Goal: Task Accomplishment & Management: Use online tool/utility

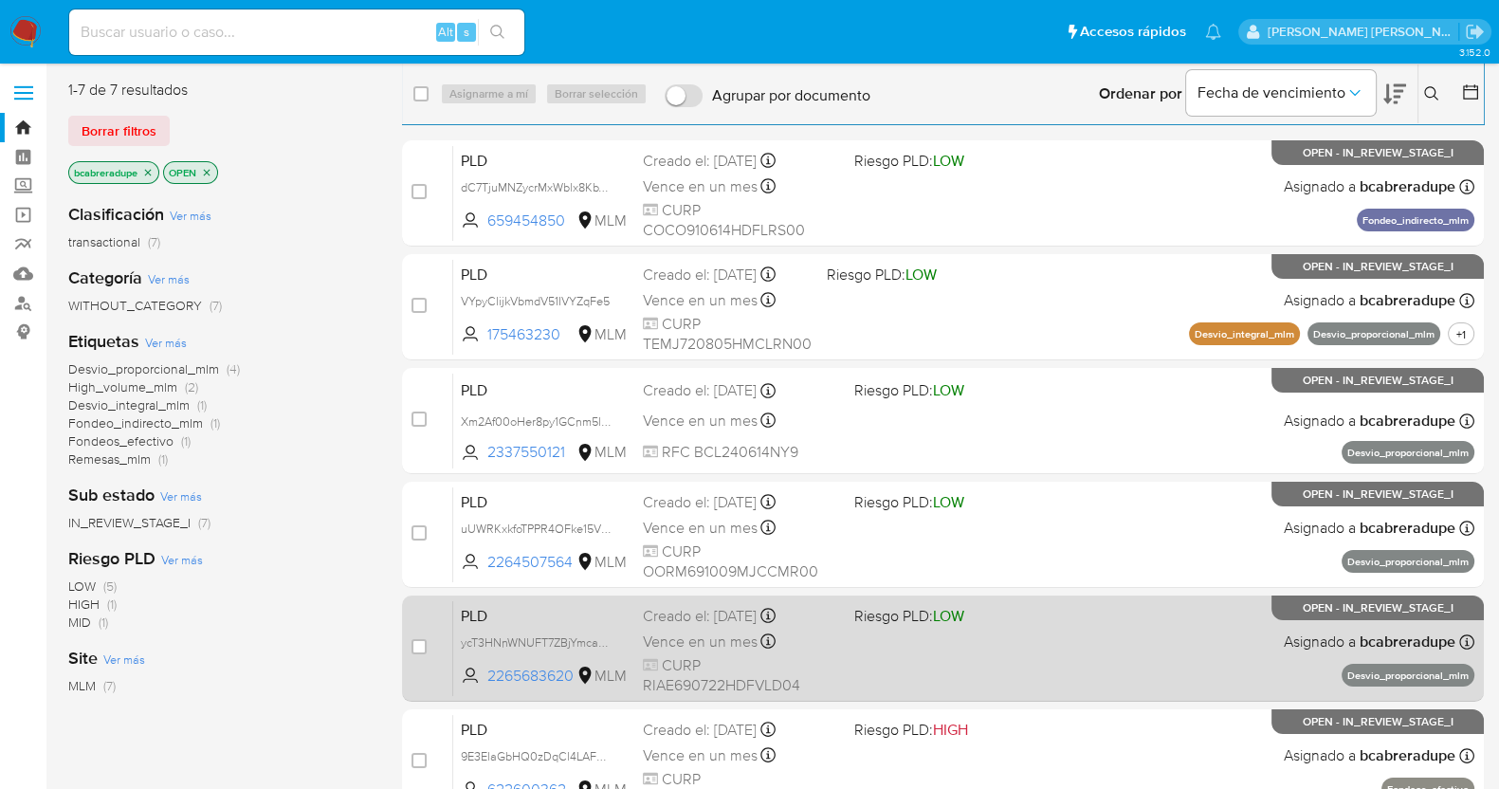
click at [722, 648] on span "Vence en un mes" at bounding box center [700, 641] width 115 height 21
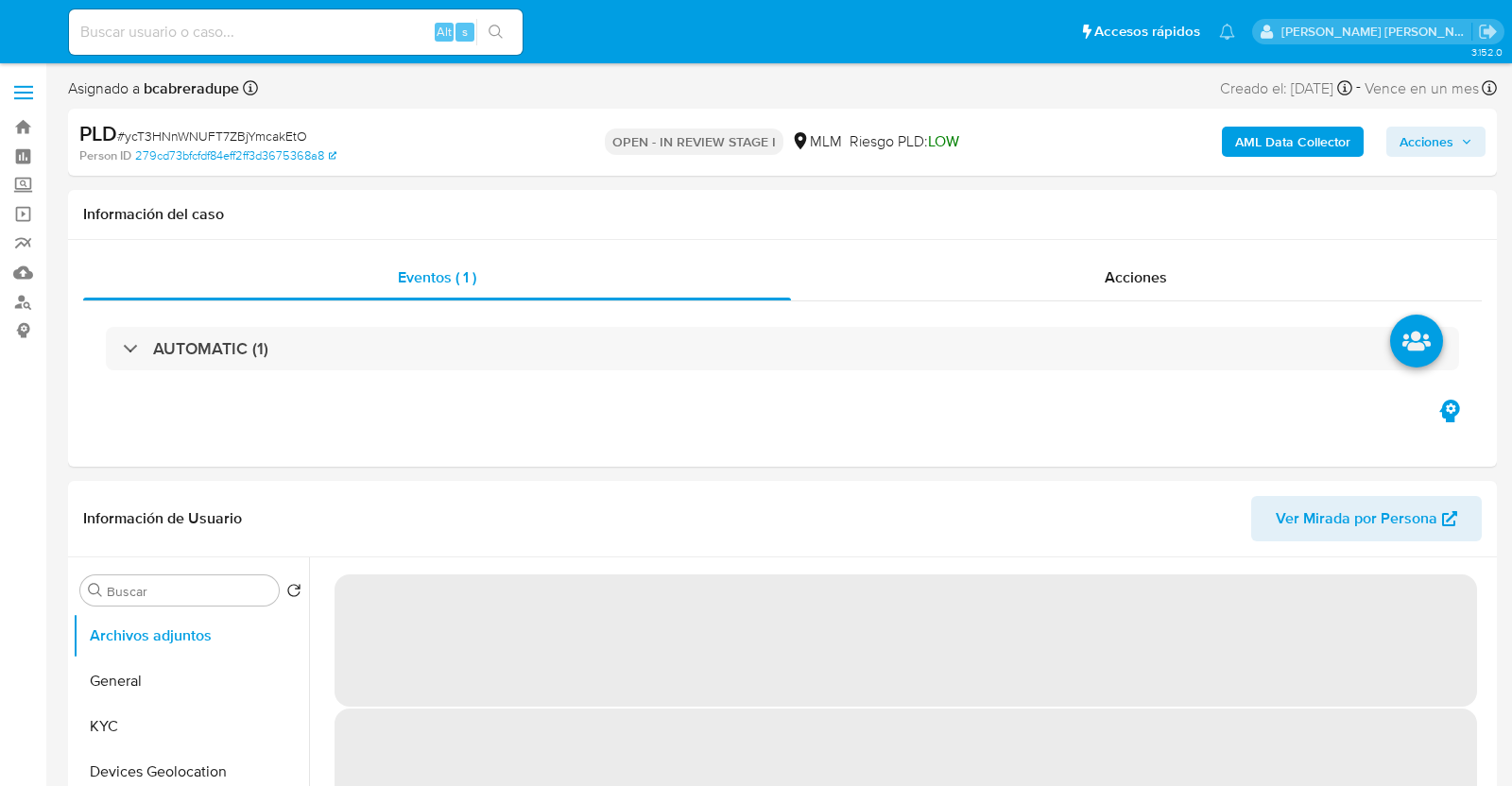
select select "10"
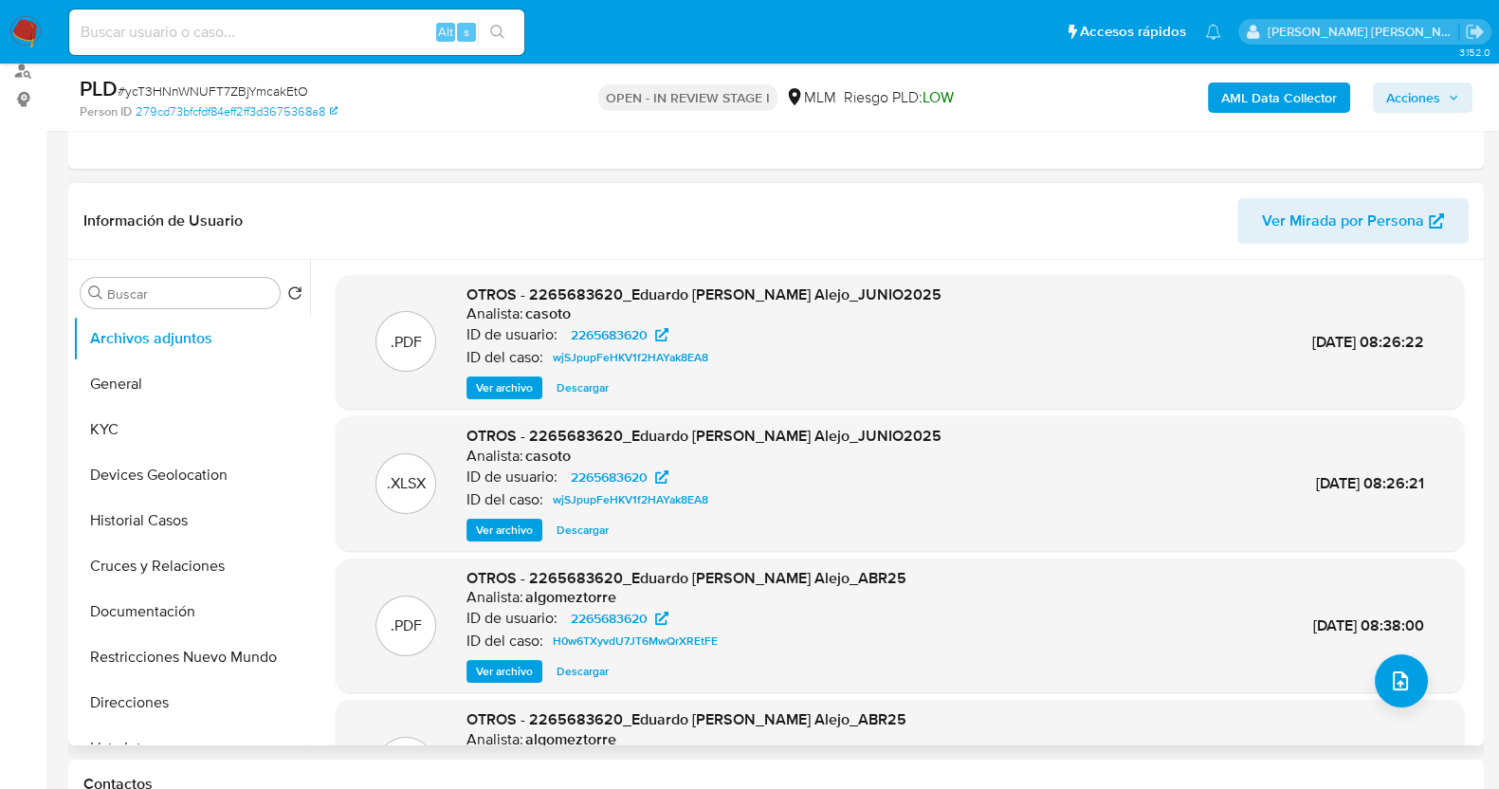
scroll to position [236, 0]
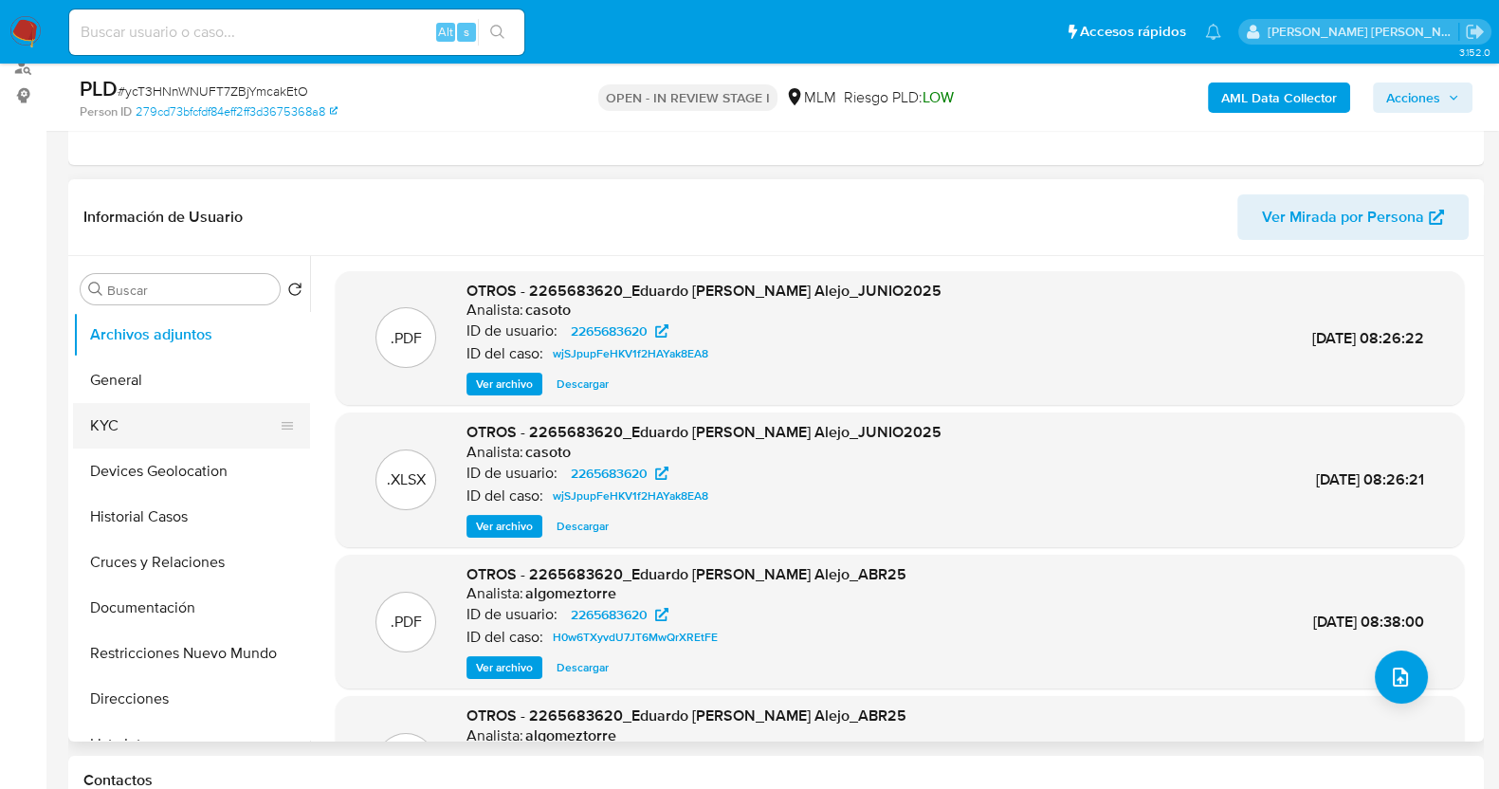
click at [186, 418] on button "KYC" at bounding box center [184, 426] width 222 height 46
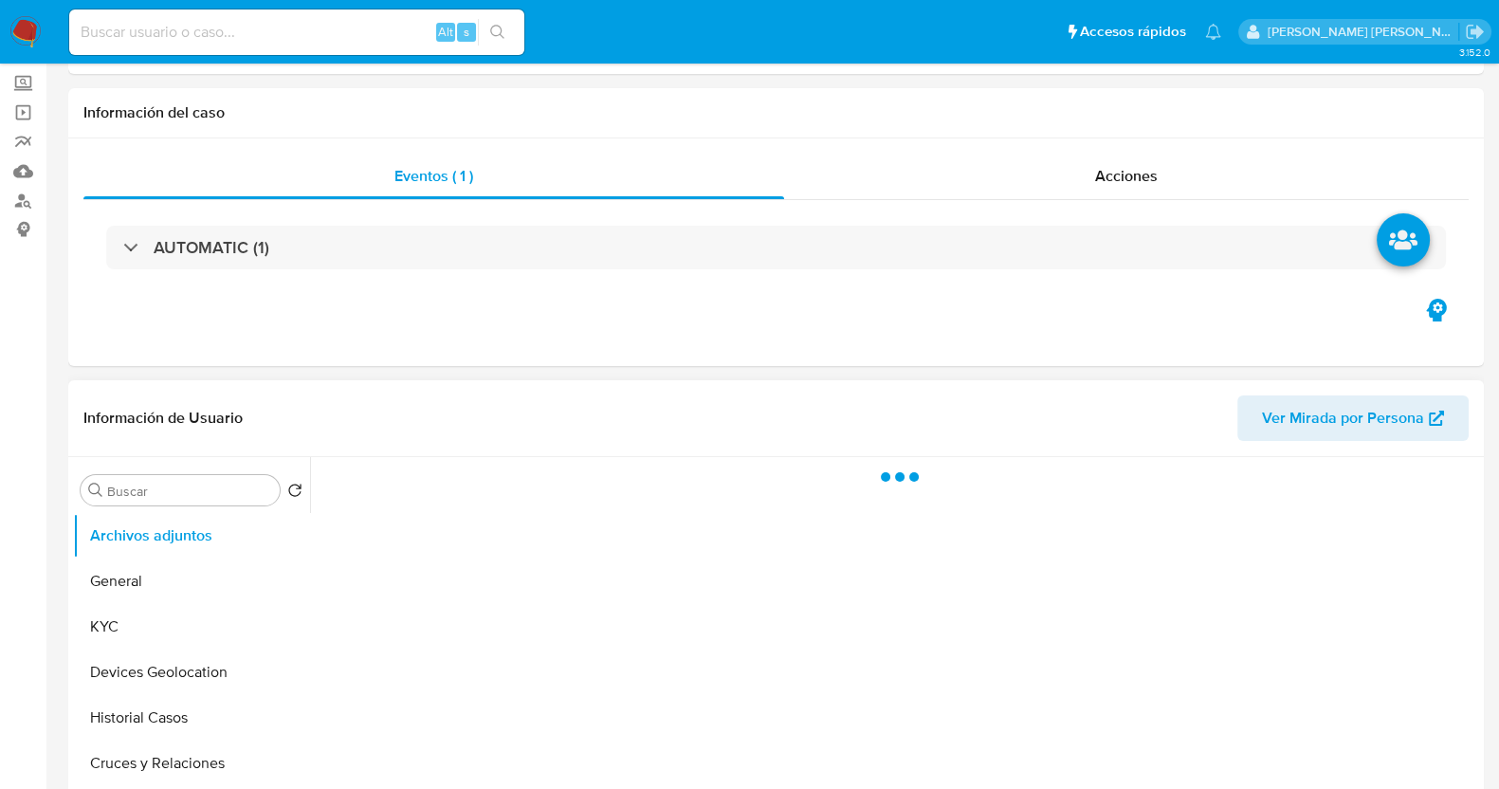
scroll to position [236, 0]
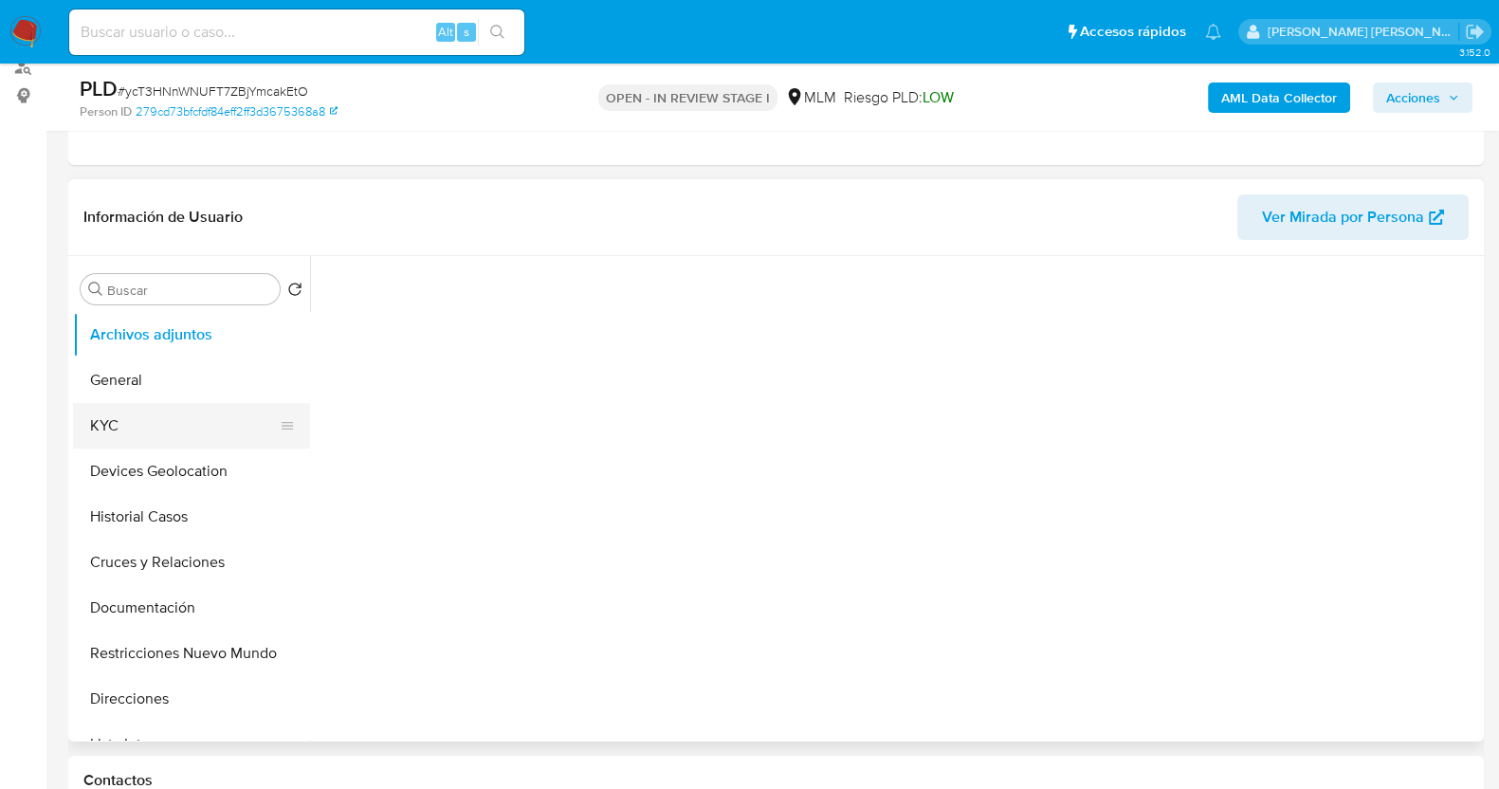
click at [181, 432] on button "KYC" at bounding box center [184, 426] width 222 height 46
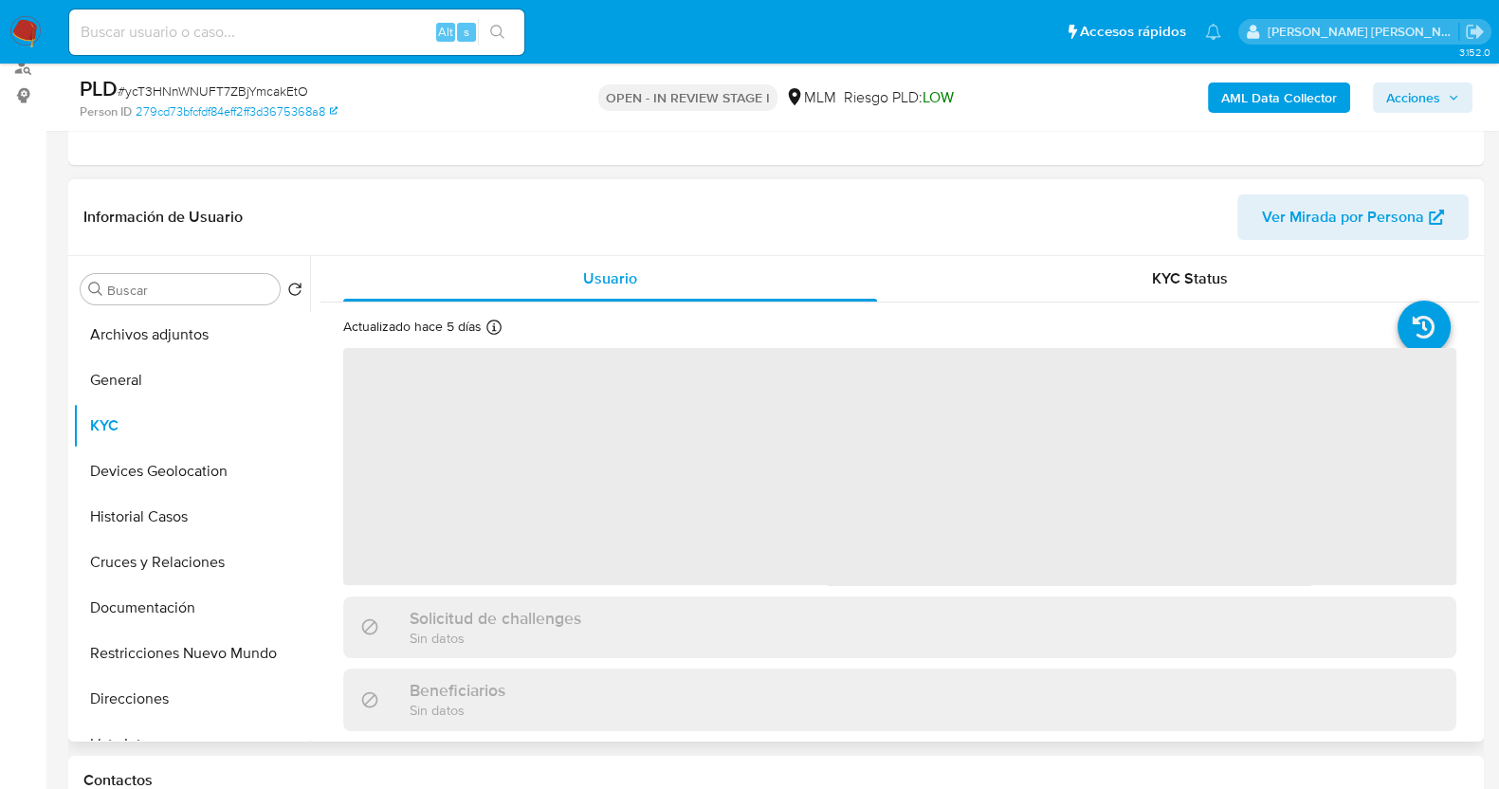
select select "10"
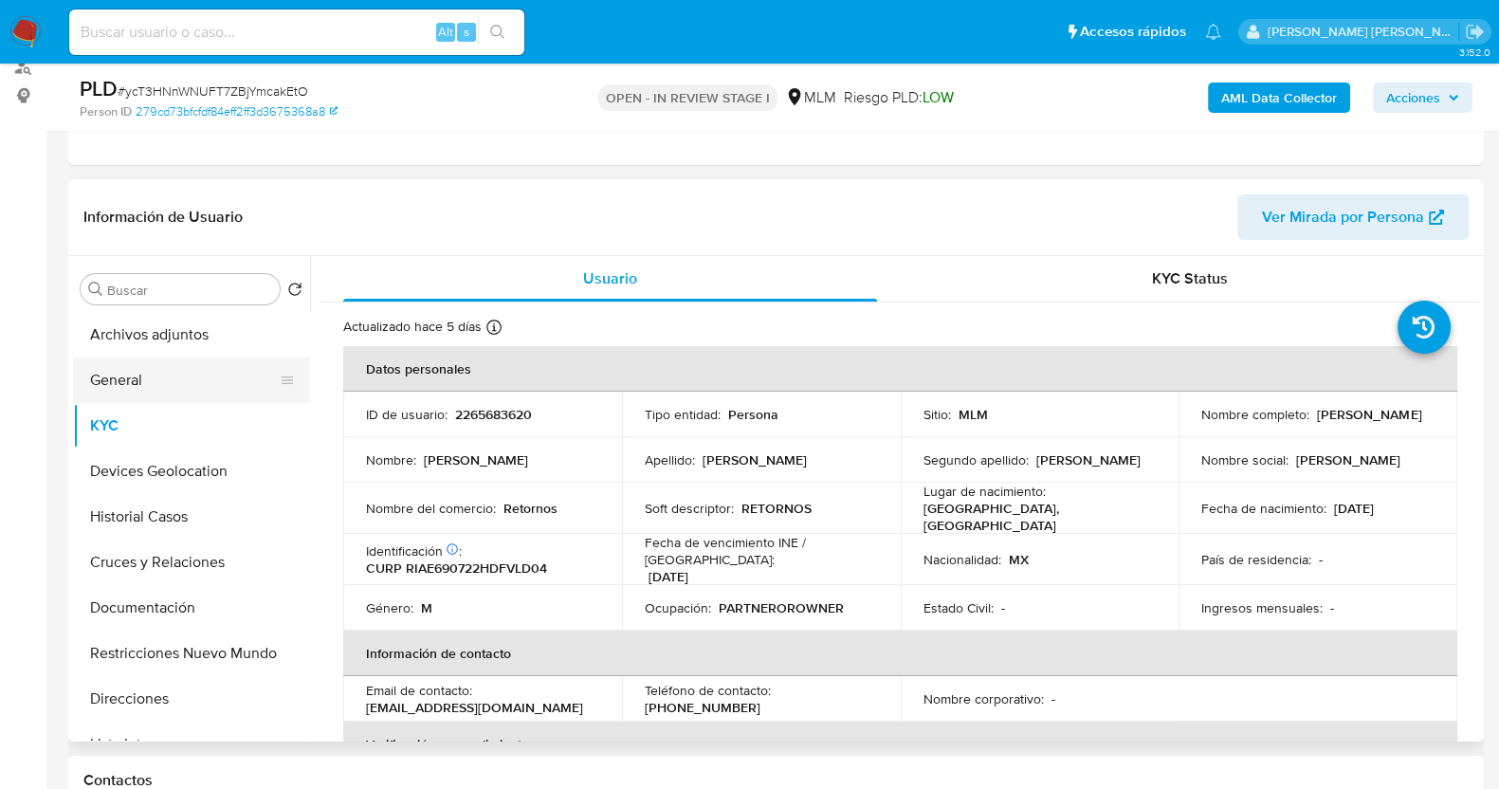
click at [169, 394] on button "General" at bounding box center [184, 380] width 222 height 46
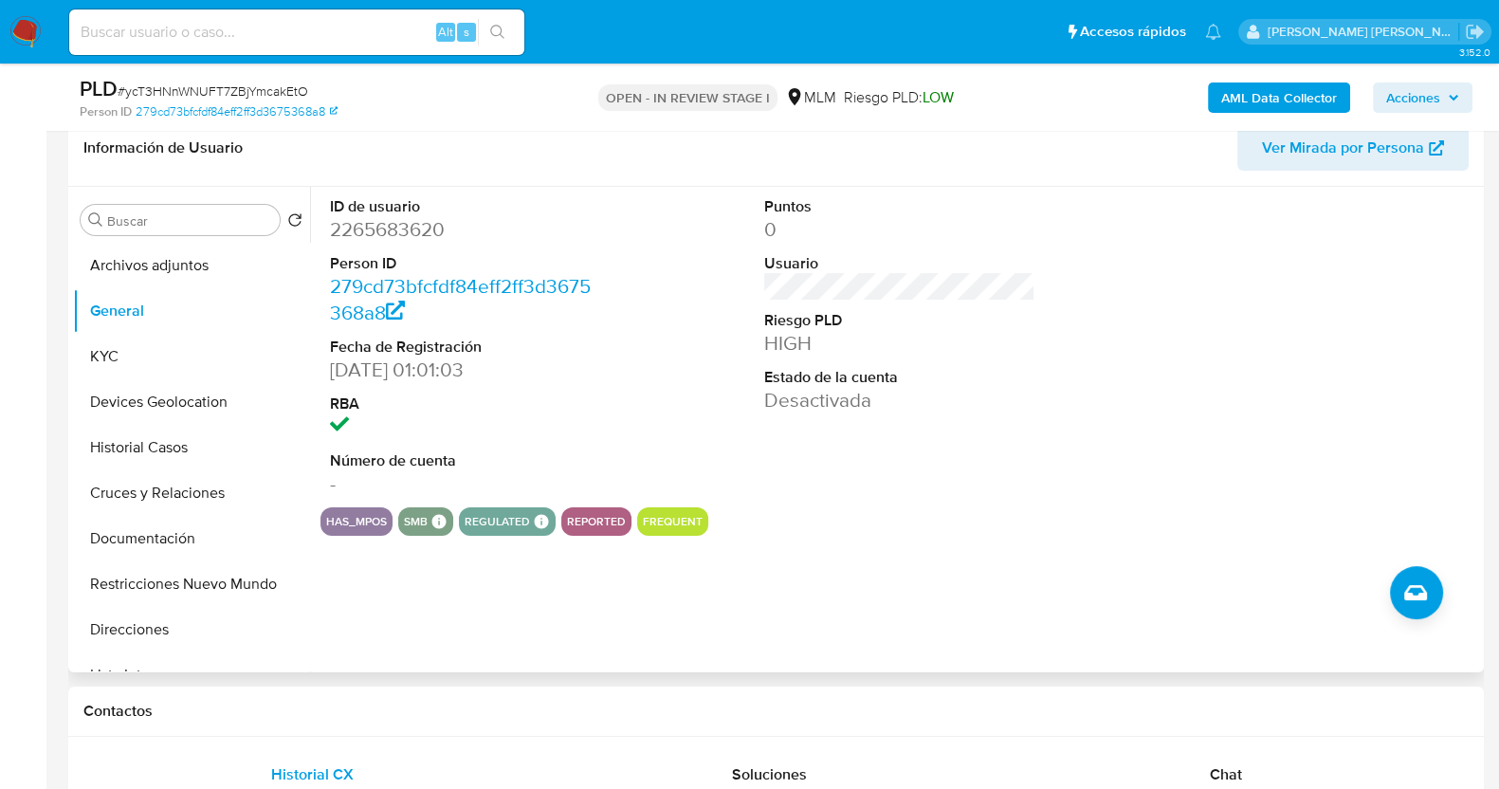
scroll to position [356, 0]
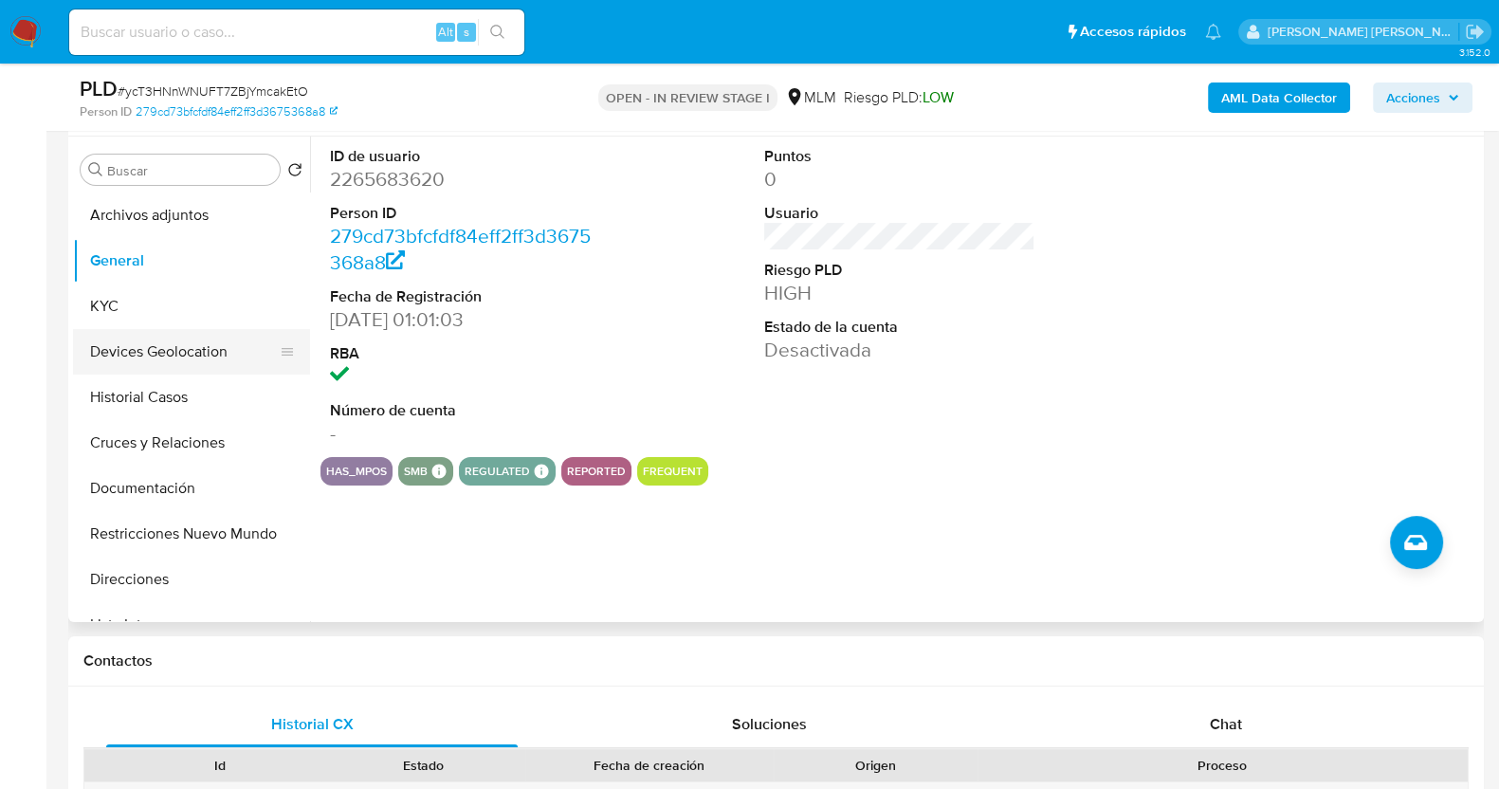
click at [173, 357] on button "Devices Geolocation" at bounding box center [184, 352] width 222 height 46
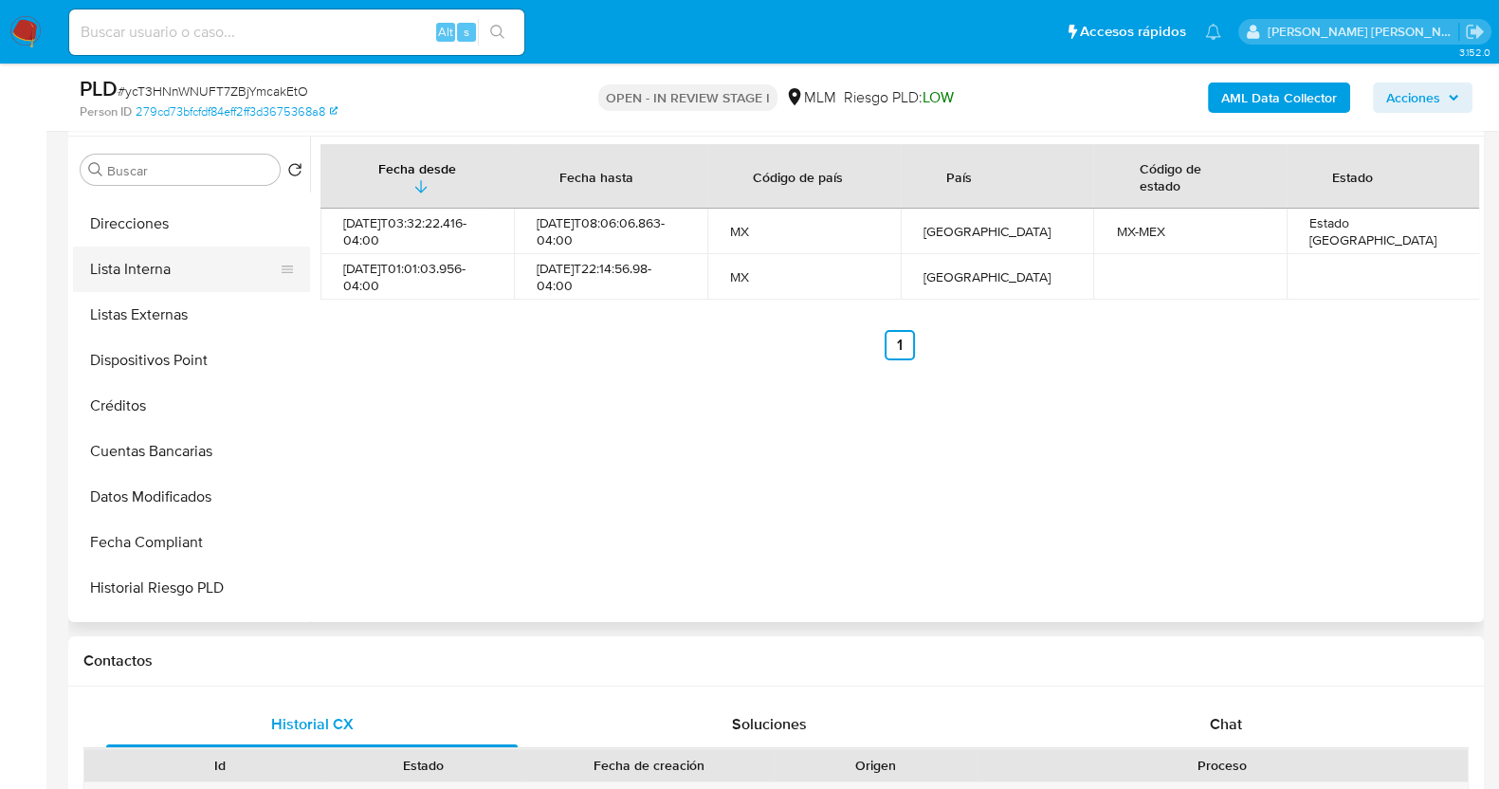
click at [156, 270] on button "Lista Interna" at bounding box center [184, 270] width 222 height 46
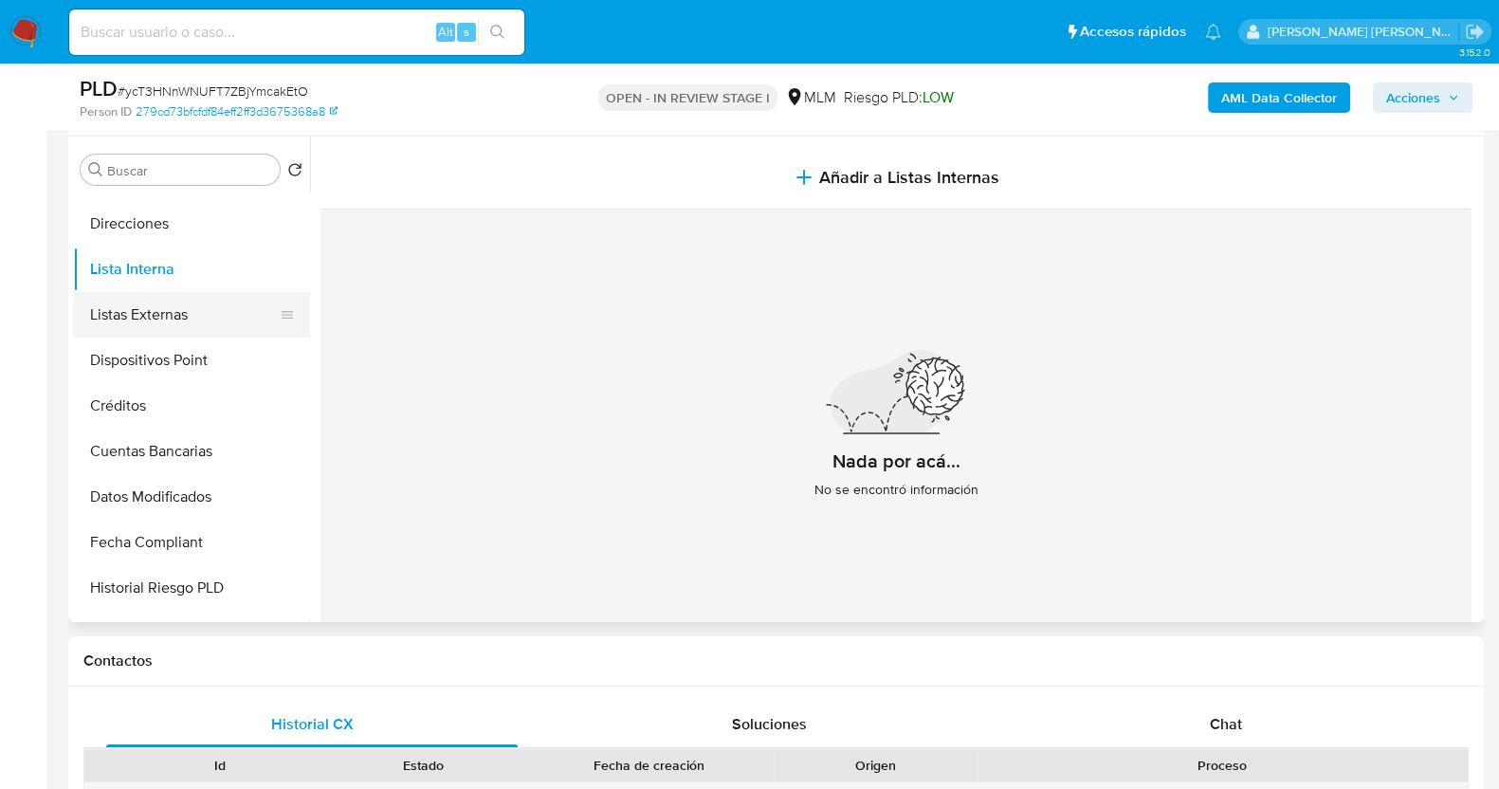
click at [157, 314] on button "Listas Externas" at bounding box center [184, 315] width 222 height 46
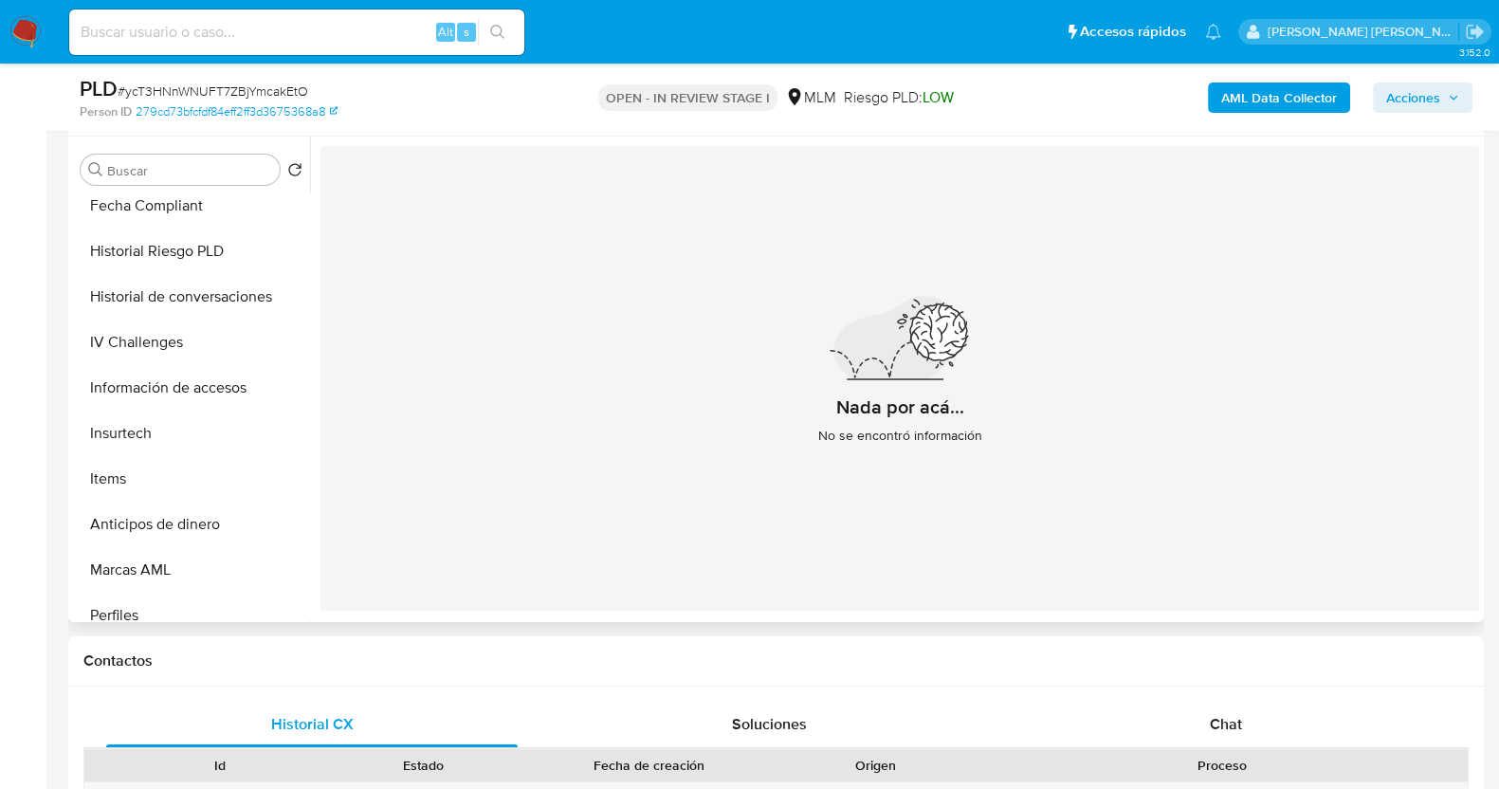
scroll to position [711, 0]
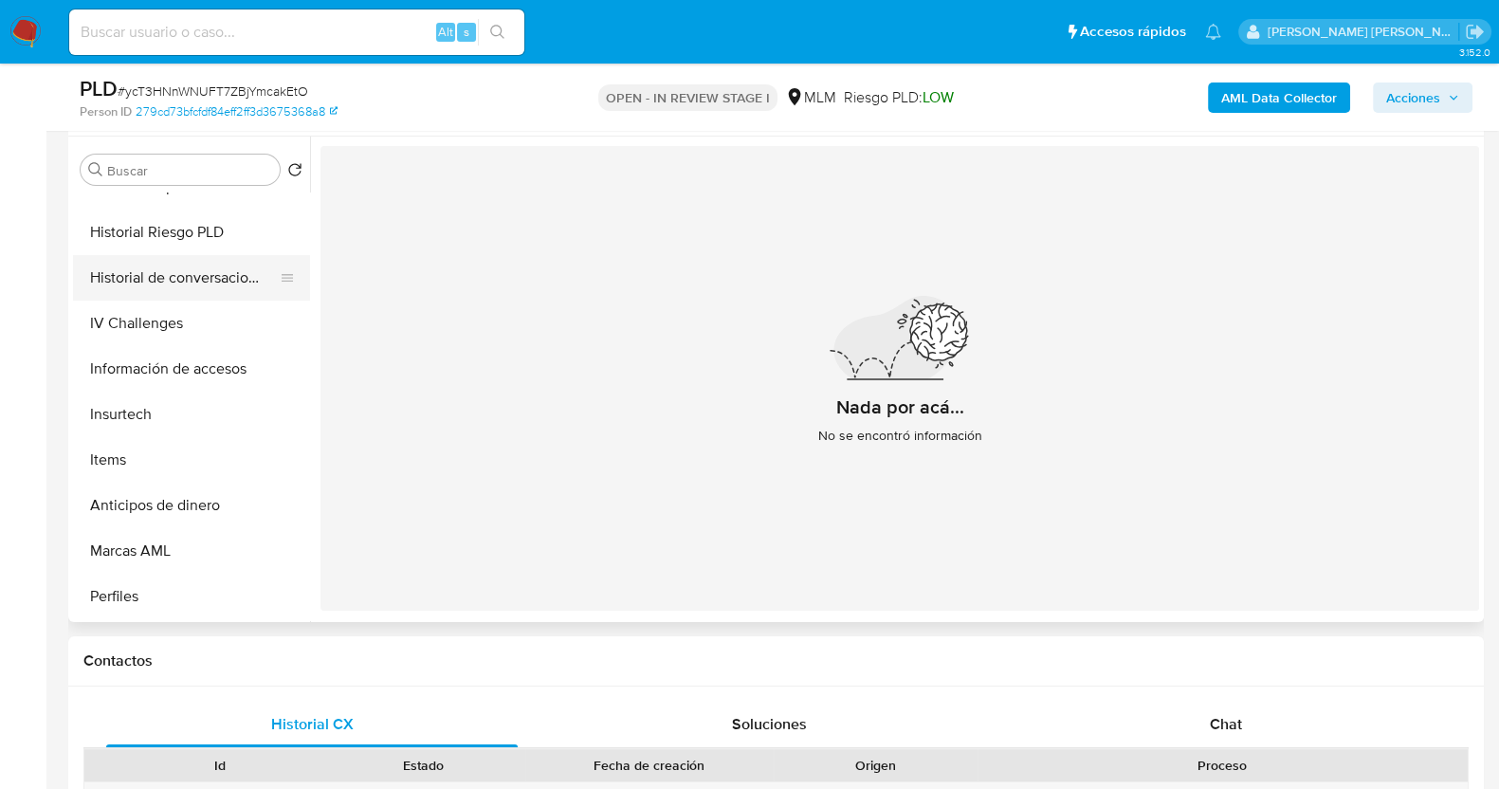
click at [201, 287] on button "Historial de conversaciones" at bounding box center [184, 278] width 222 height 46
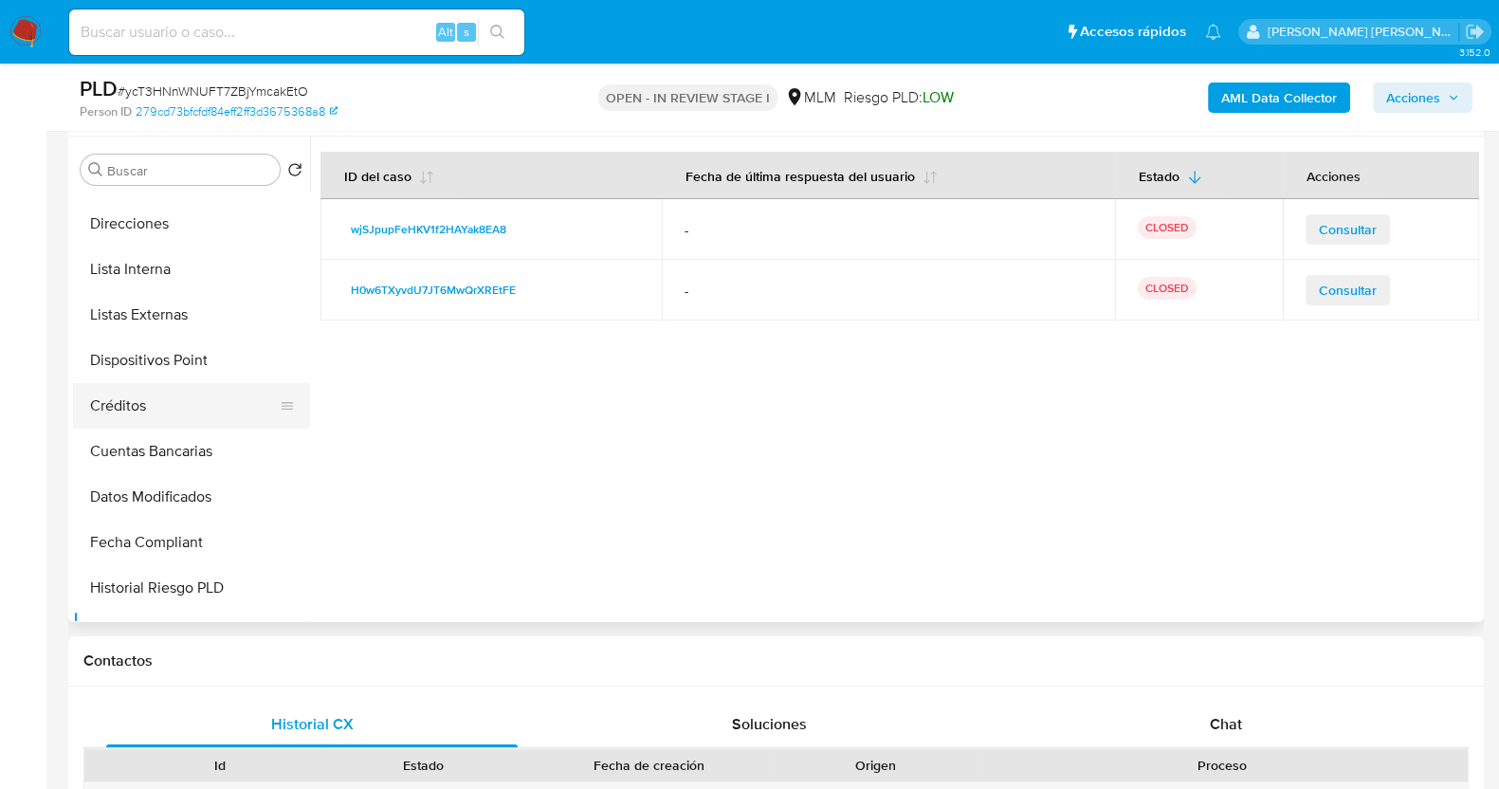
scroll to position [0, 0]
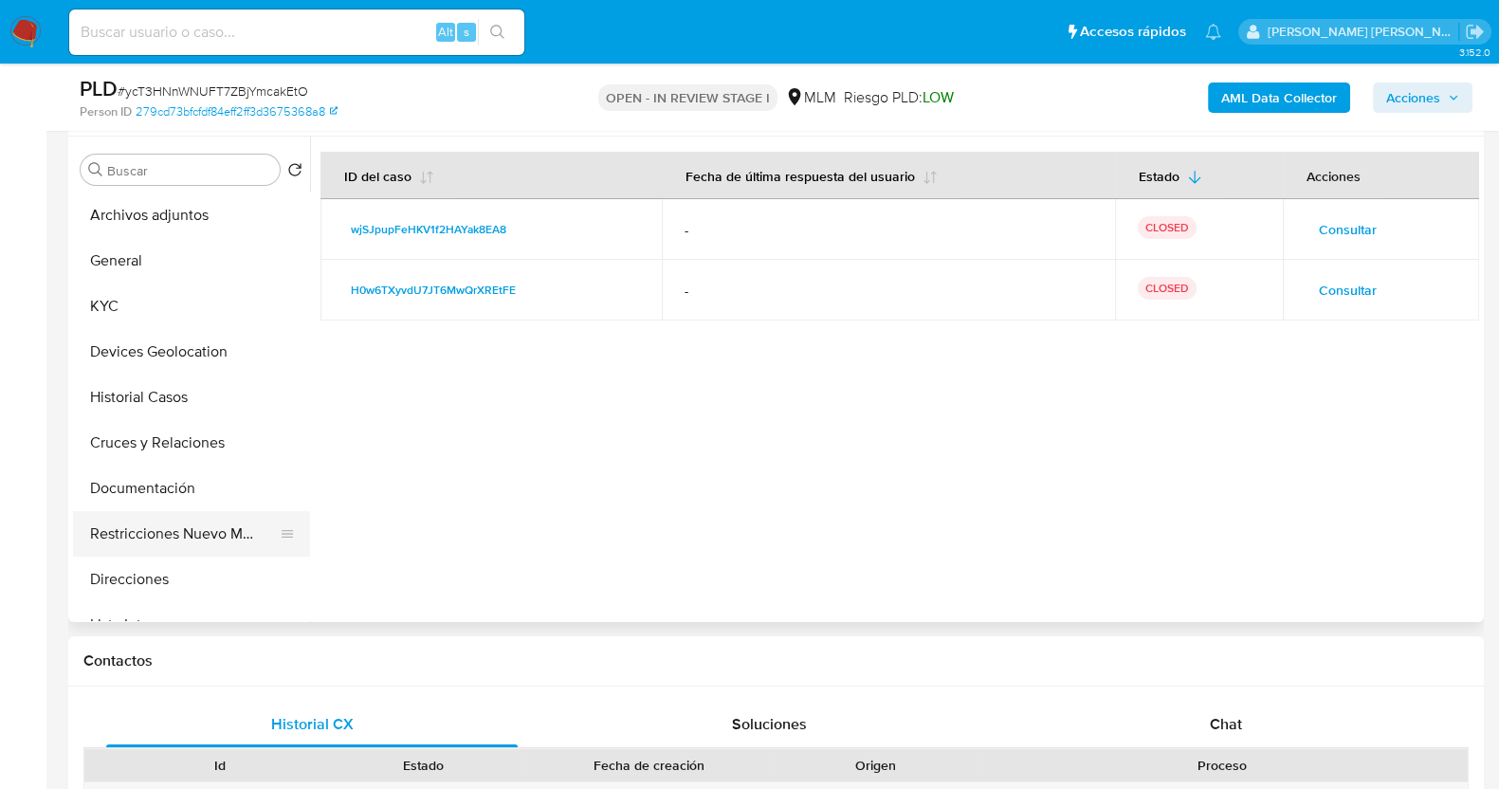
click at [171, 528] on button "Restricciones Nuevo Mundo" at bounding box center [184, 534] width 222 height 46
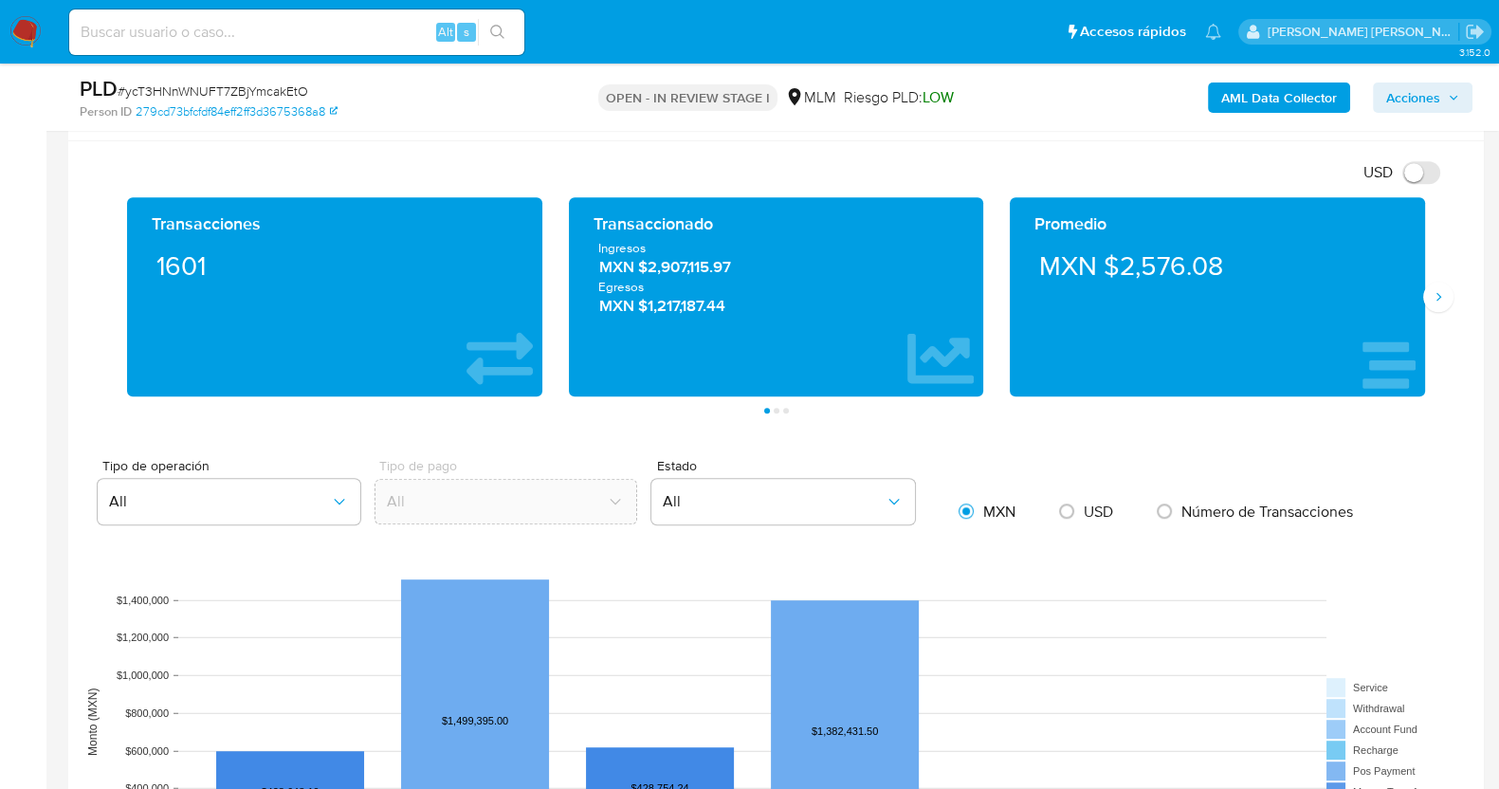
scroll to position [1304, 0]
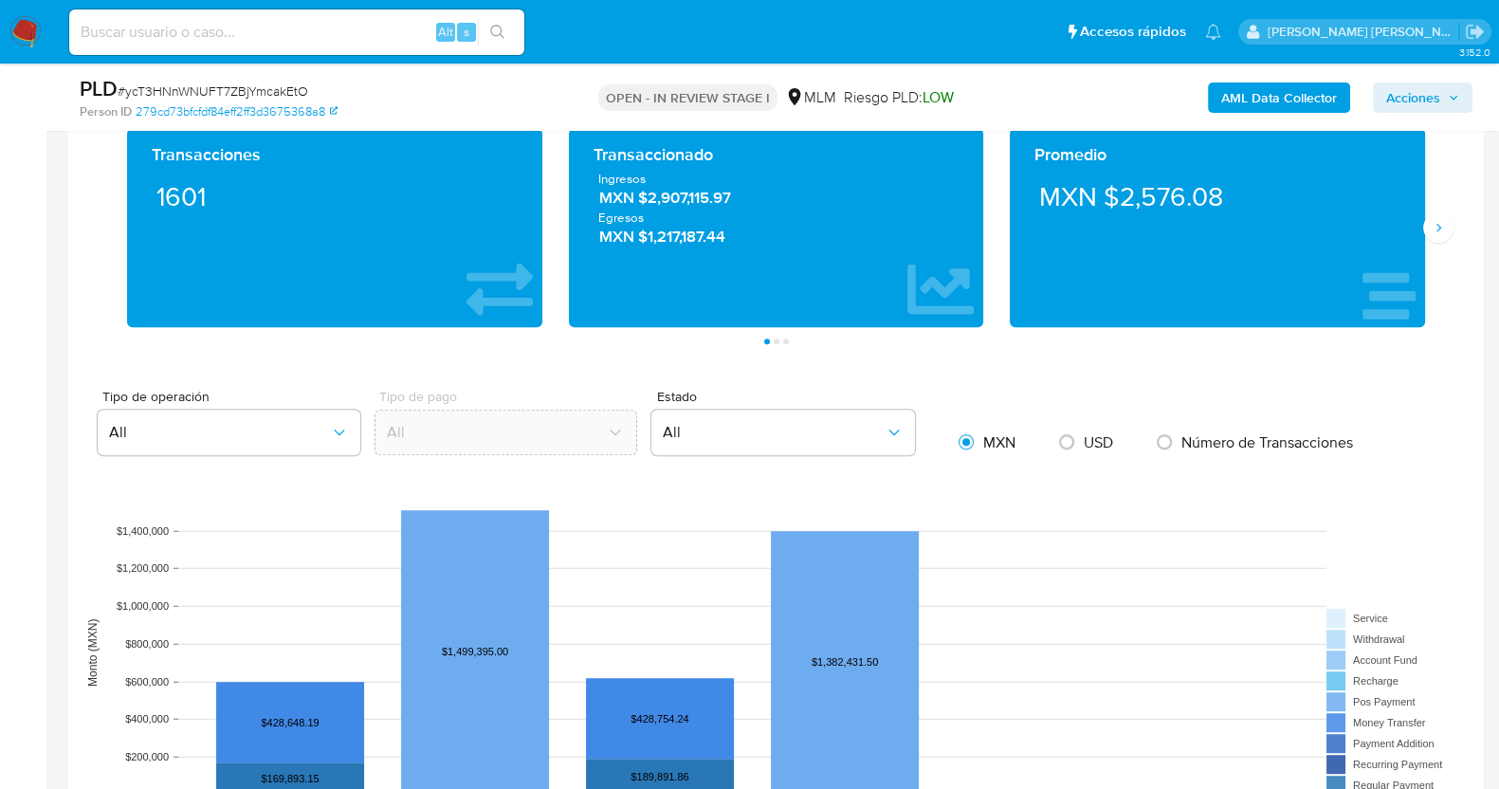
click at [1430, 243] on div "Promedio MXN $2,576.08" at bounding box center [1217, 227] width 442 height 199
click at [1442, 233] on icon "Siguiente" at bounding box center [1438, 227] width 15 height 15
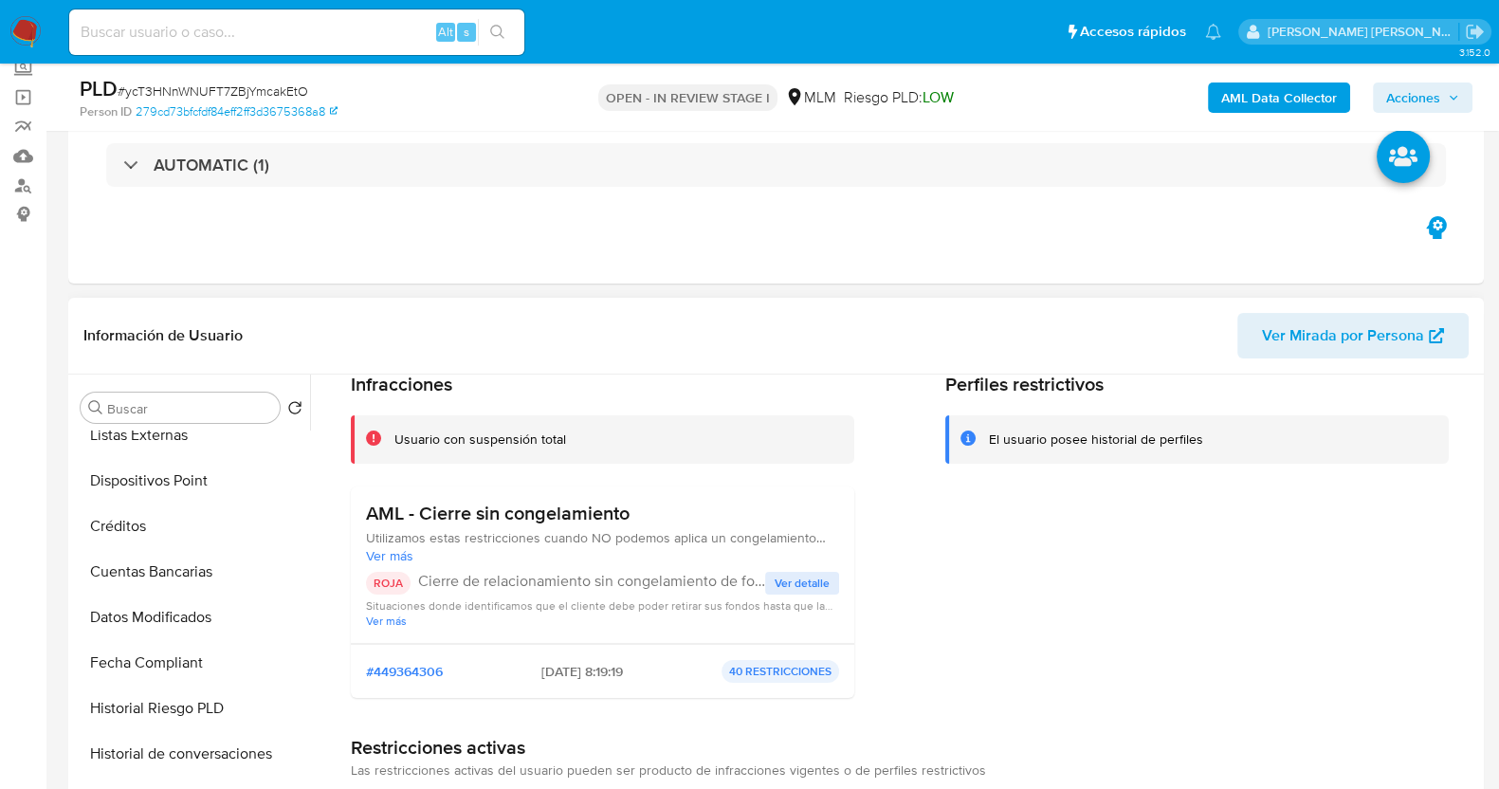
scroll to position [118, 0]
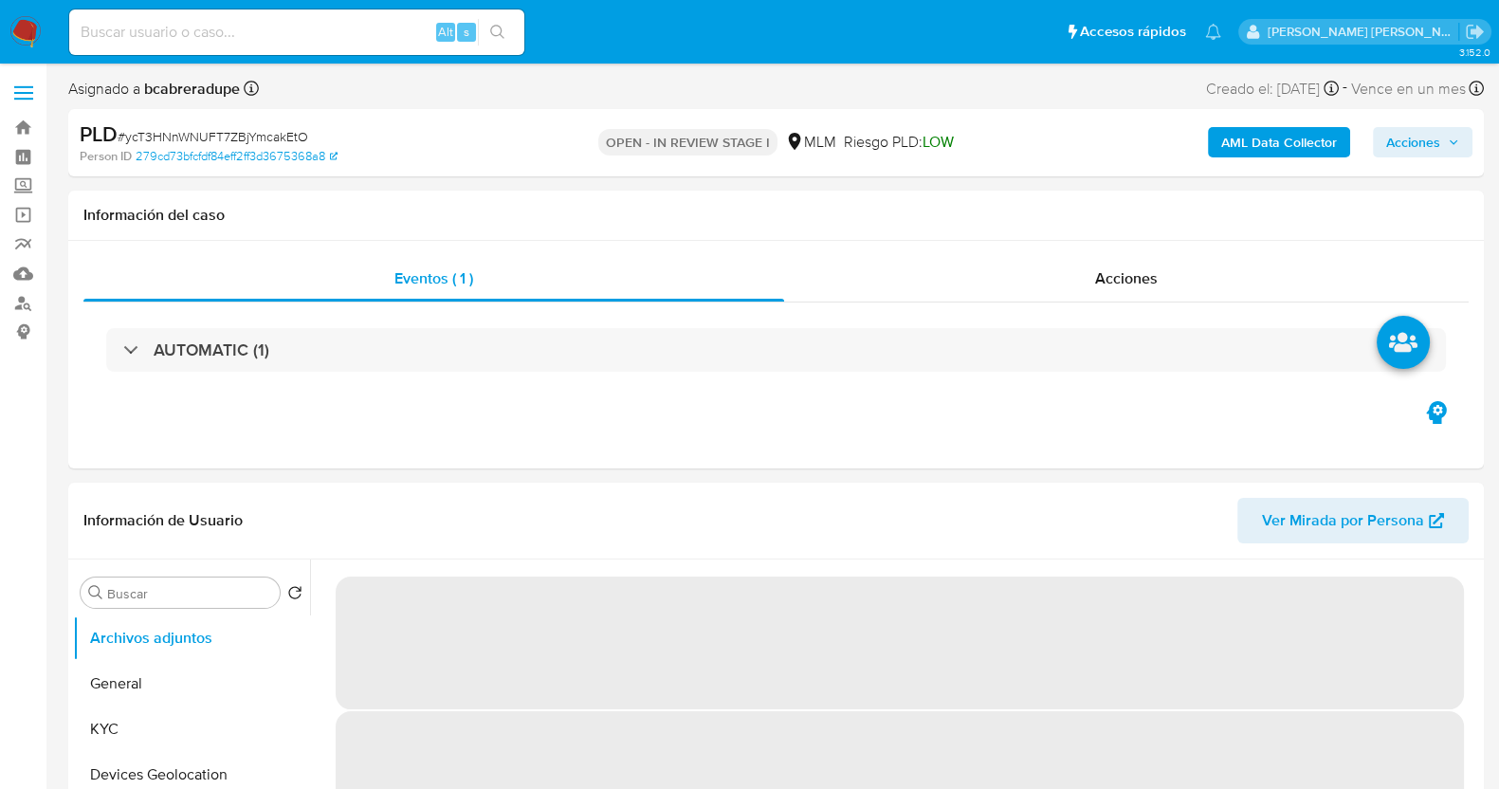
select select "10"
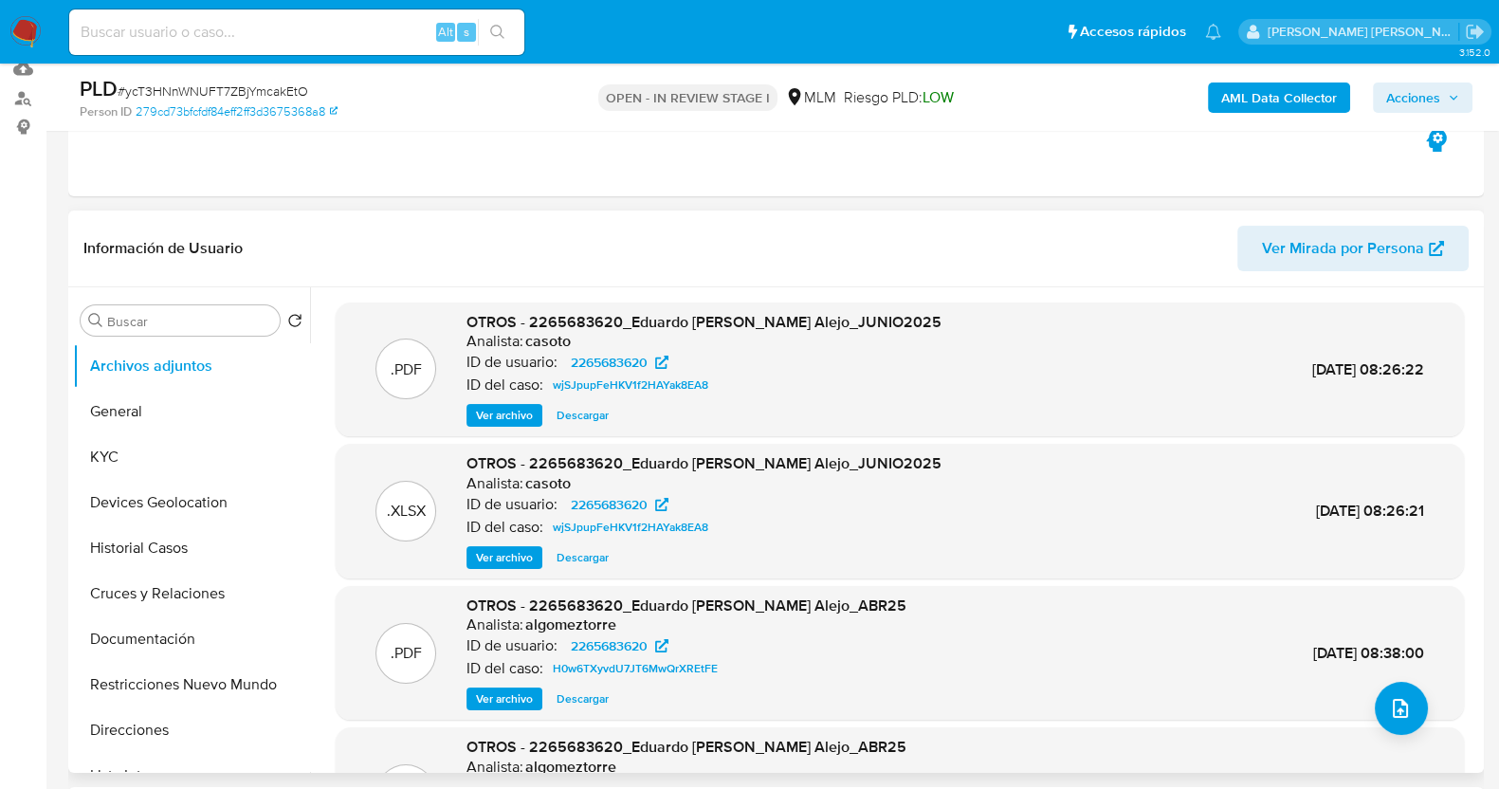
scroll to position [356, 0]
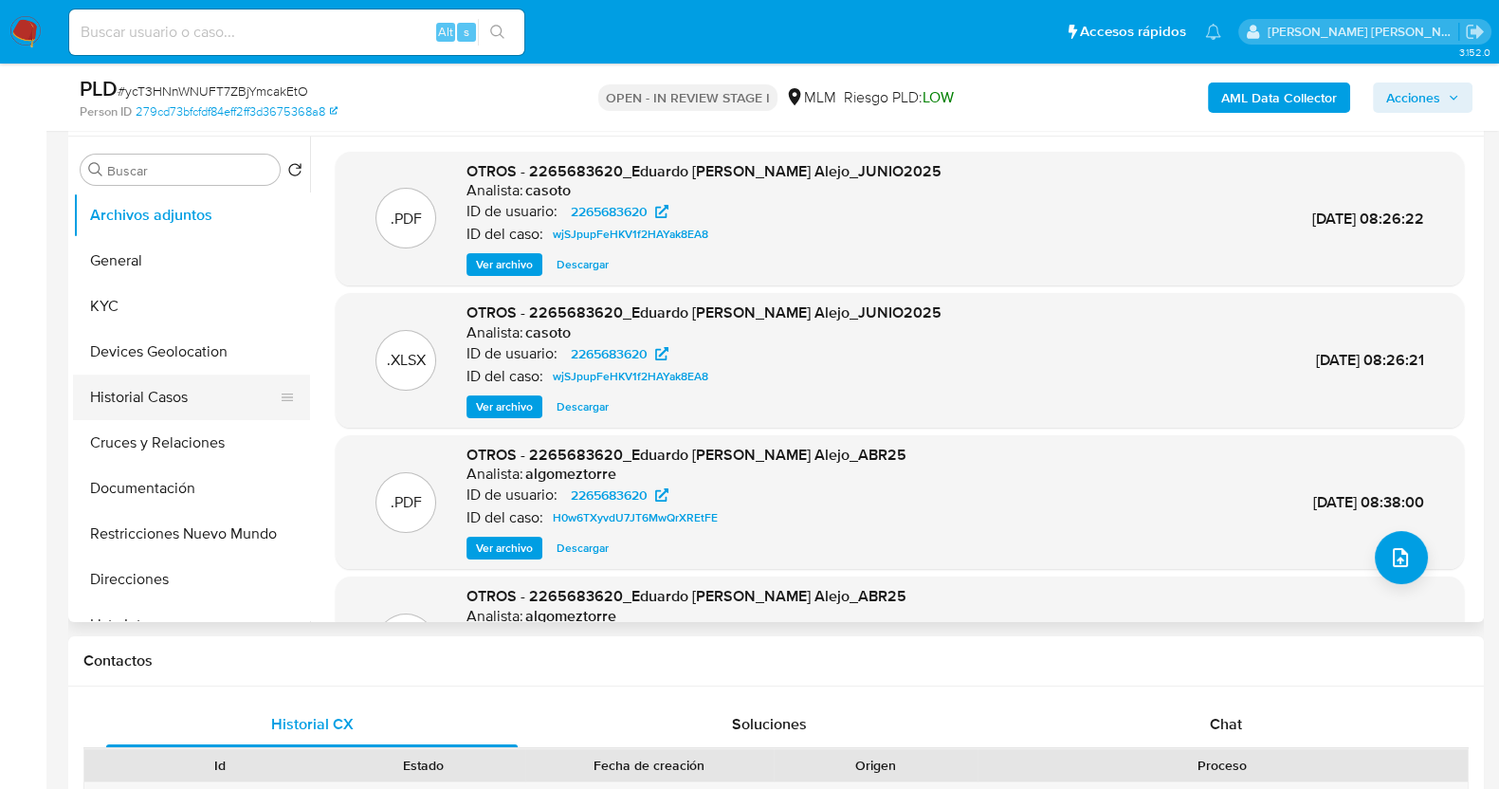
click at [163, 390] on button "Historial Casos" at bounding box center [184, 398] width 222 height 46
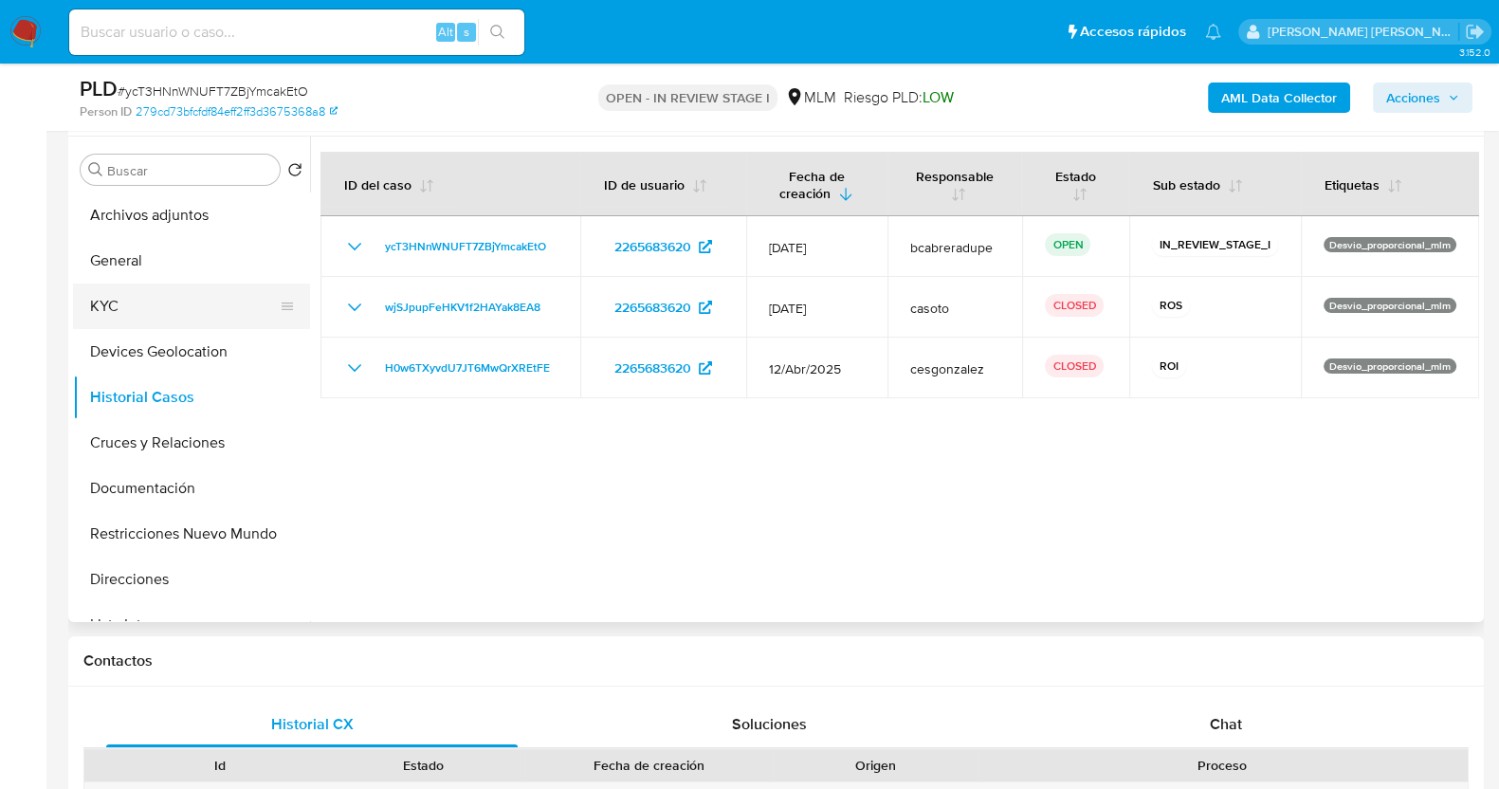
click at [112, 290] on button "KYC" at bounding box center [184, 306] width 222 height 46
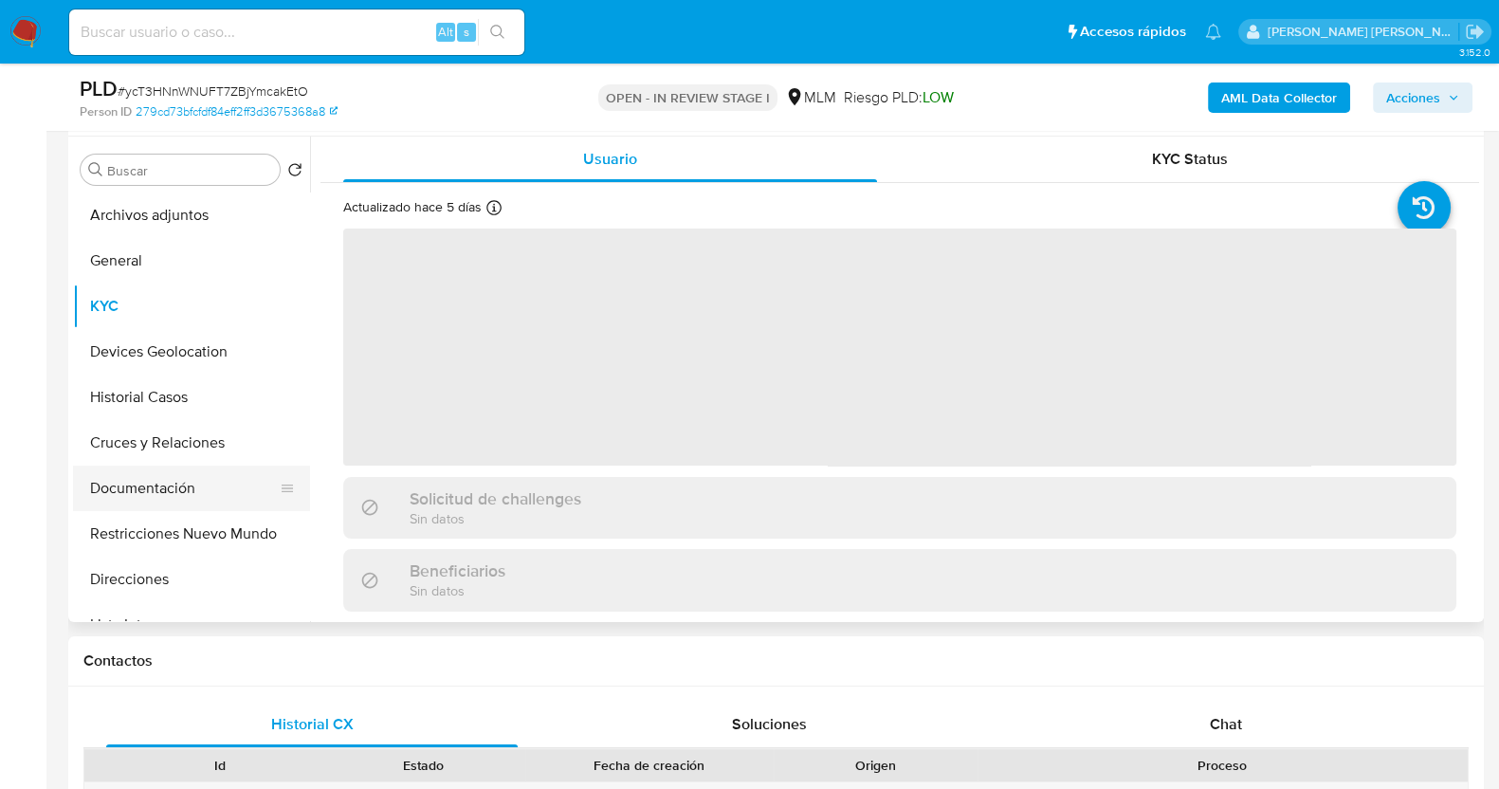
click at [149, 490] on button "Documentación" at bounding box center [184, 489] width 222 height 46
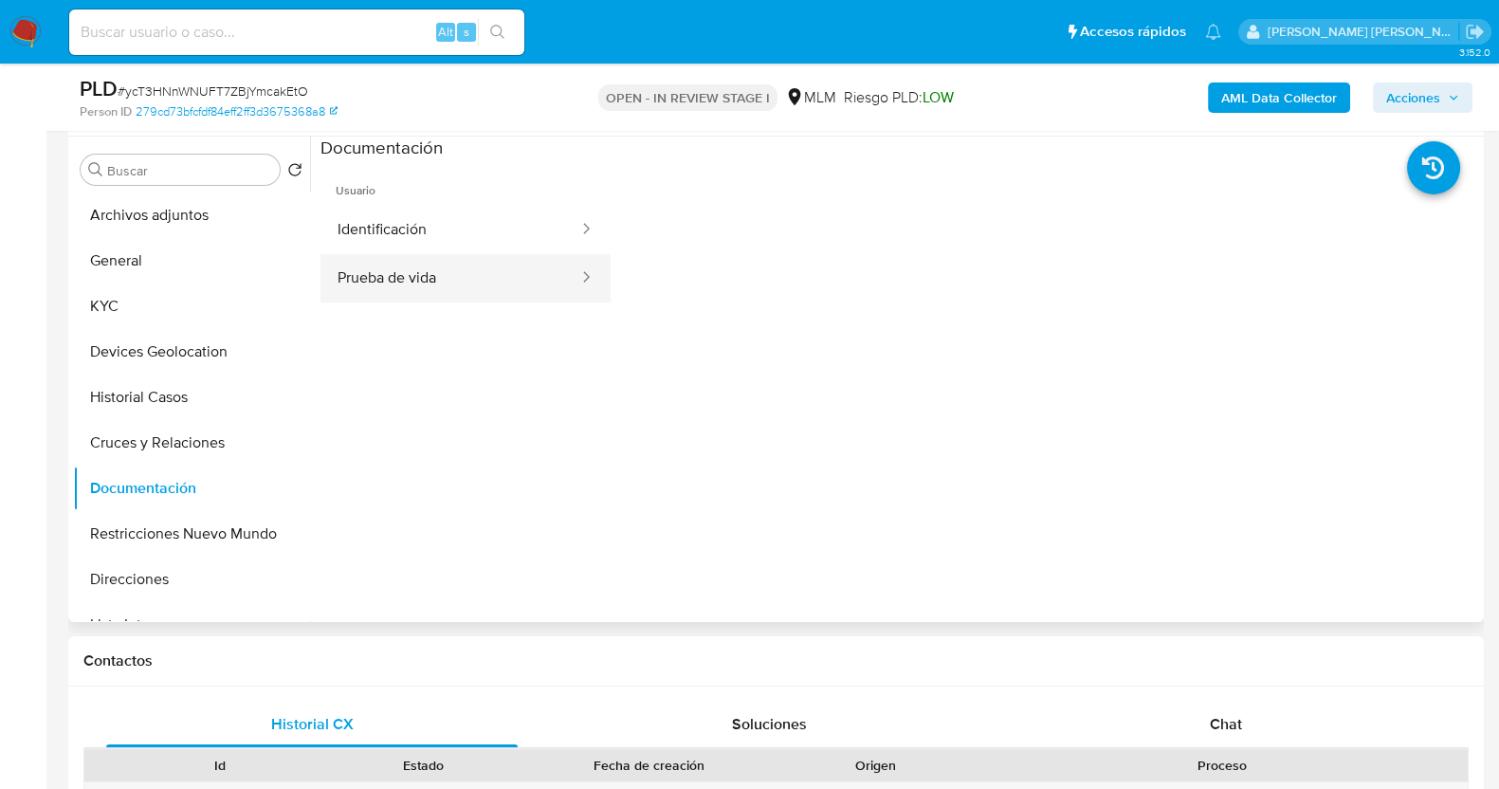
click at [477, 277] on button "Prueba de vida" at bounding box center [450, 278] width 260 height 48
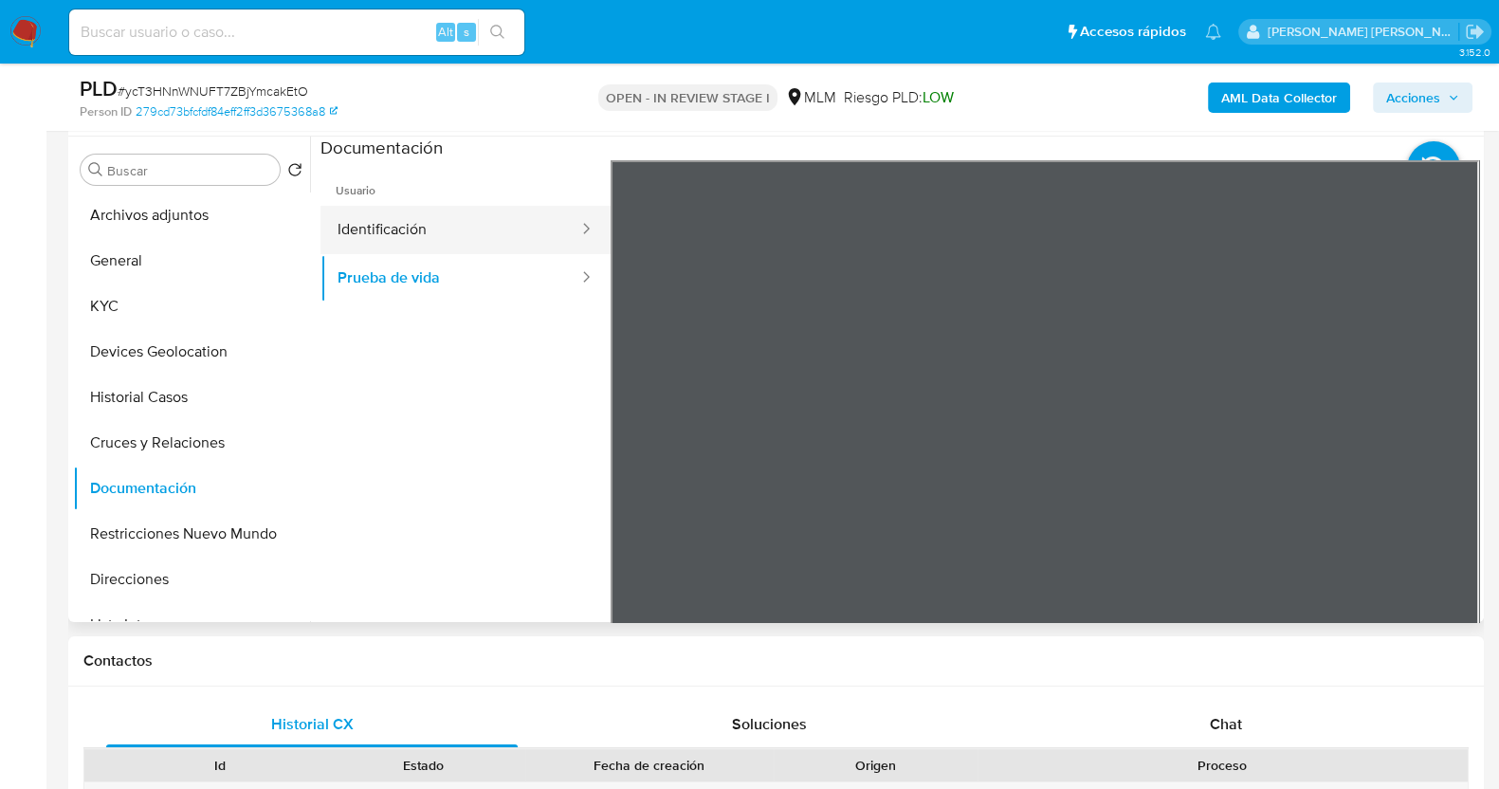
click at [498, 215] on button "Identificación" at bounding box center [450, 230] width 260 height 48
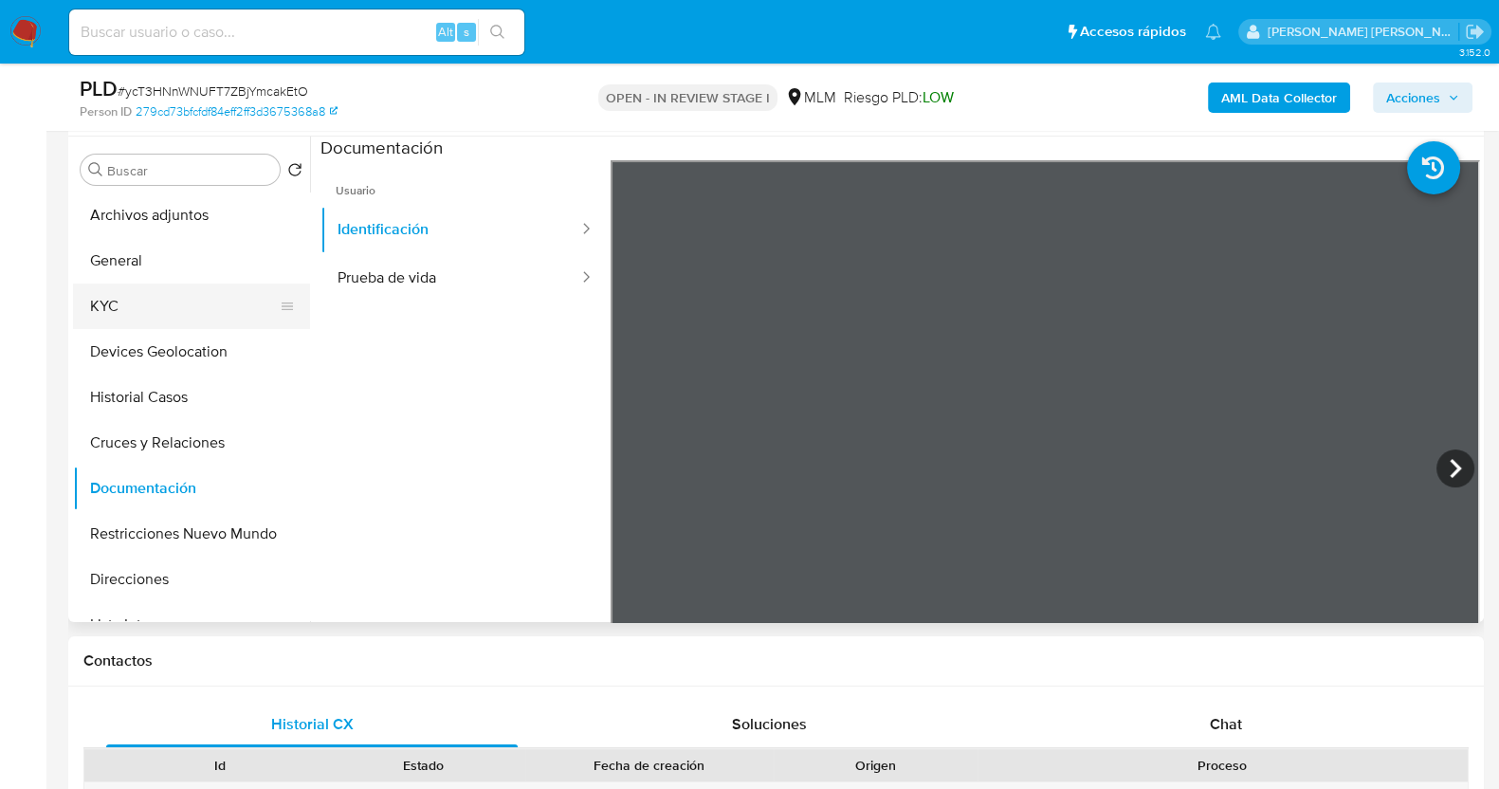
click at [192, 298] on button "KYC" at bounding box center [184, 306] width 222 height 46
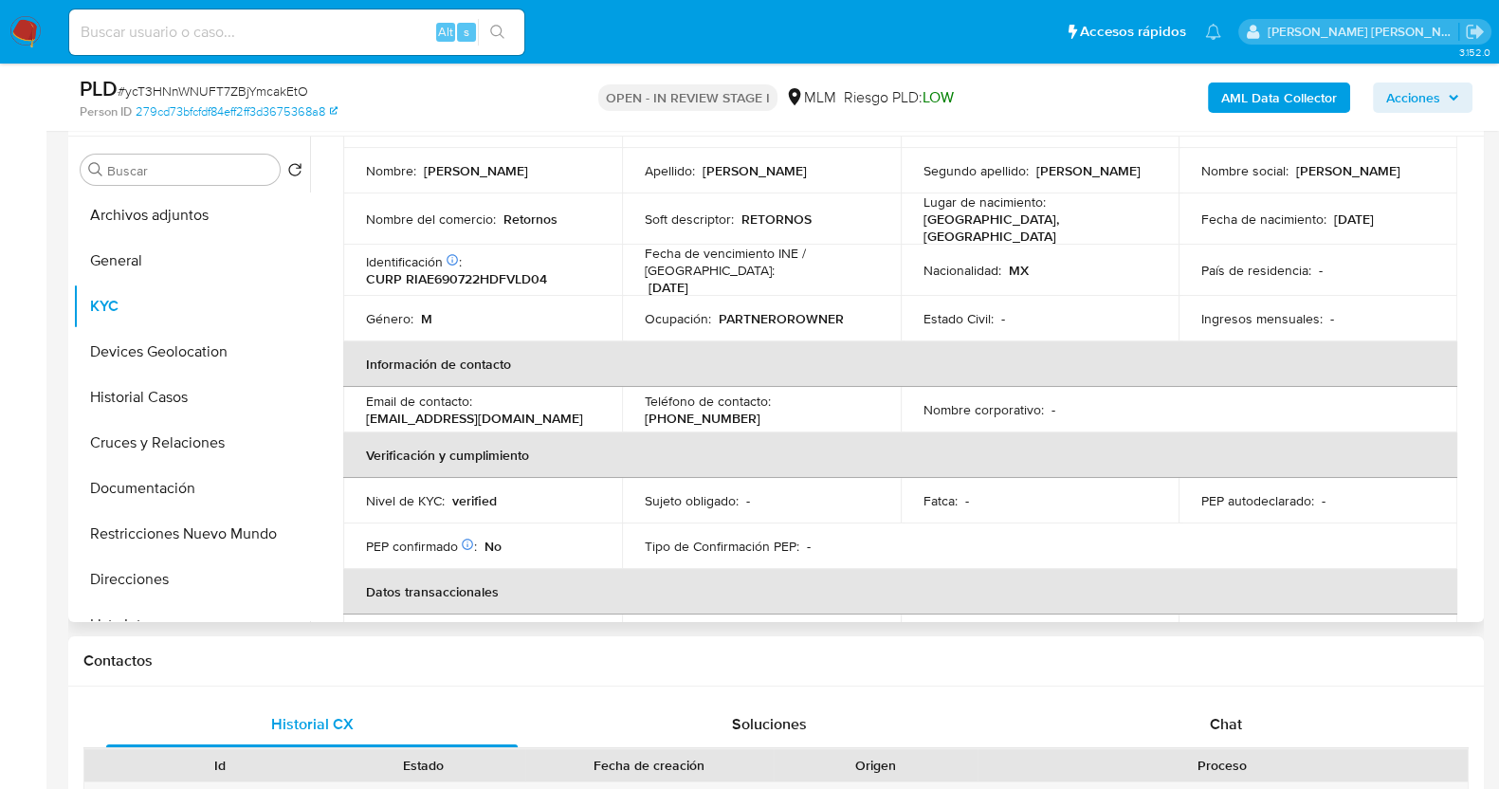
scroll to position [118, 0]
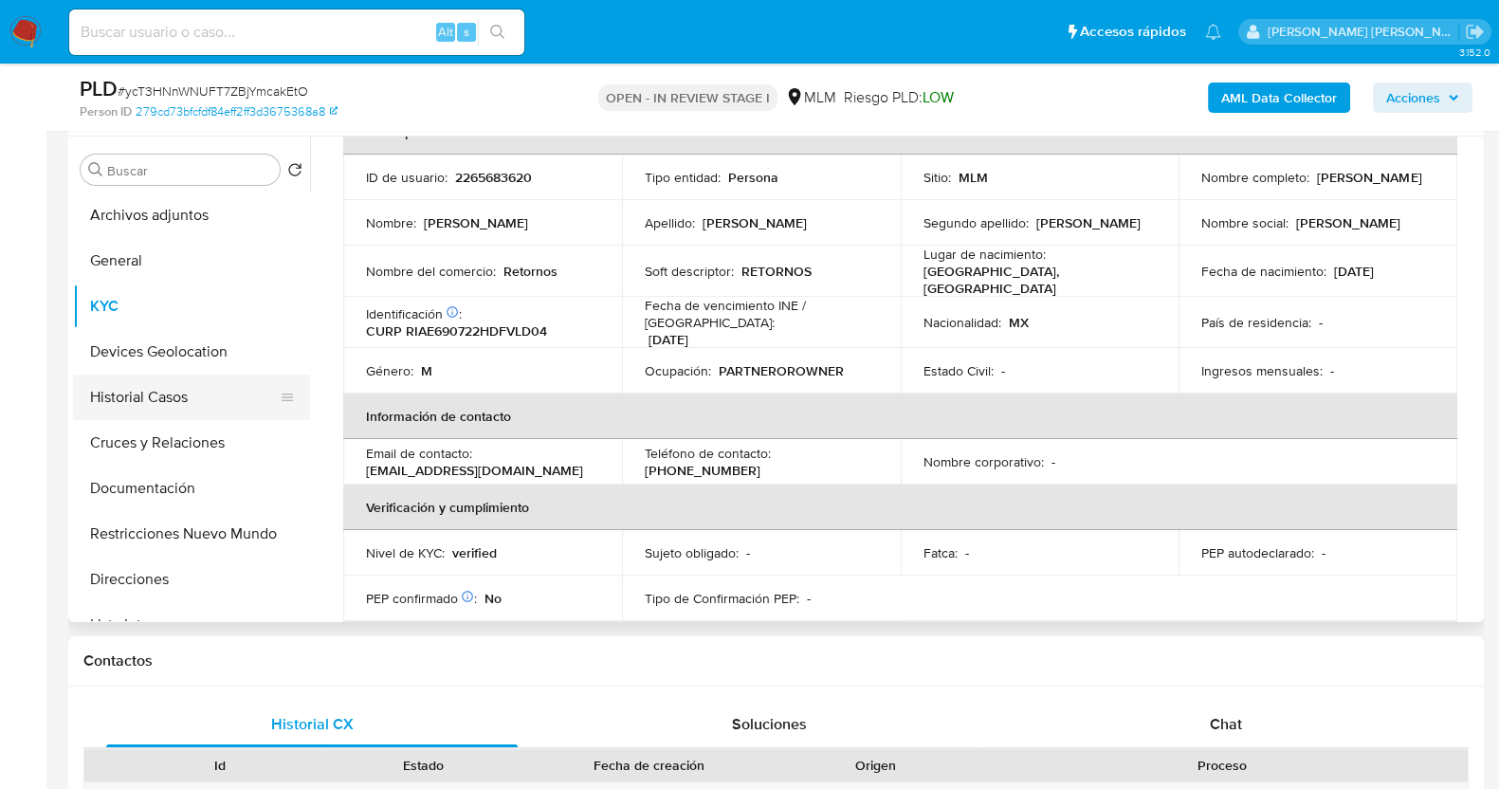
click at [166, 392] on button "Historial Casos" at bounding box center [184, 398] width 222 height 46
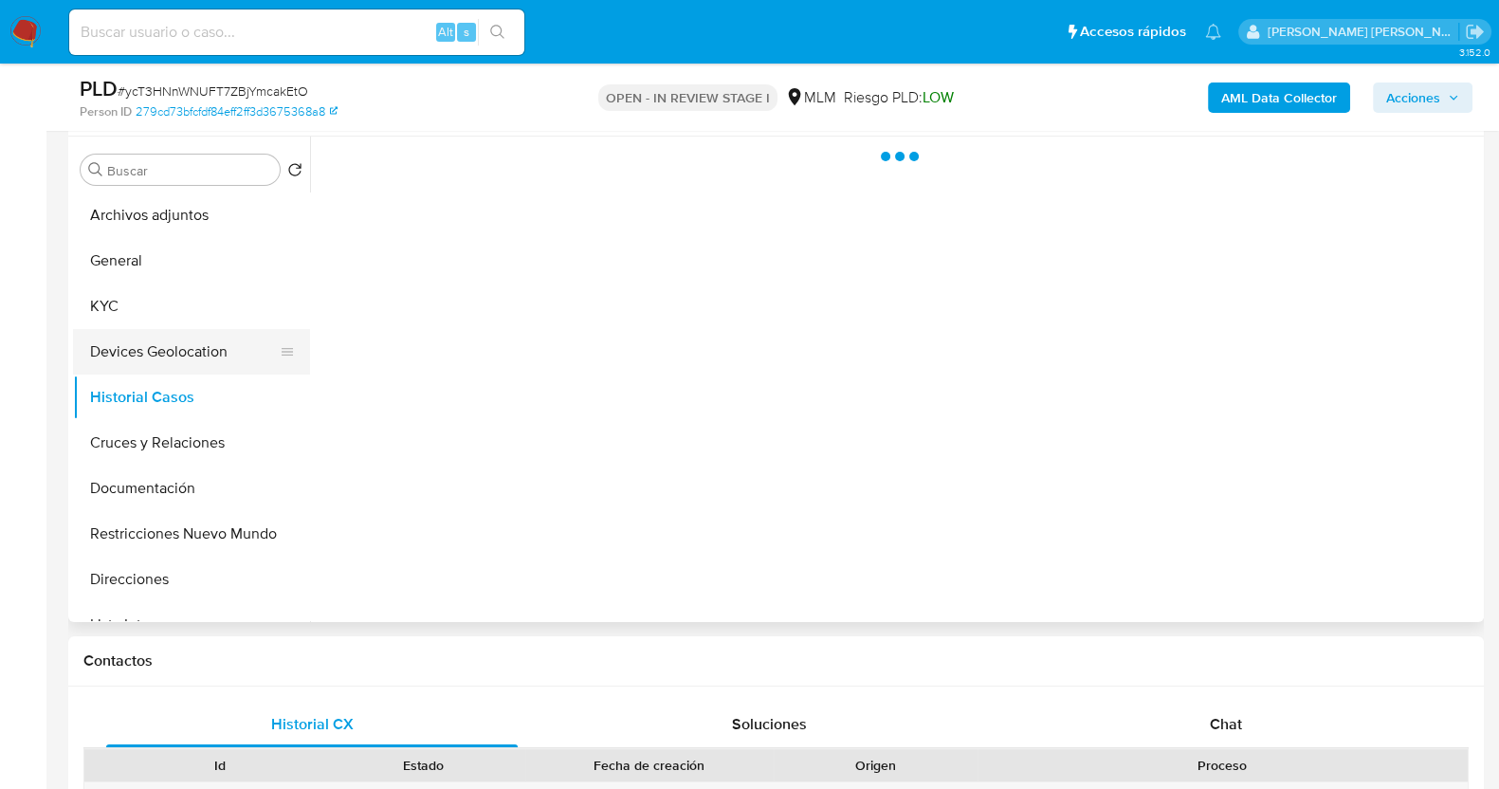
scroll to position [0, 0]
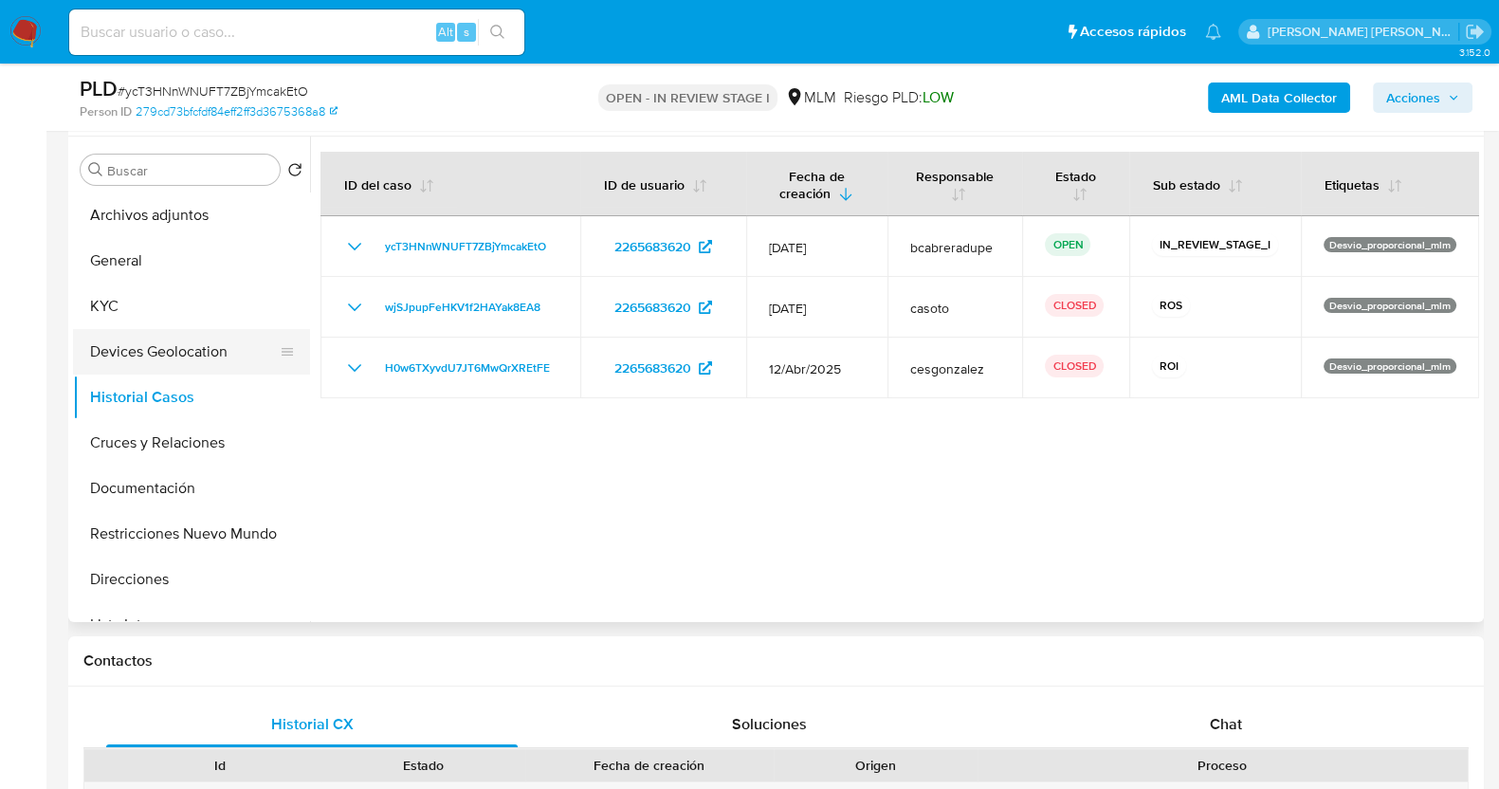
drag, startPoint x: 168, startPoint y: 313, endPoint x: 302, endPoint y: 361, distance: 142.2
click at [168, 313] on button "KYC" at bounding box center [191, 306] width 237 height 46
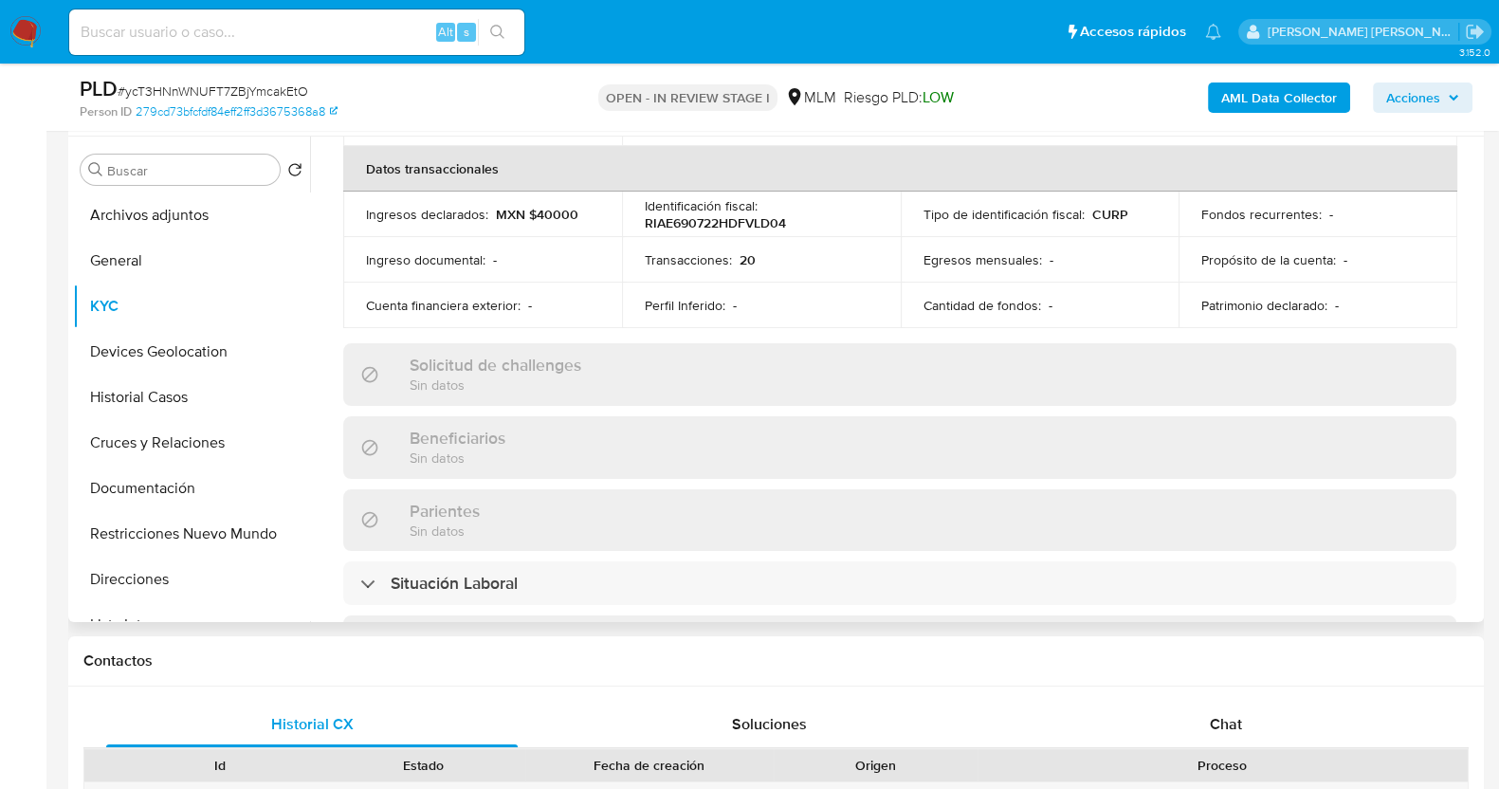
scroll to position [1191, 0]
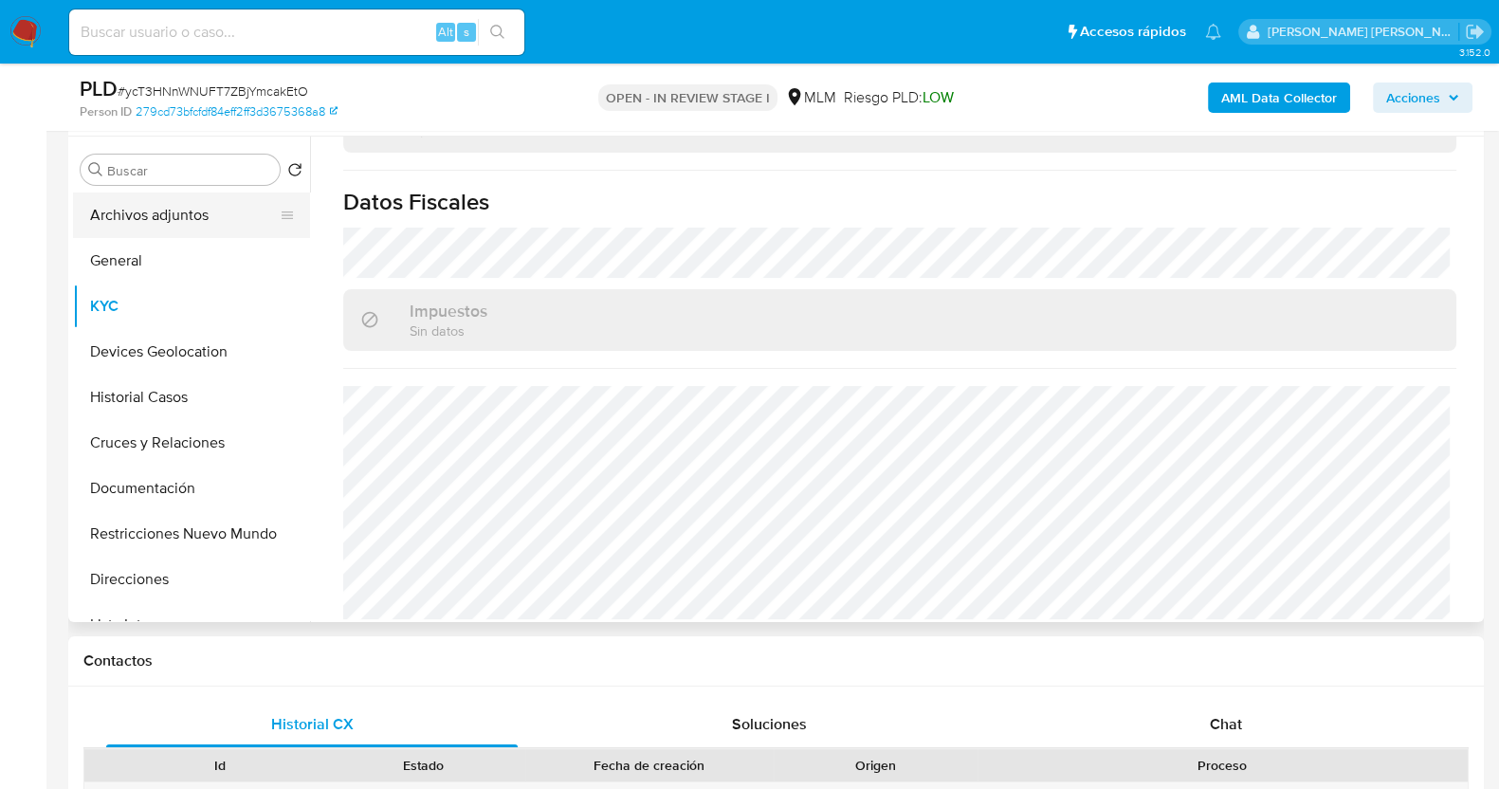
click at [170, 225] on button "Archivos adjuntos" at bounding box center [184, 215] width 222 height 46
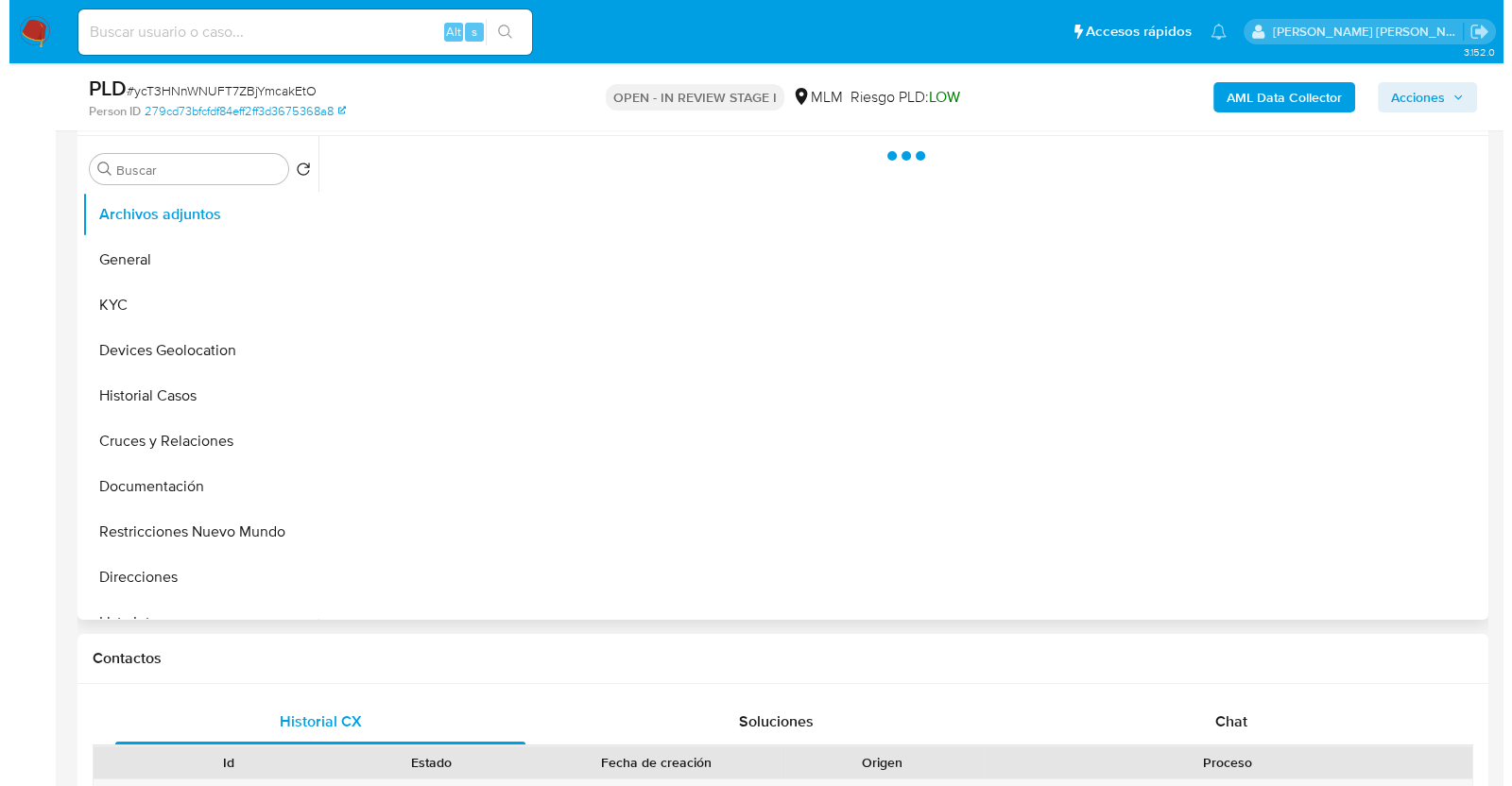
scroll to position [0, 0]
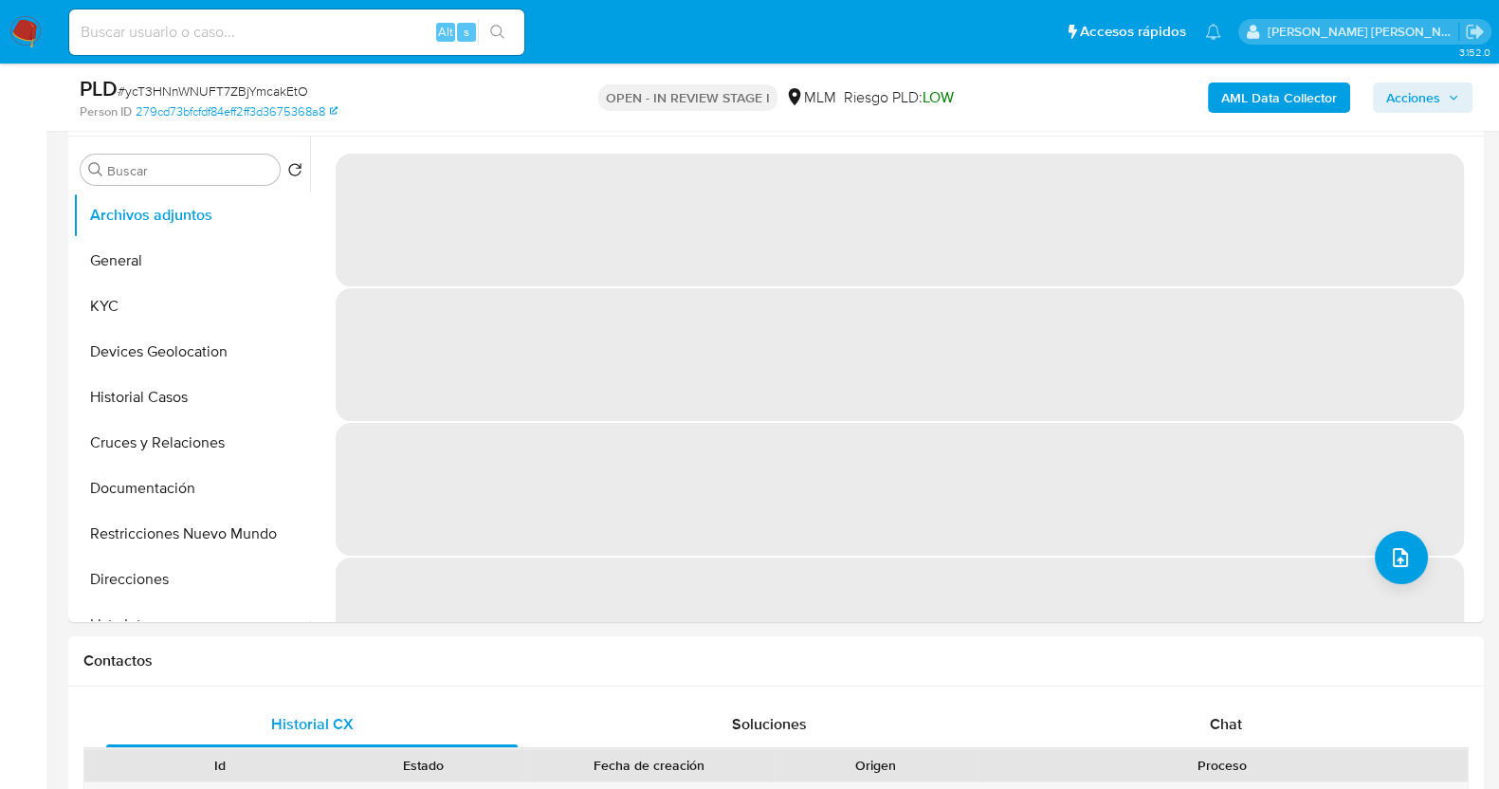
click at [248, 87] on span "# ycT3HNnWNUFT7ZBjYmcakEtO" at bounding box center [213, 91] width 191 height 19
copy span "ycT3HNnWNUFT7ZBjYmcakEtO"
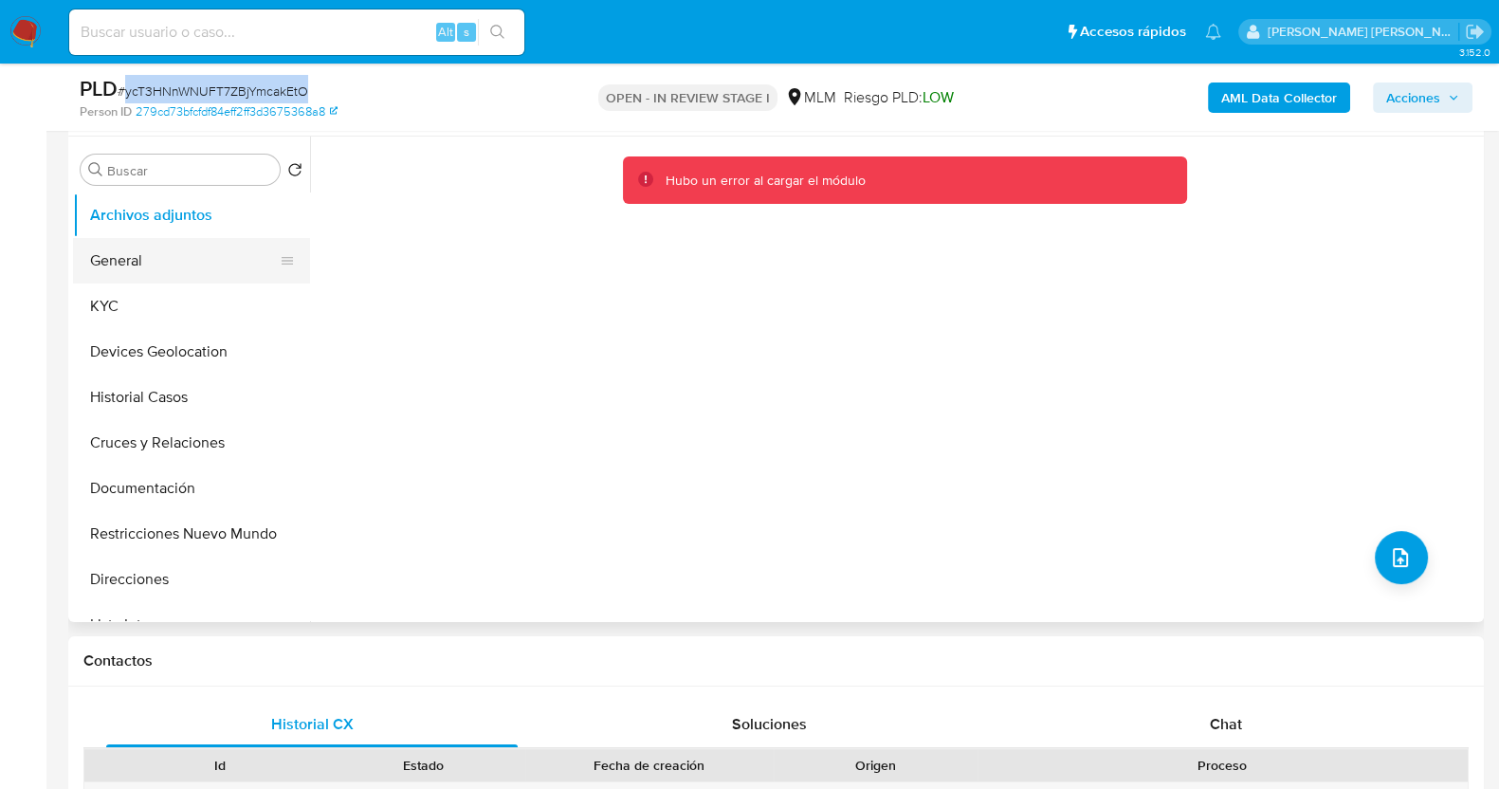
click at [155, 260] on button "General" at bounding box center [184, 261] width 222 height 46
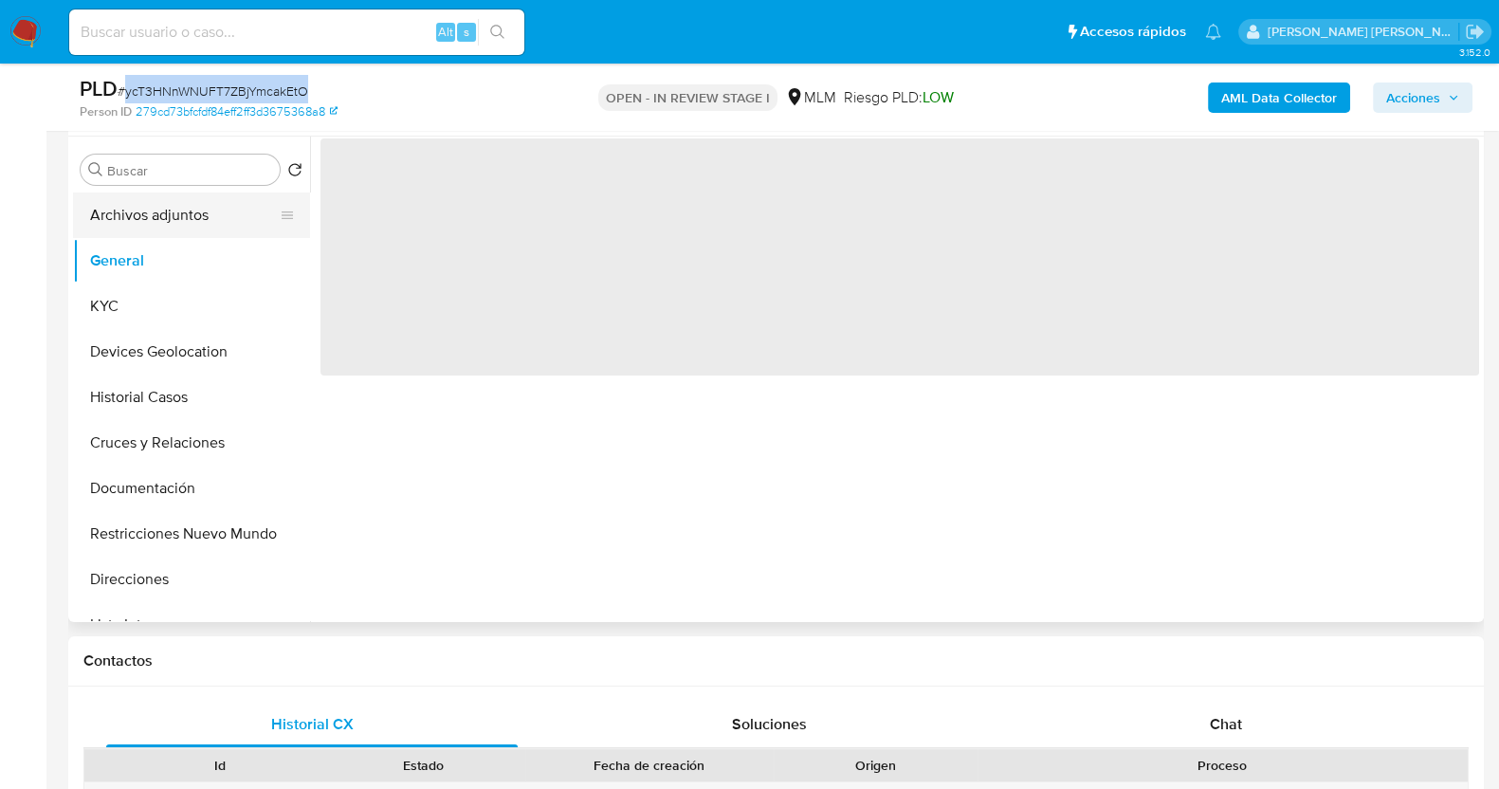
click at [177, 216] on button "Archivos adjuntos" at bounding box center [184, 215] width 222 height 46
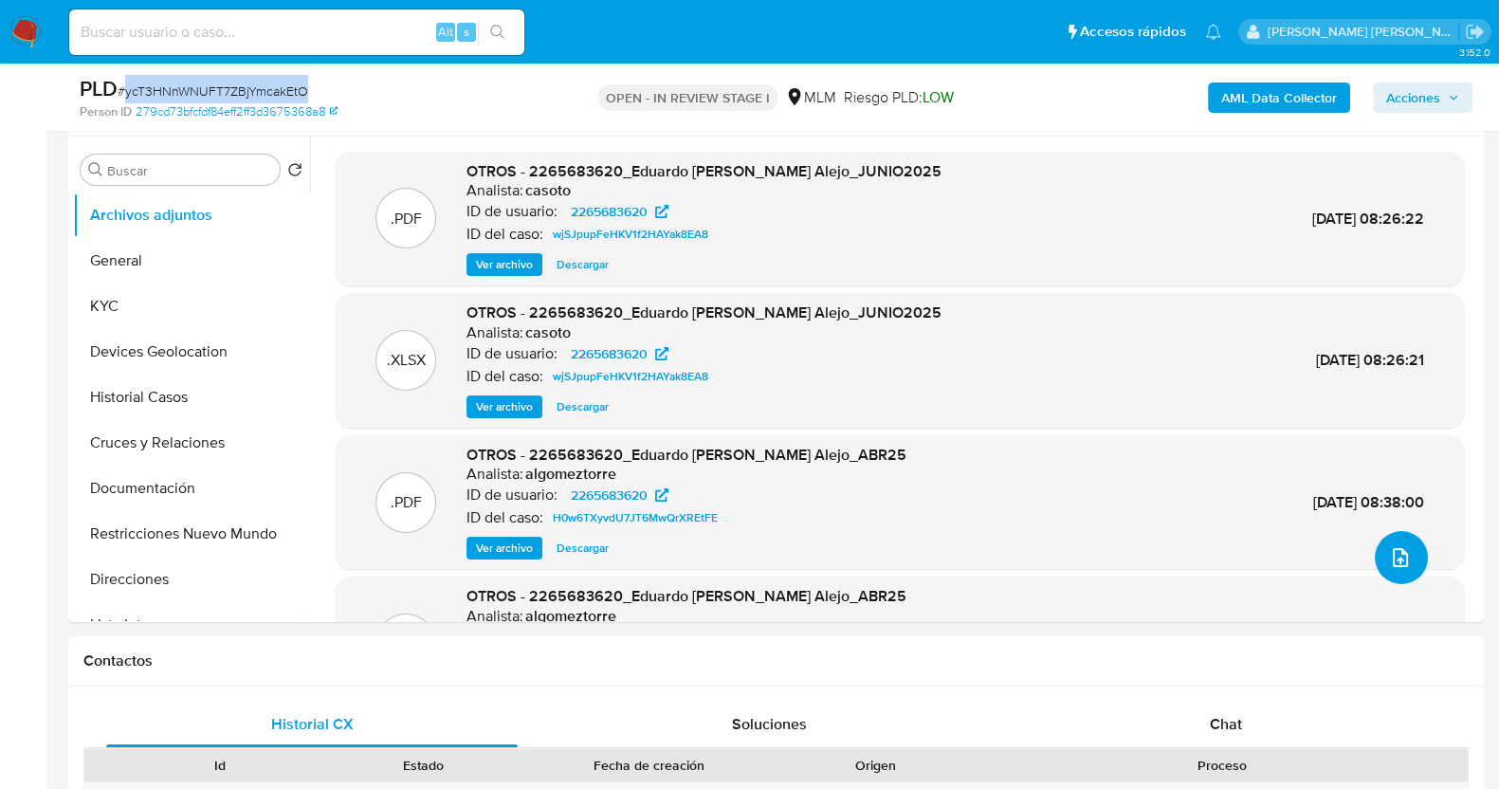
click at [1408, 561] on button "upload-file" at bounding box center [1401, 557] width 53 height 53
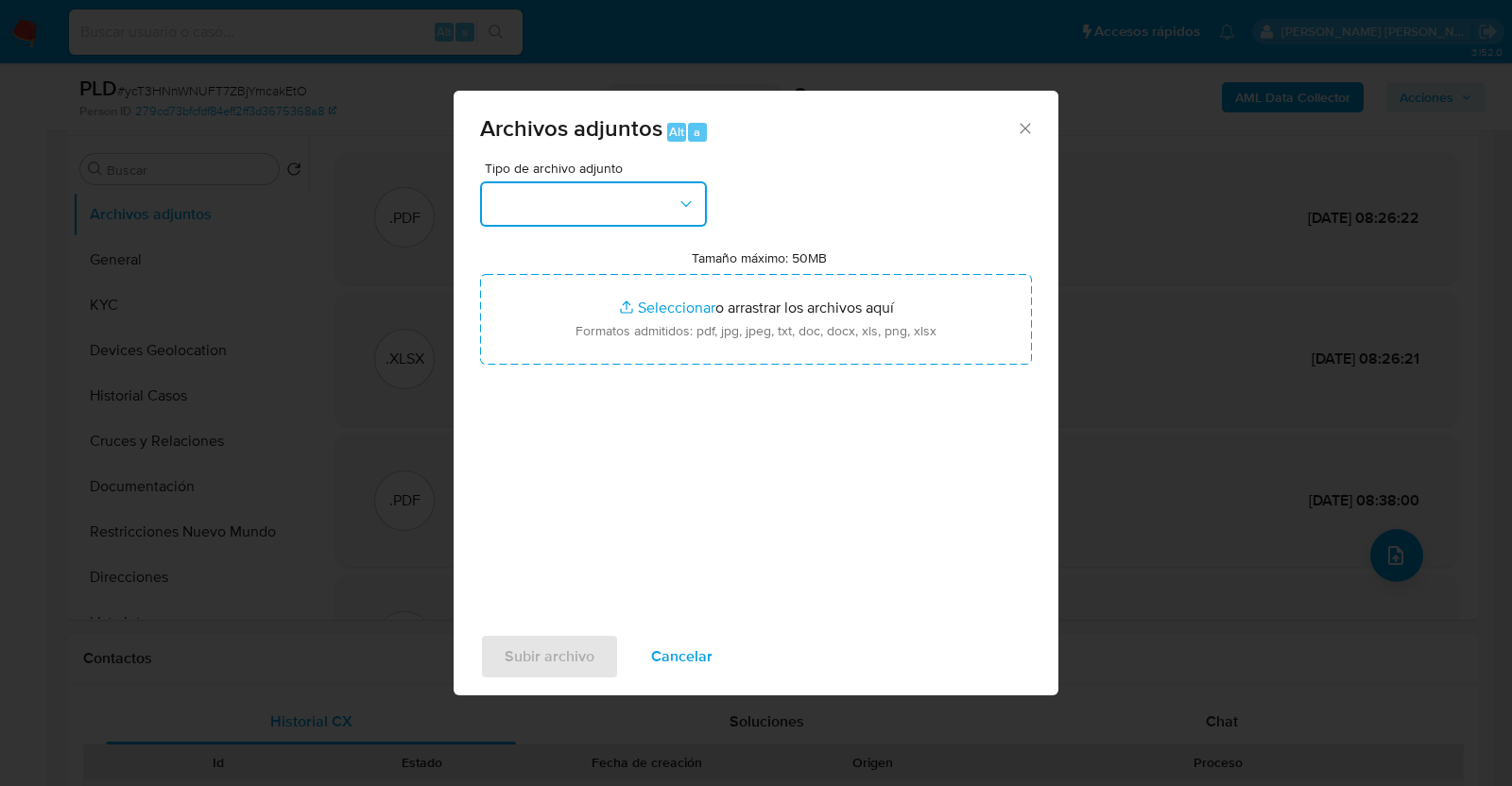
click at [661, 201] on button "button" at bounding box center [594, 204] width 227 height 46
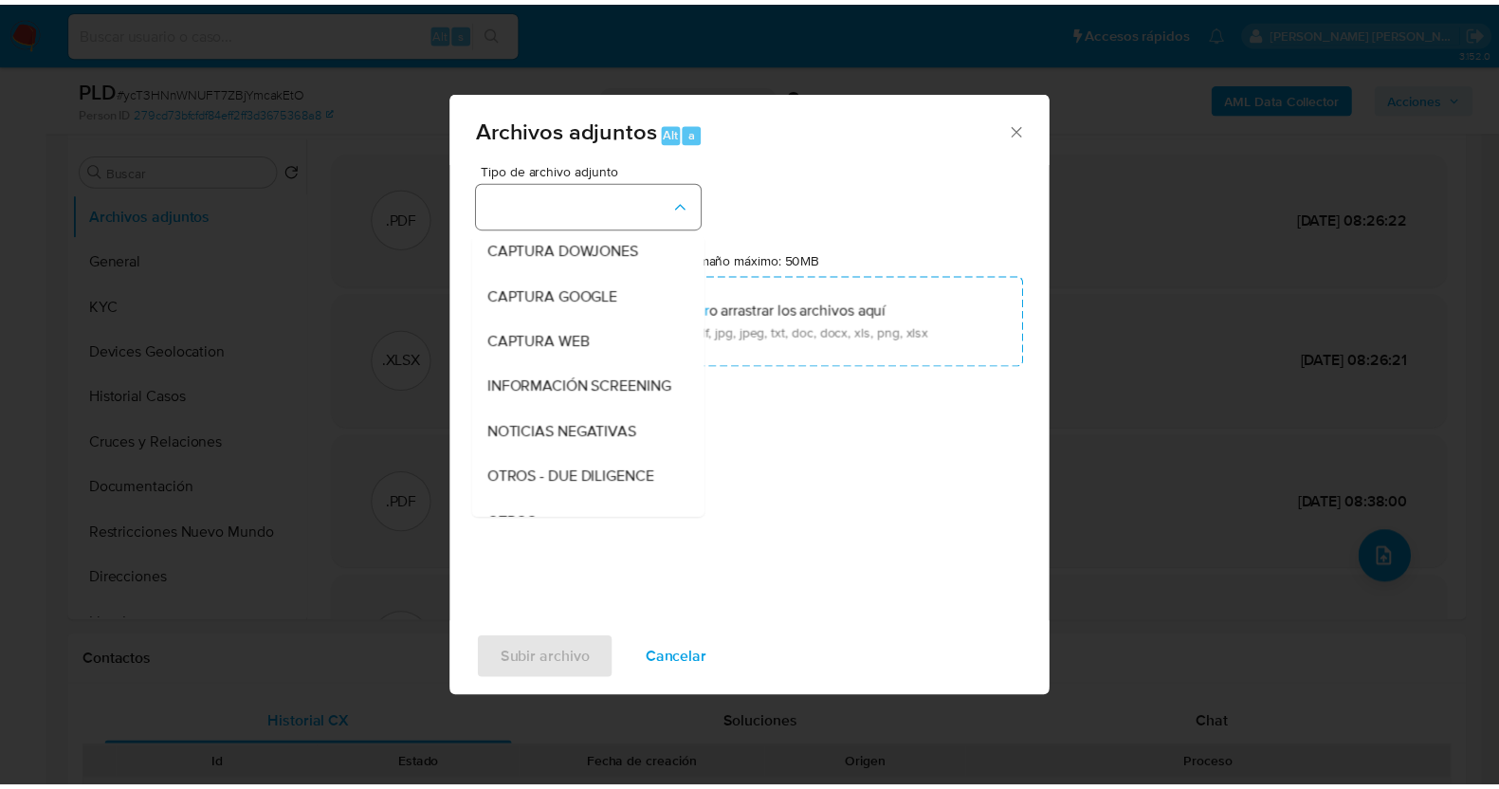
scroll to position [99, 0]
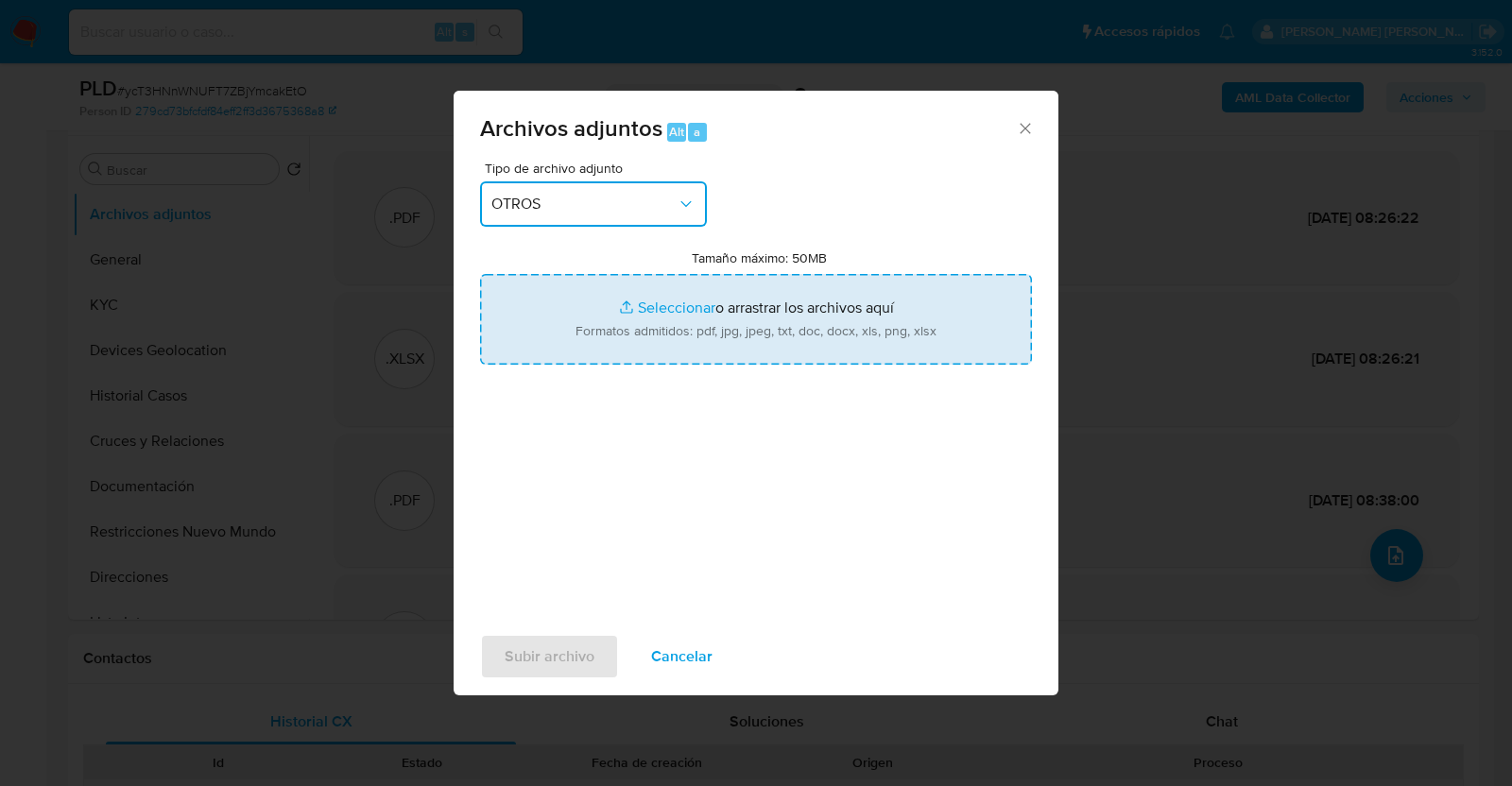
type input "C:\fakepath\2265683620_EDUARDO RIVAS_JUL2025.pdf"
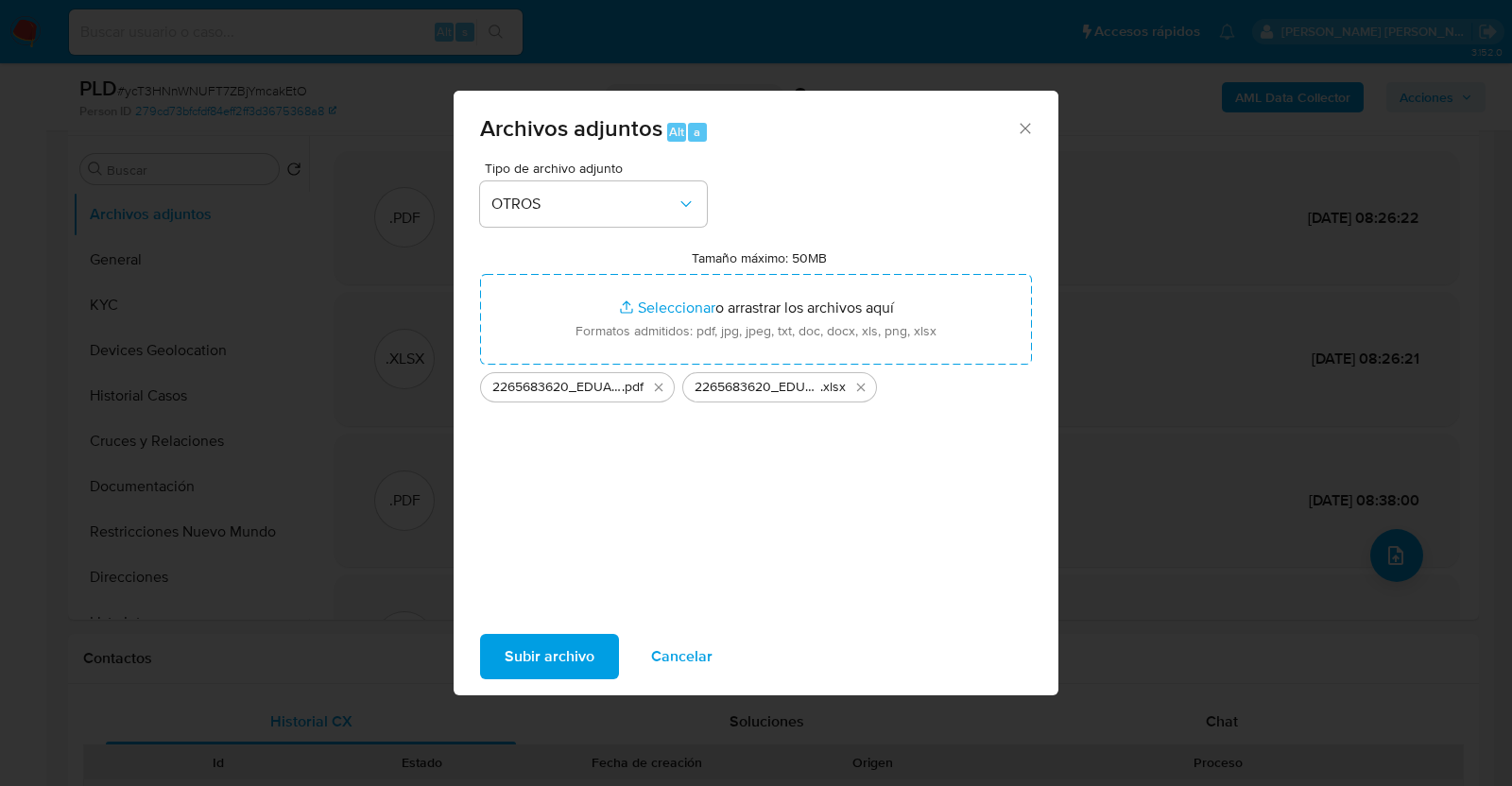
click at [548, 662] on span "Subir archivo" at bounding box center [549, 656] width 90 height 42
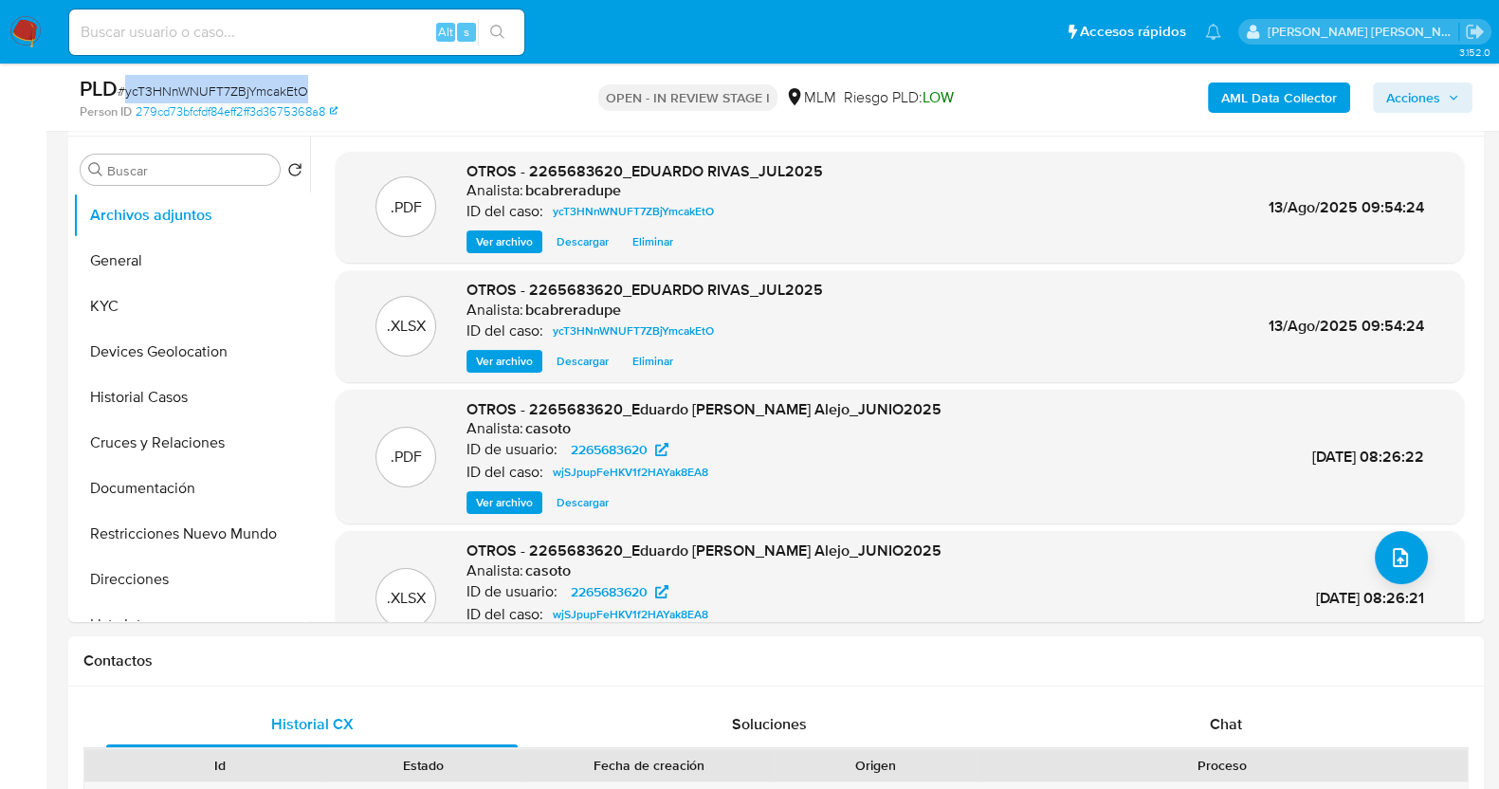
click at [1422, 89] on span "Acciones" at bounding box center [1413, 97] width 54 height 30
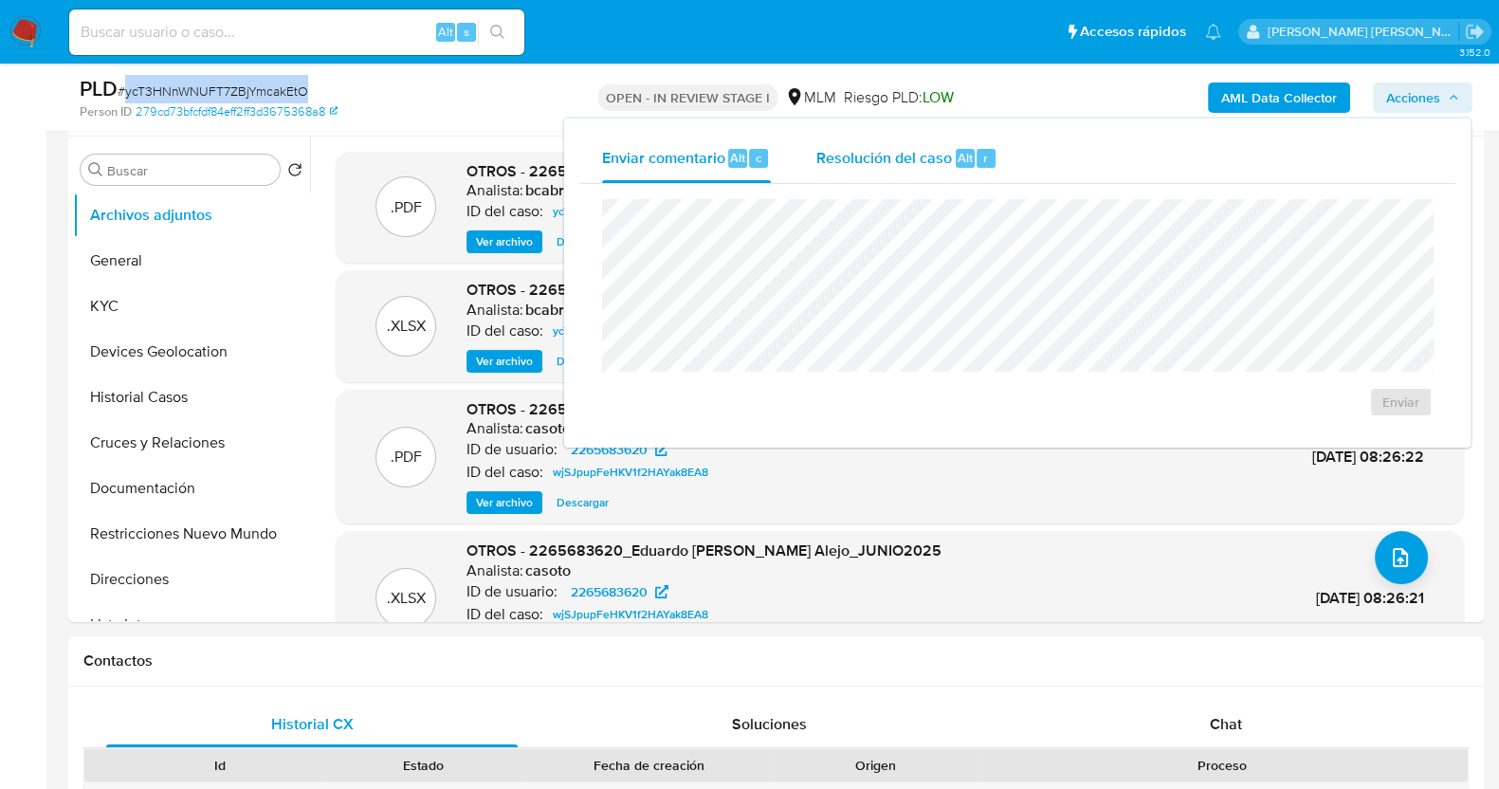
click at [907, 157] on span "Resolución del caso" at bounding box center [884, 157] width 136 height 22
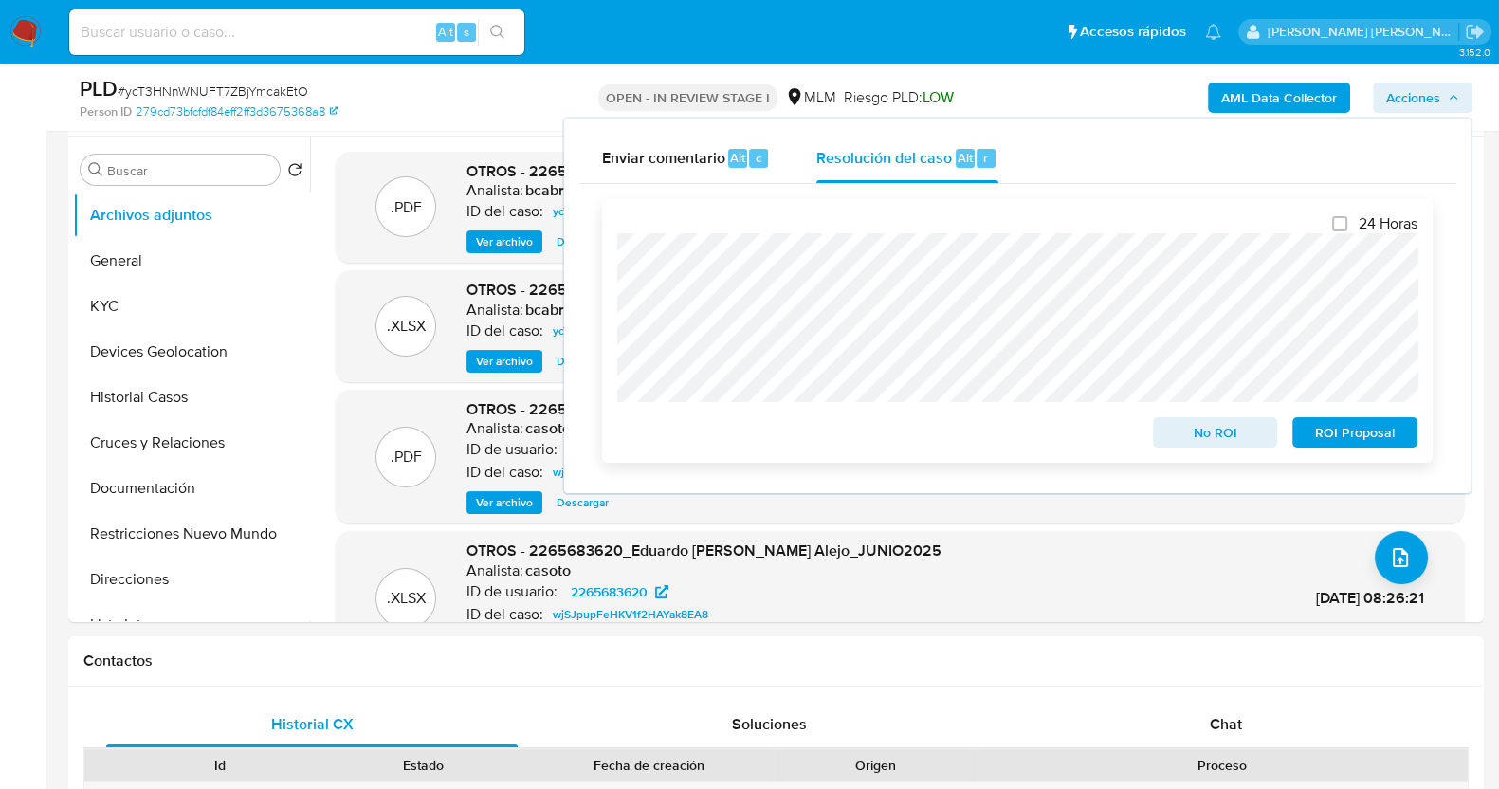
click at [1396, 434] on span "ROI Proposal" at bounding box center [1355, 432] width 99 height 27
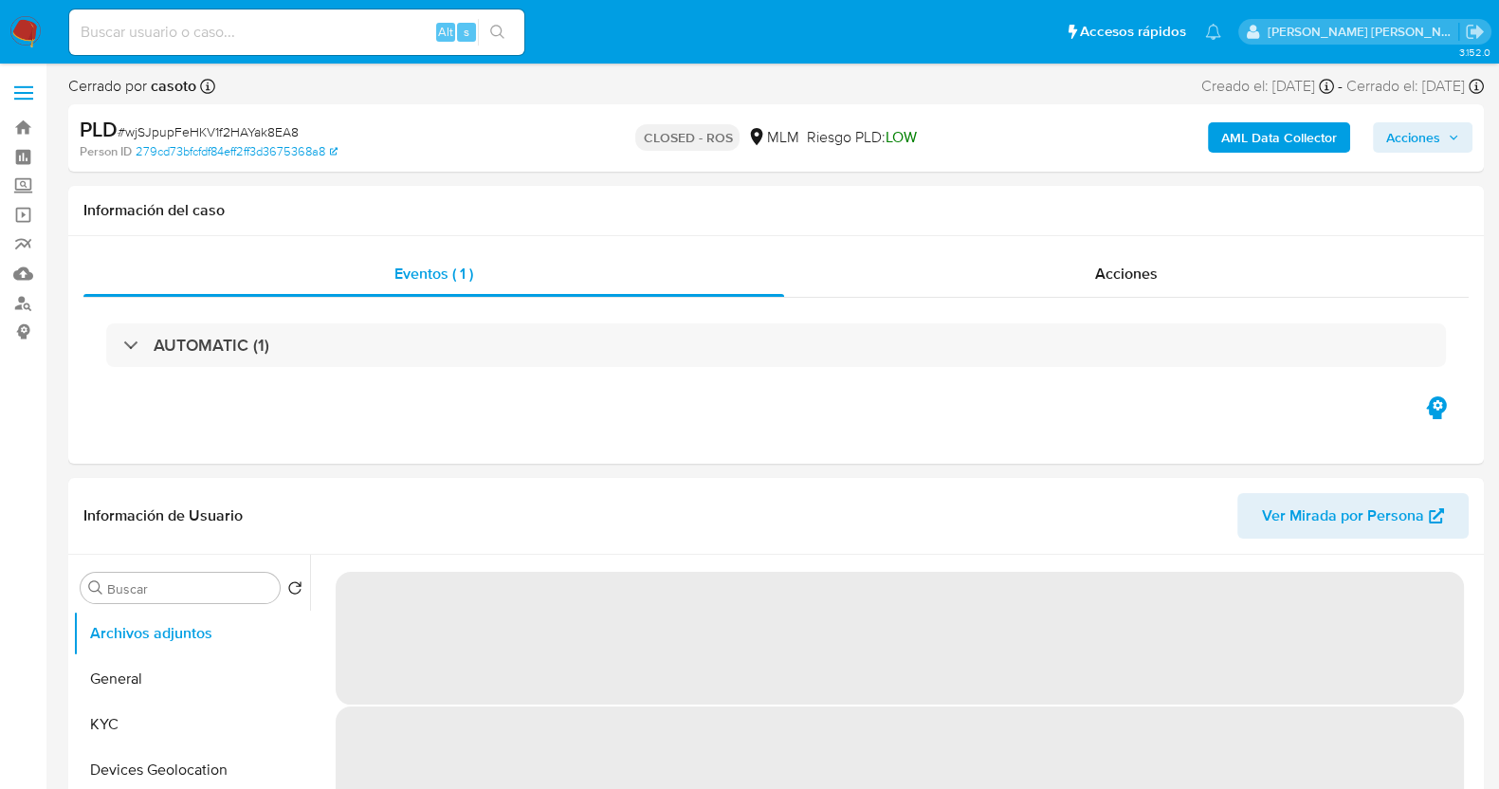
select select "10"
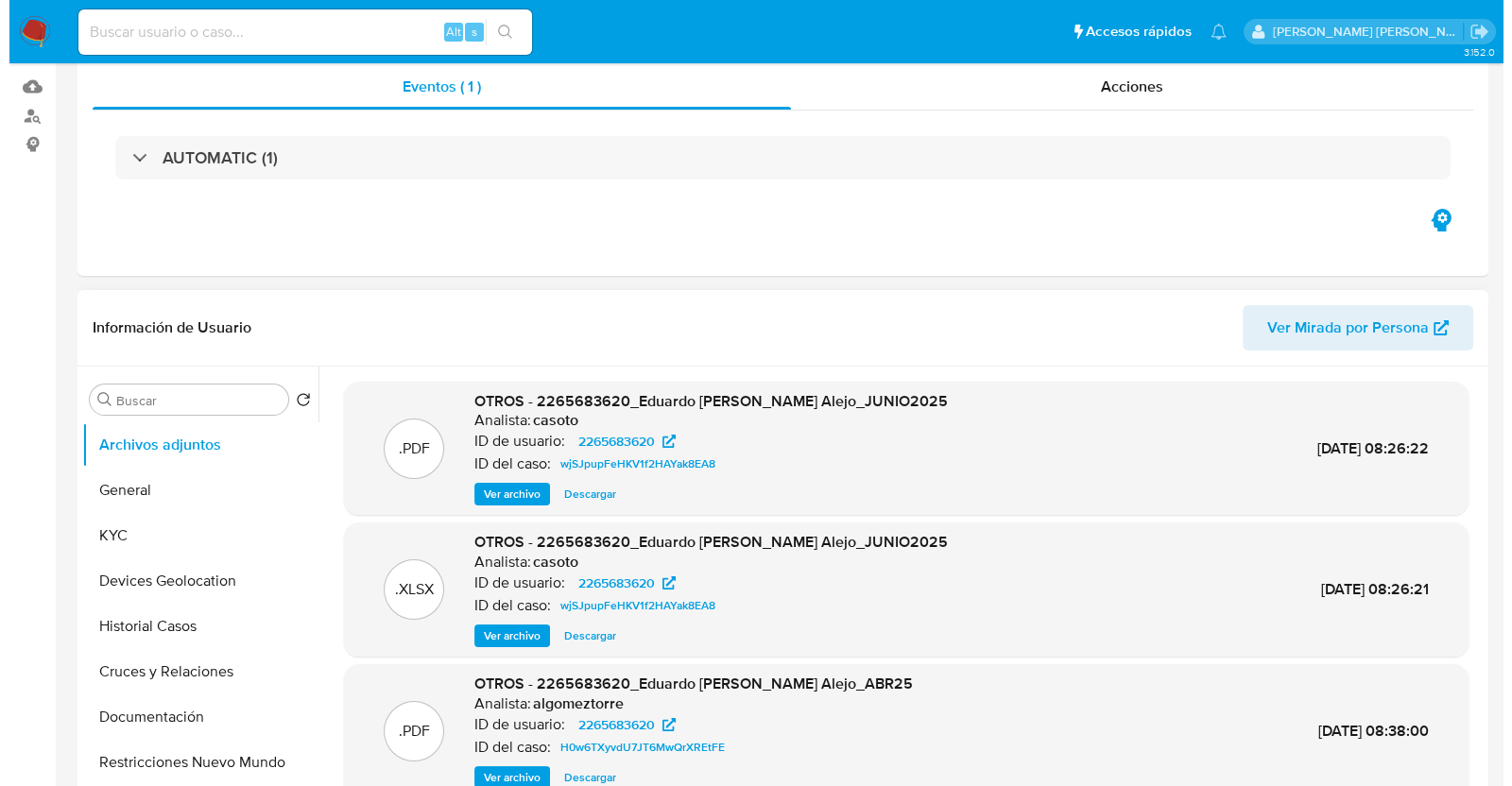
scroll to position [235, 0]
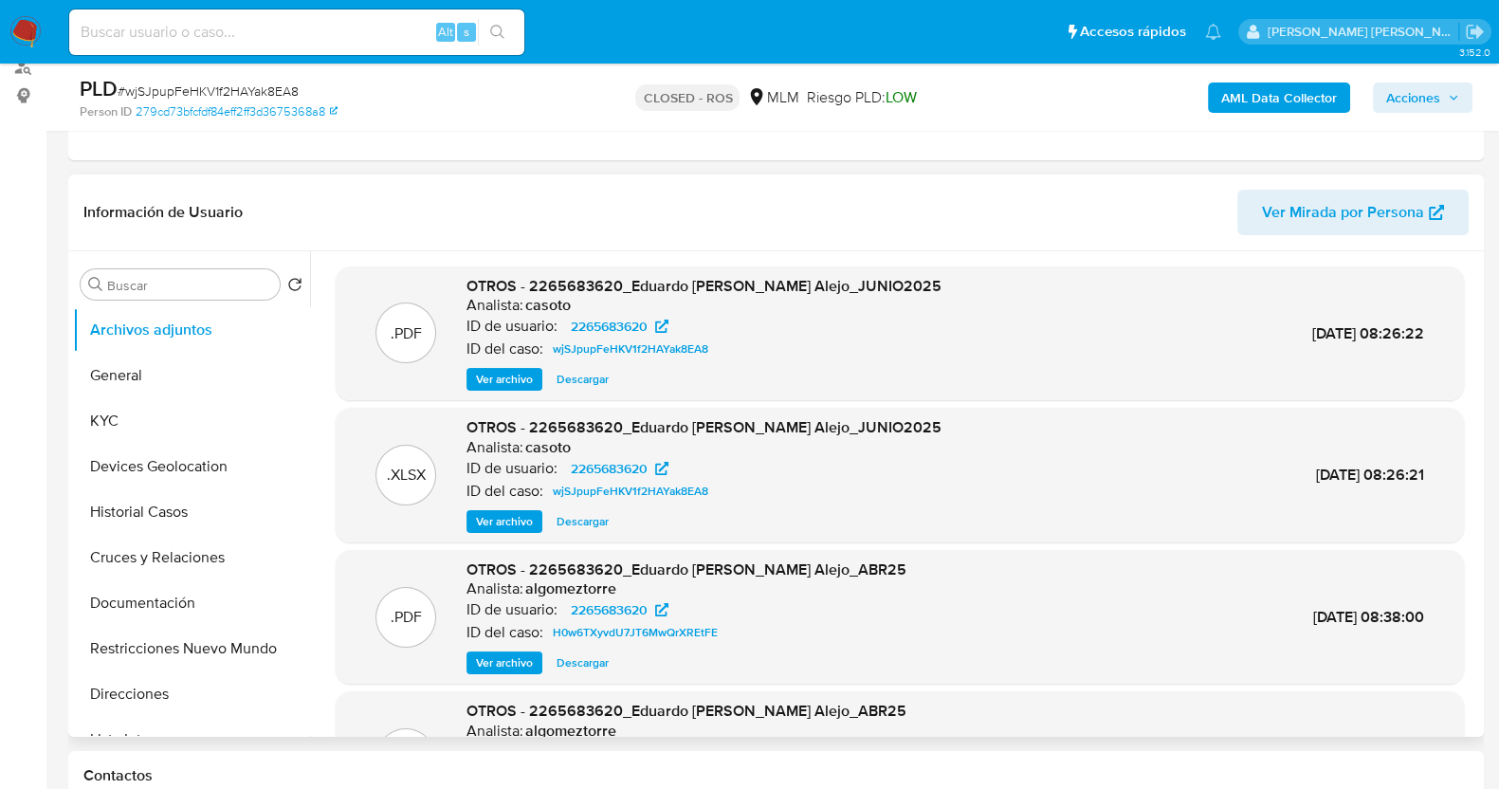
click at [512, 375] on span "Ver archivo" at bounding box center [504, 379] width 57 height 19
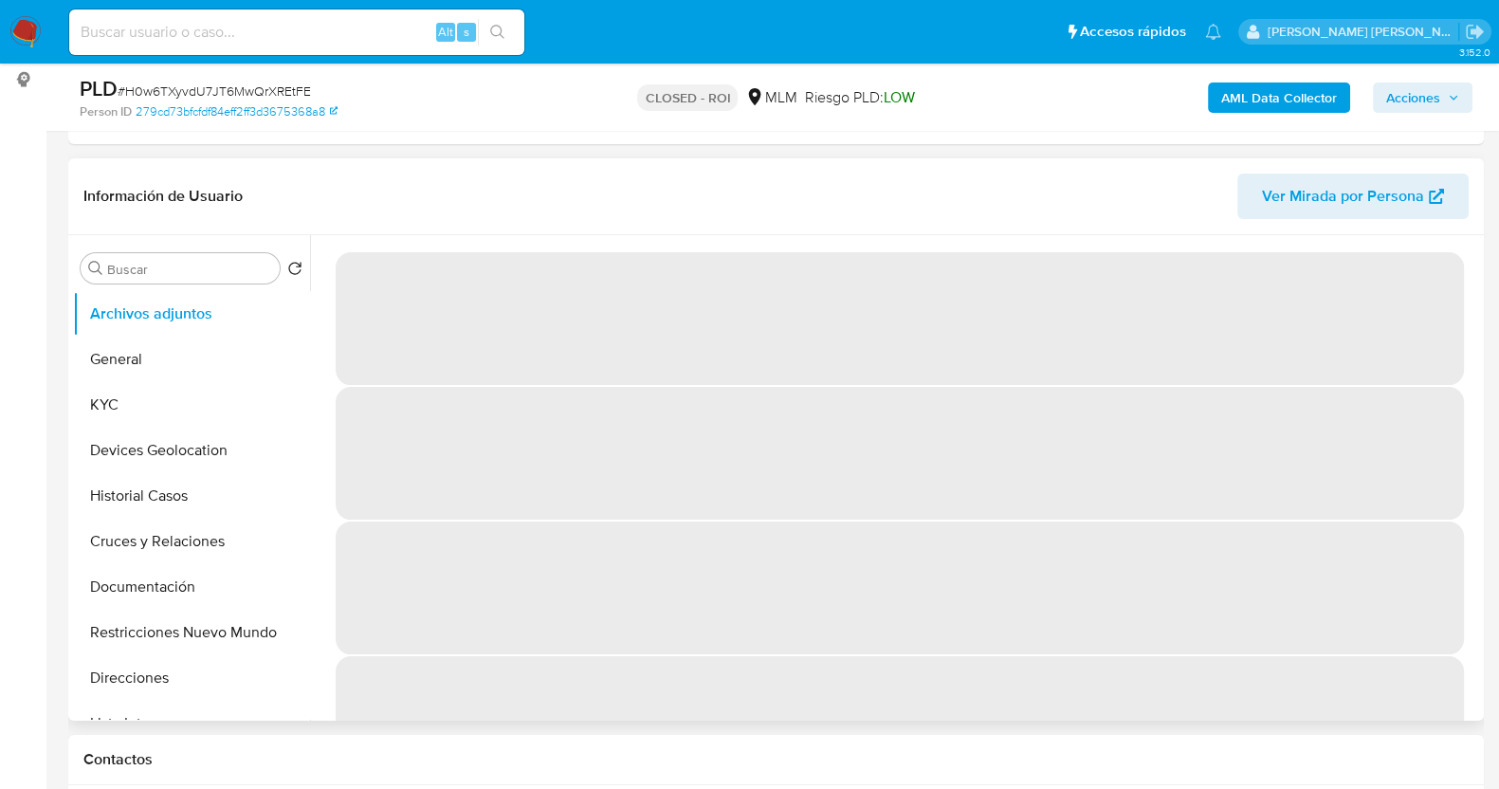
scroll to position [356, 0]
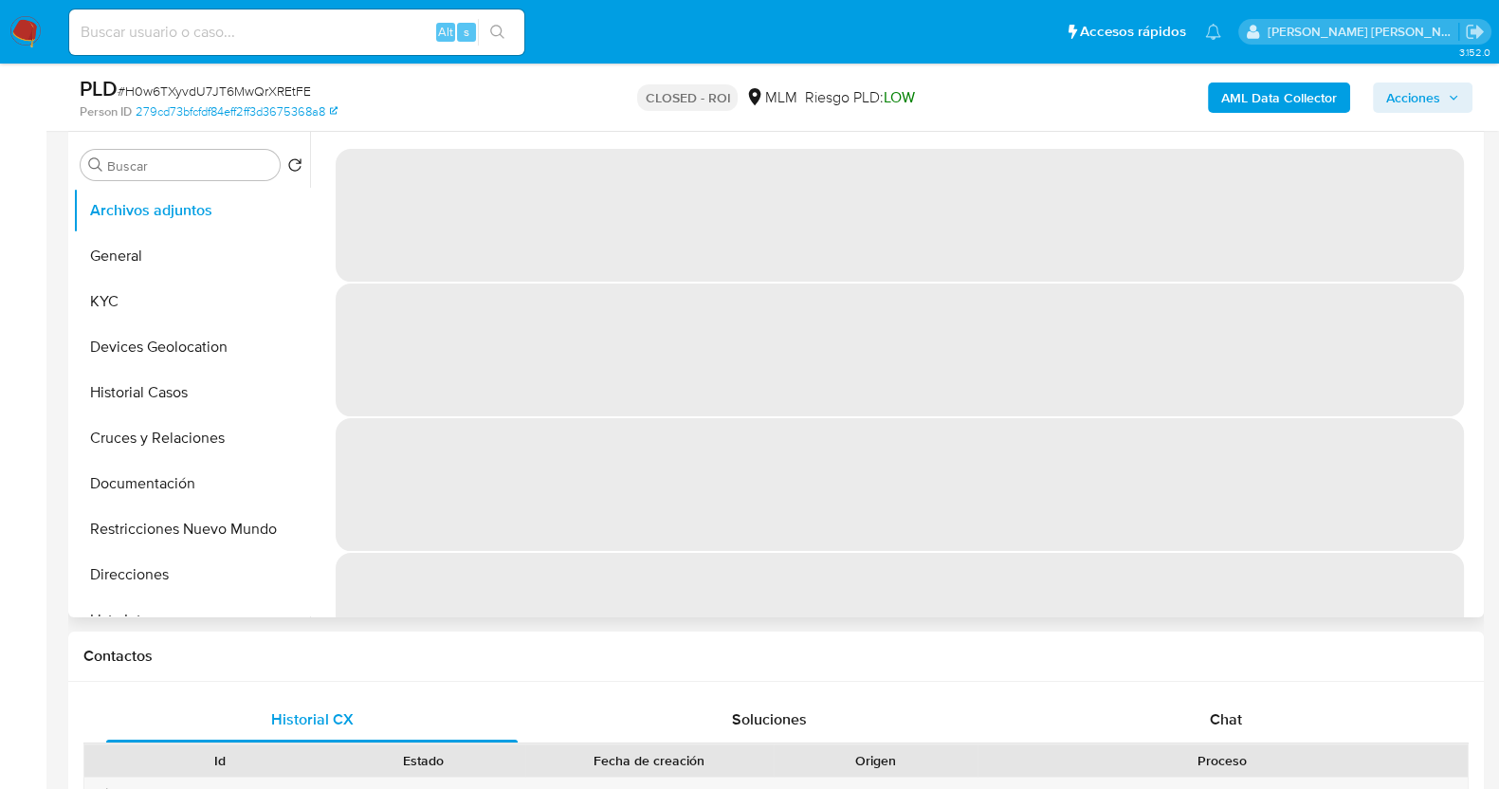
select select "10"
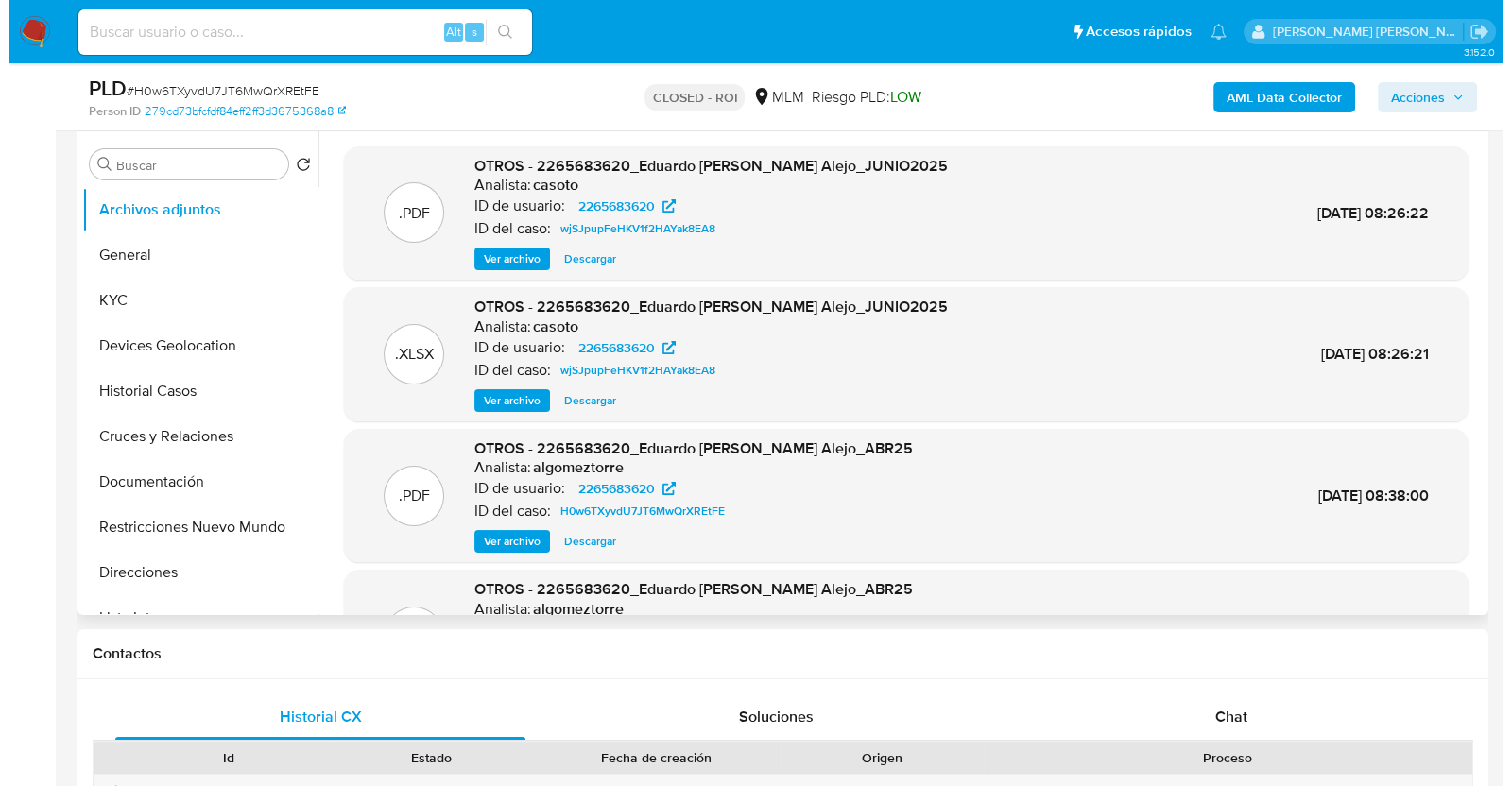
scroll to position [106, 0]
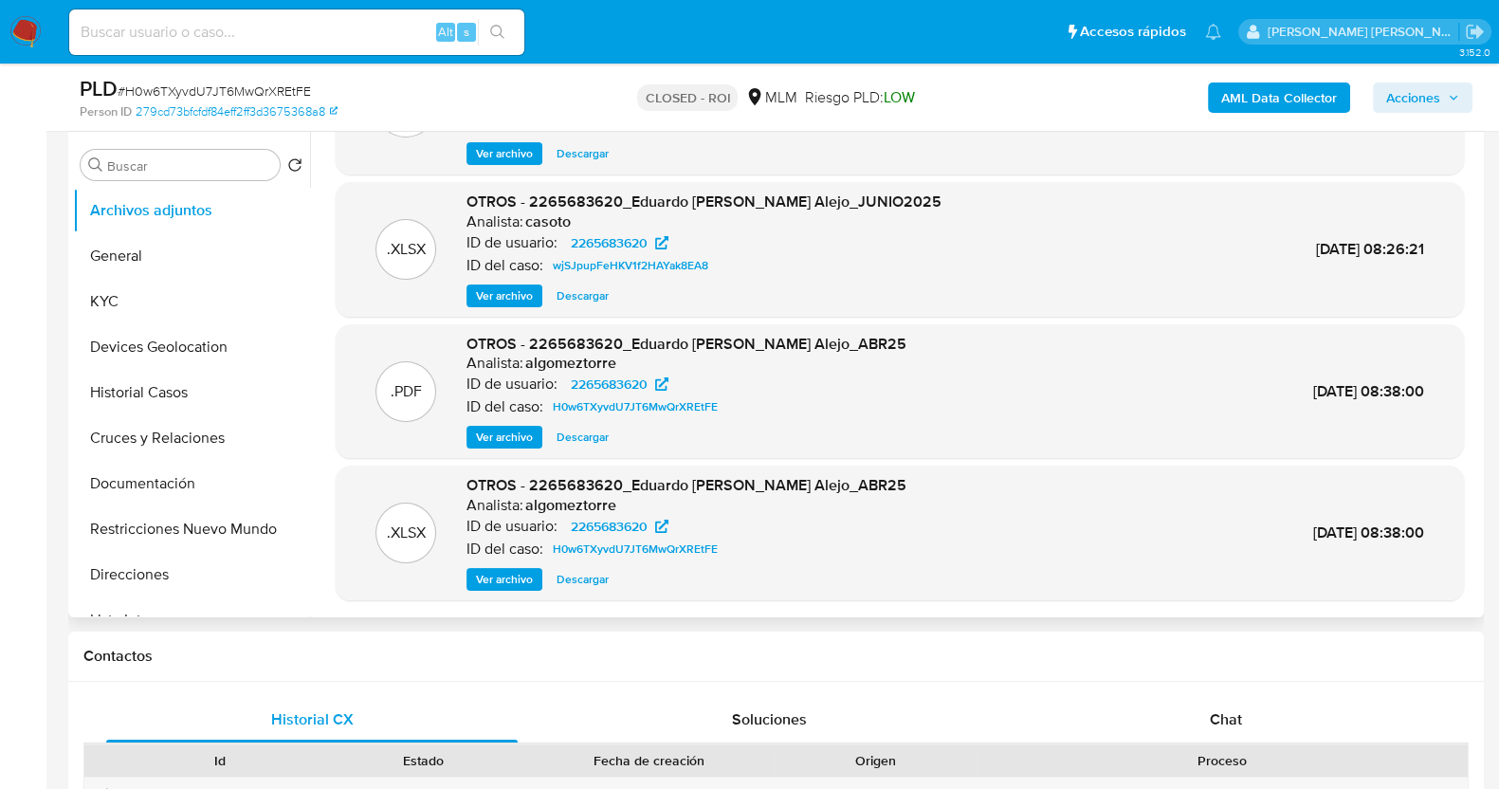
click at [526, 441] on span "Ver archivo" at bounding box center [504, 437] width 57 height 19
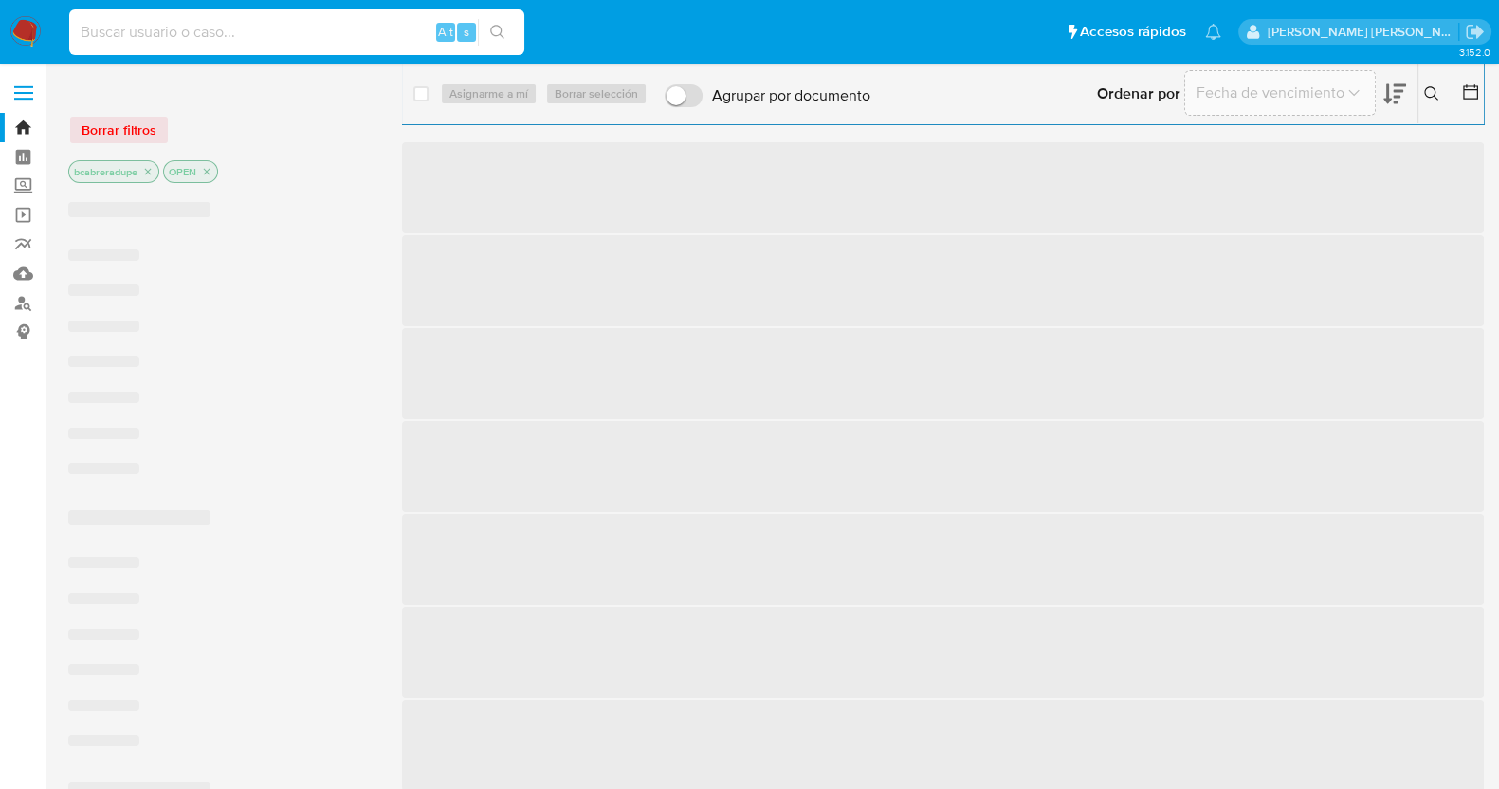
click at [335, 37] on input at bounding box center [296, 32] width 455 height 25
paste input "320175951"
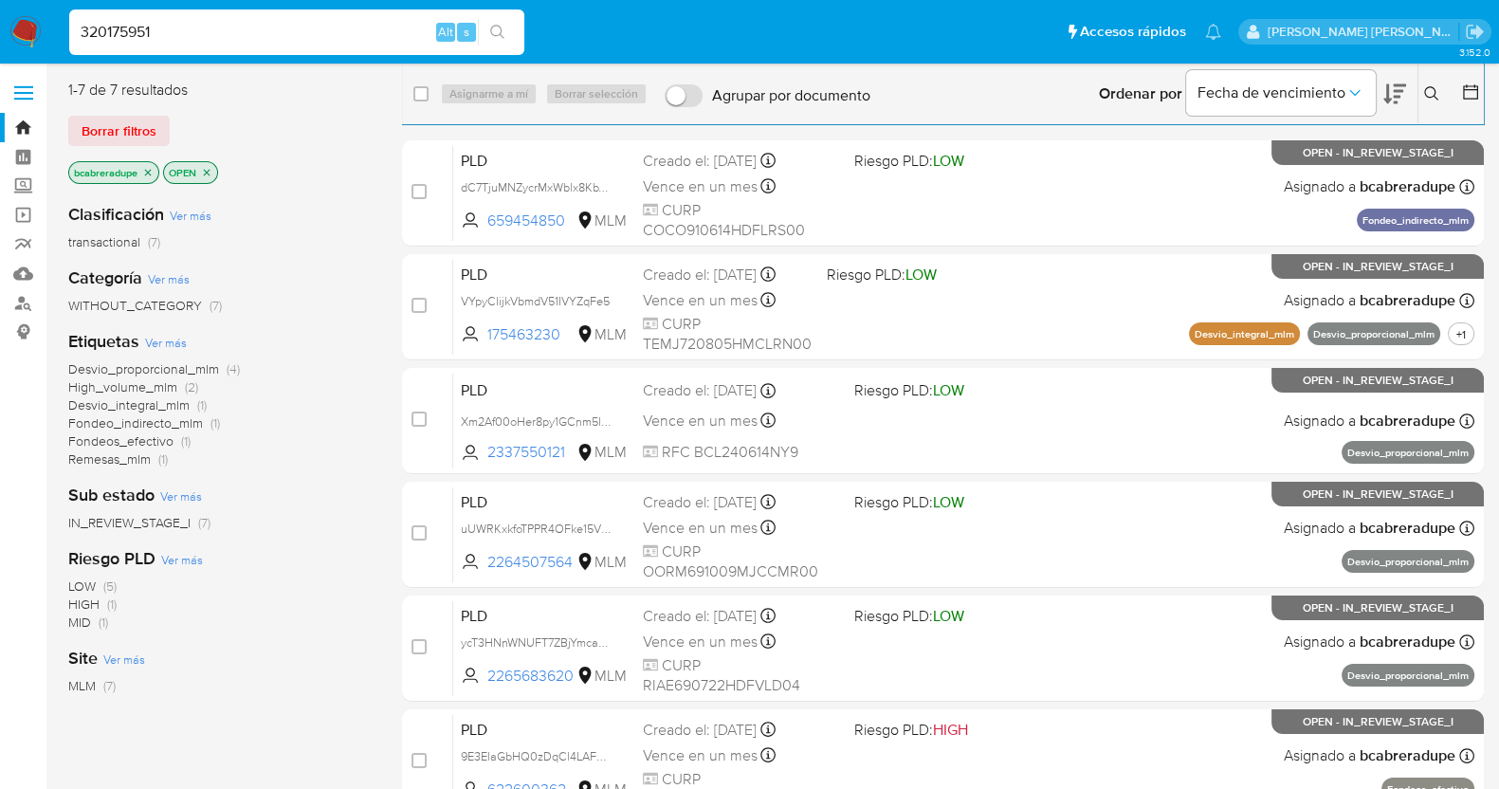
type input "320175951"
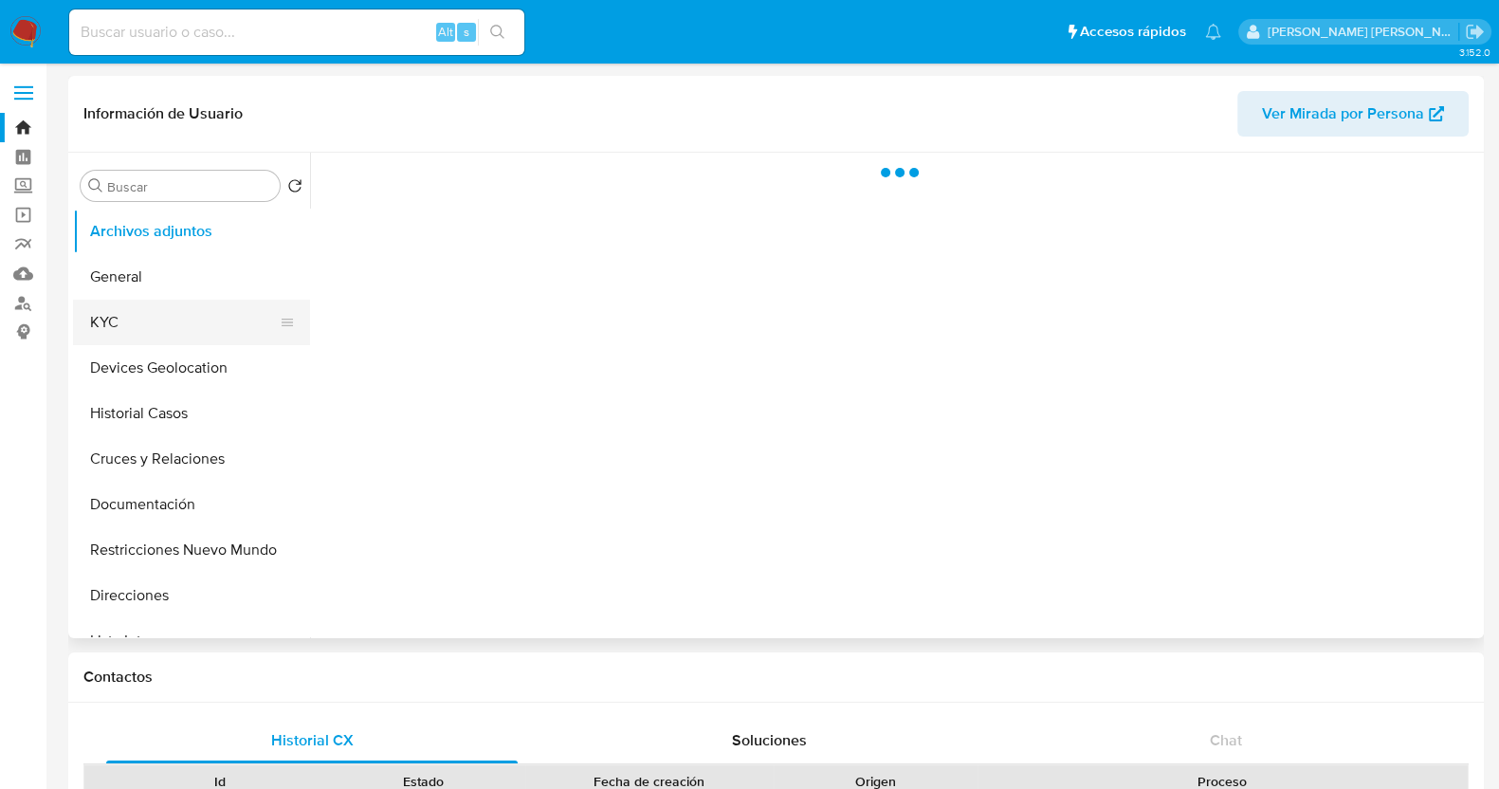
click at [192, 327] on button "KYC" at bounding box center [184, 323] width 222 height 46
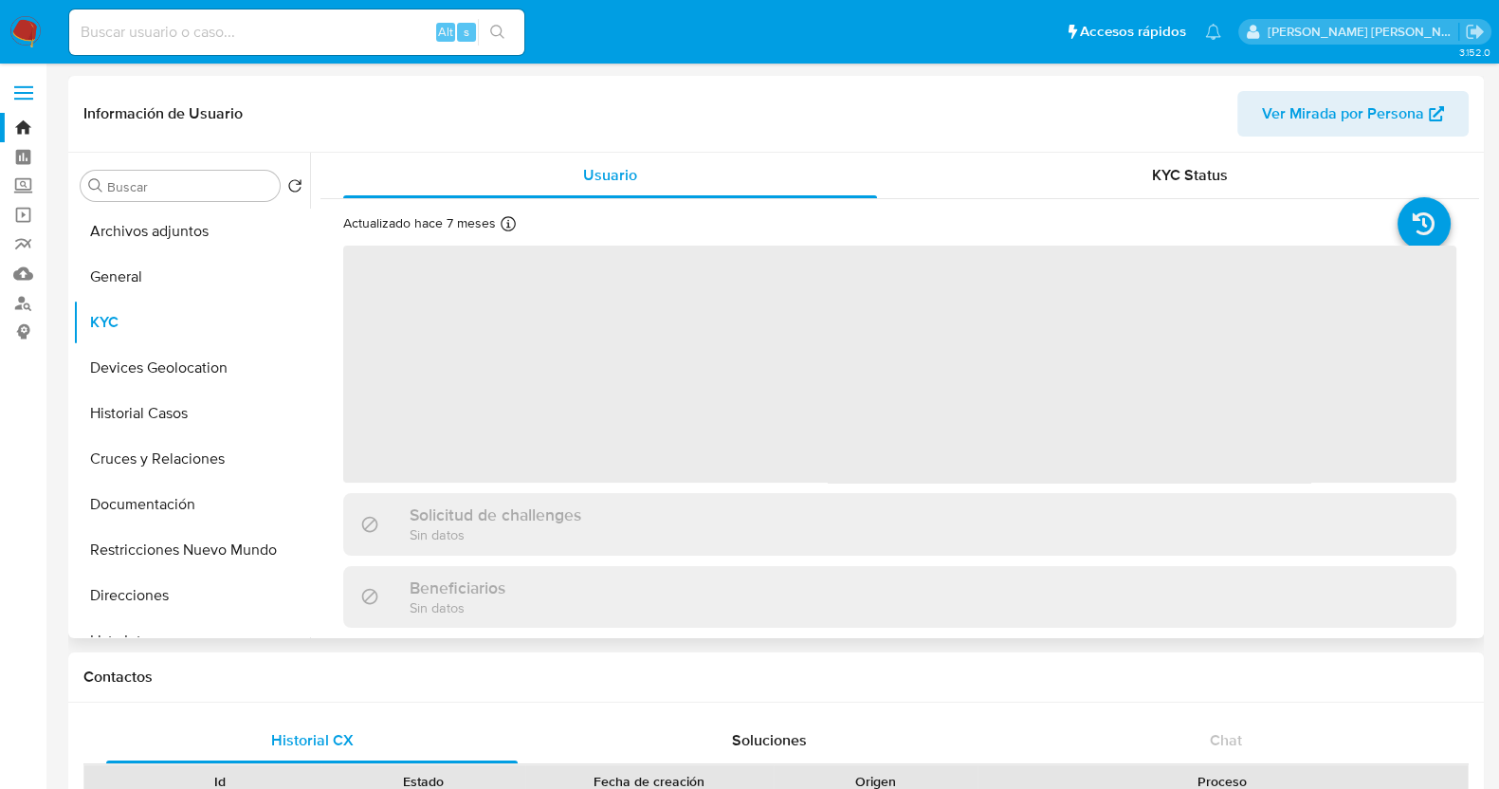
select select "10"
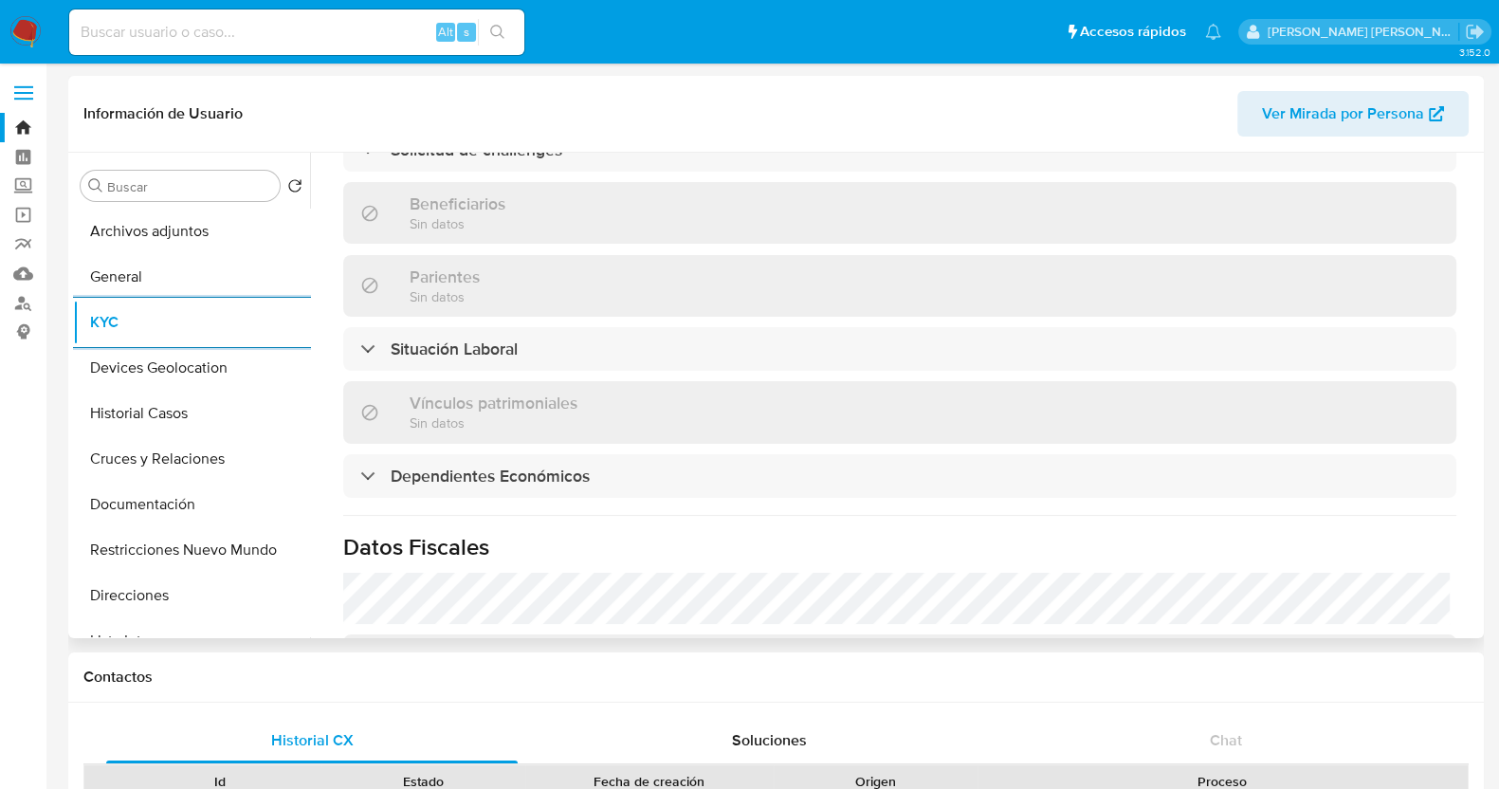
scroll to position [686, 0]
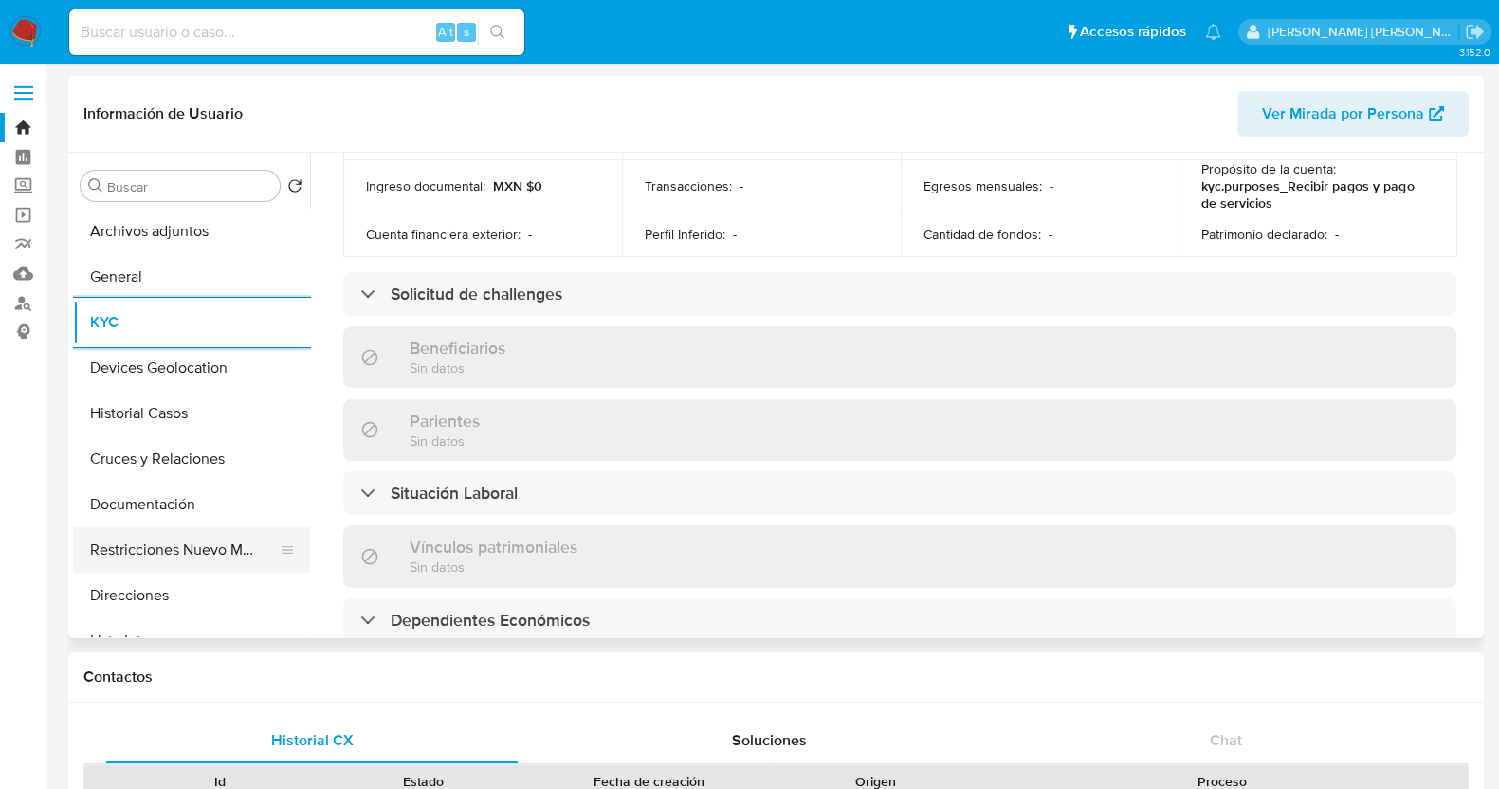
click at [191, 559] on button "Restricciones Nuevo Mundo" at bounding box center [184, 550] width 222 height 46
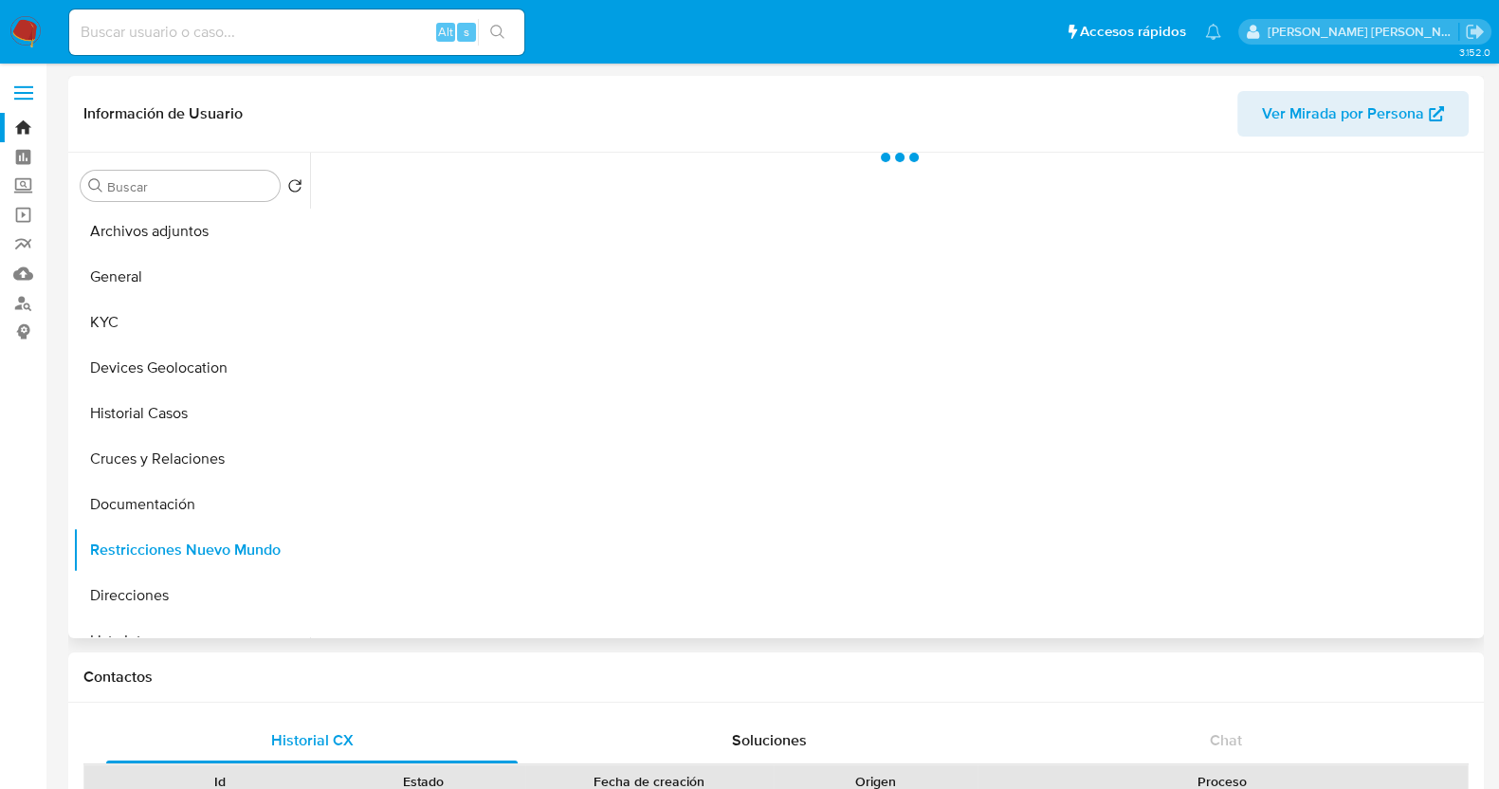
scroll to position [0, 0]
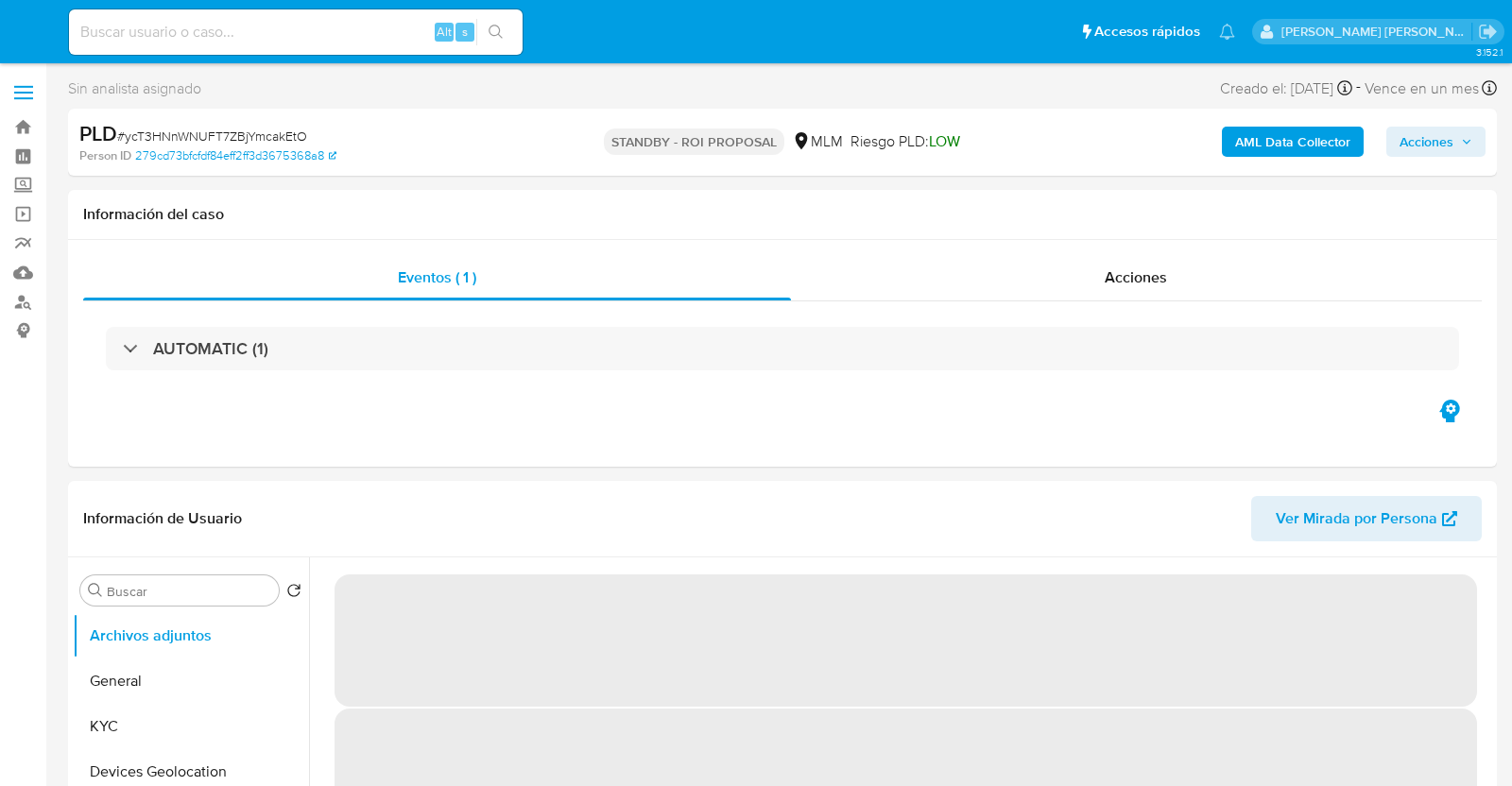
select select "10"
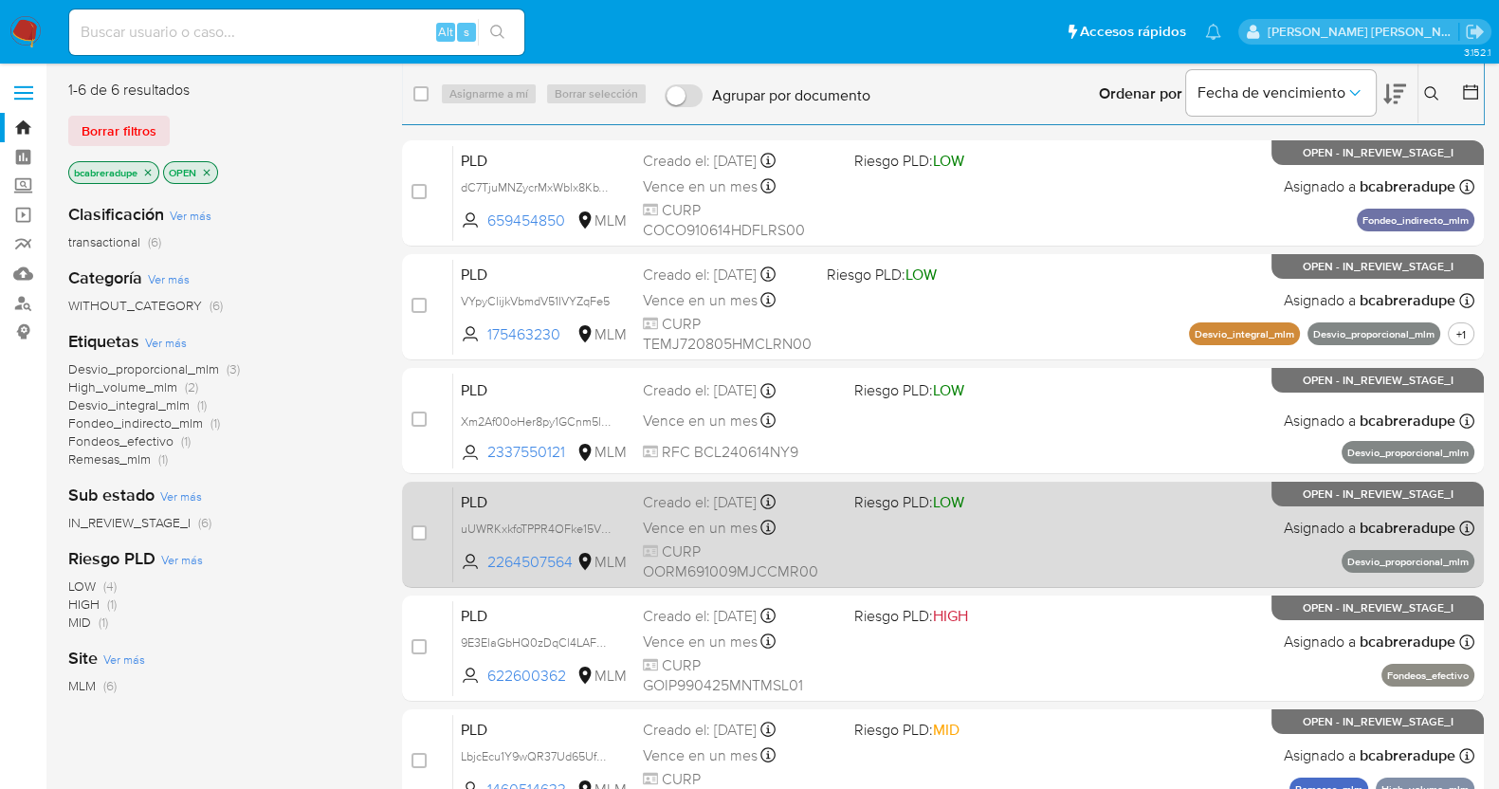
click at [714, 532] on span "Vence en un mes" at bounding box center [700, 528] width 115 height 21
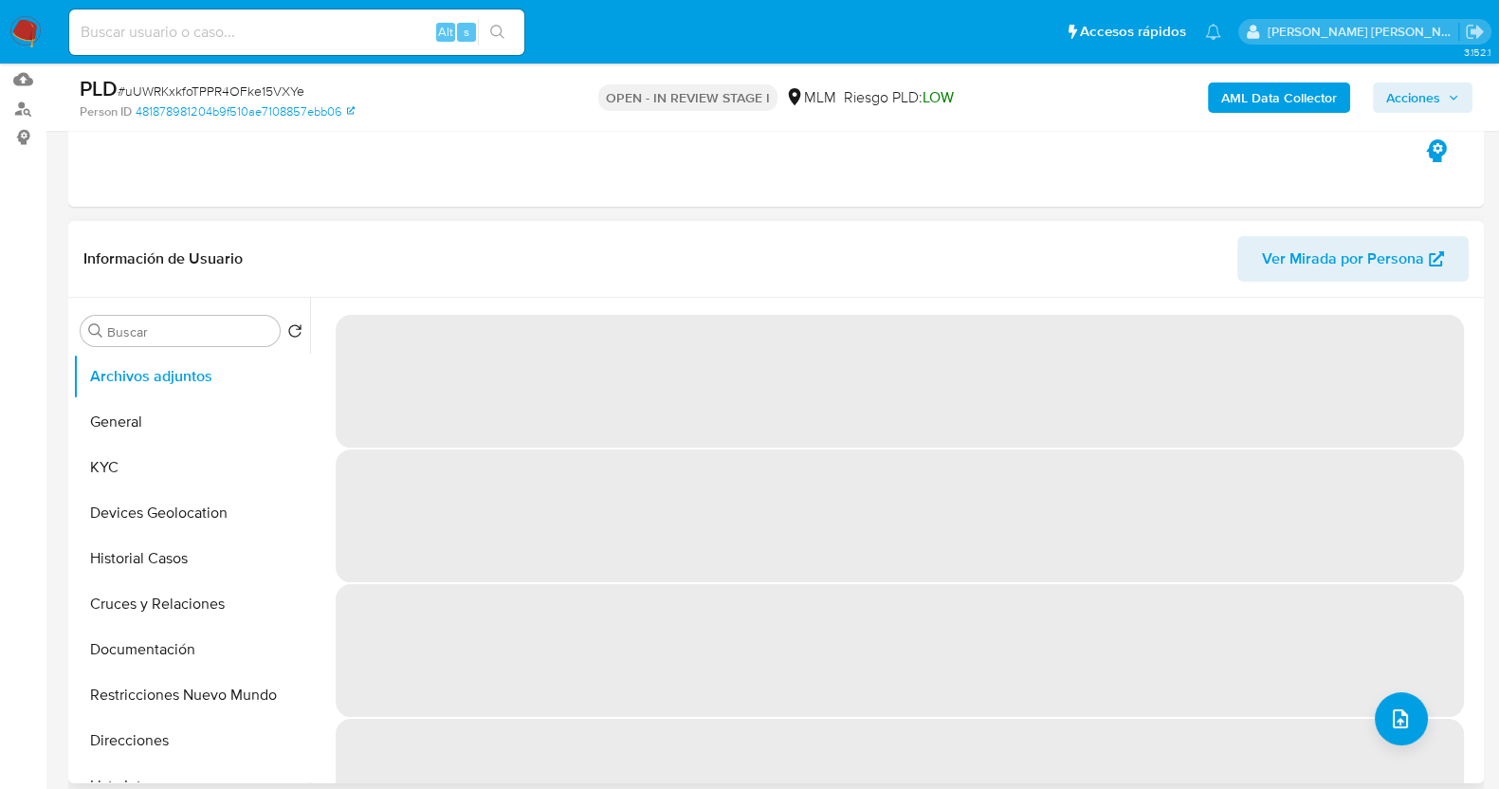
scroll to position [236, 0]
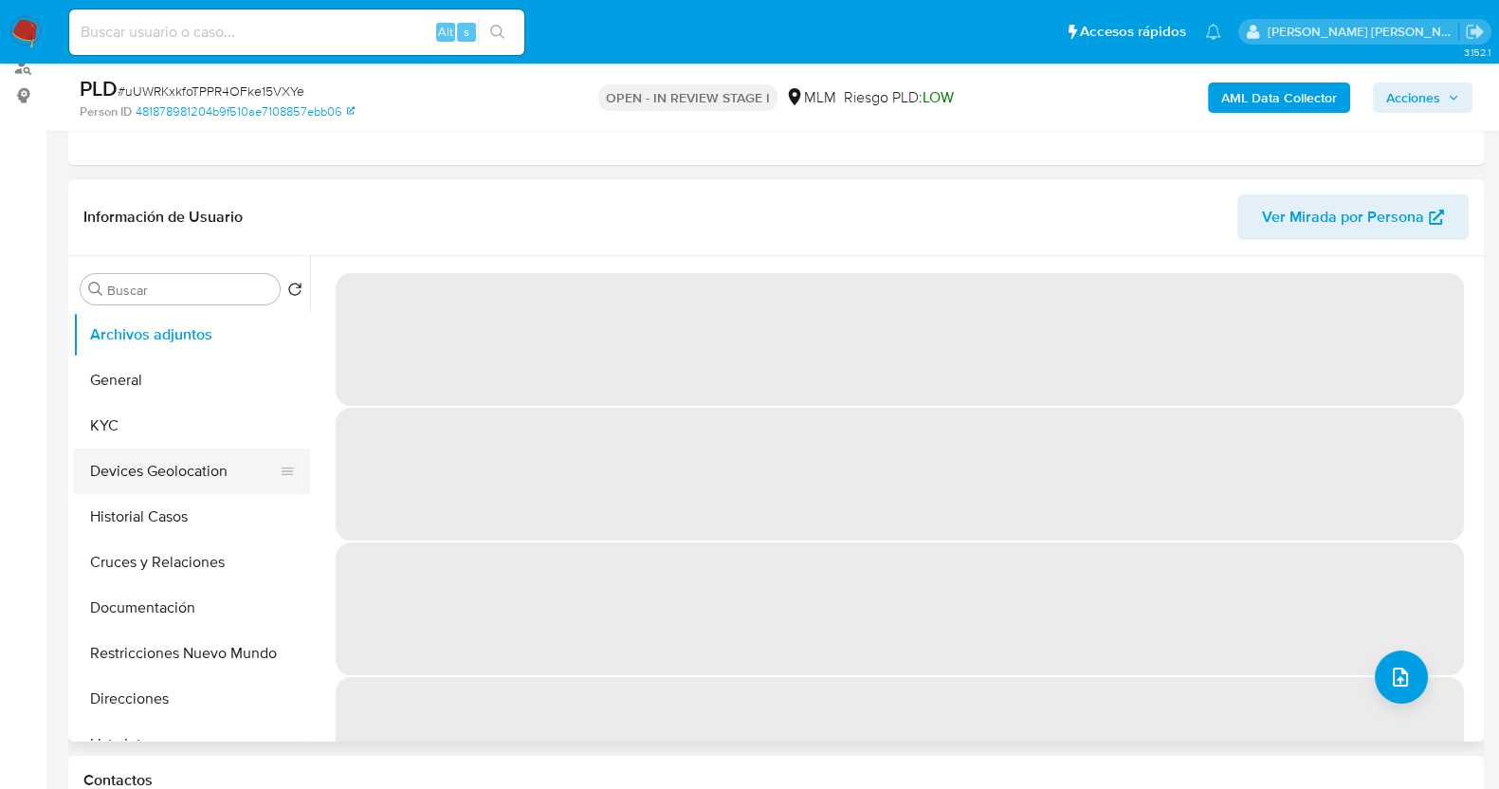
select select "10"
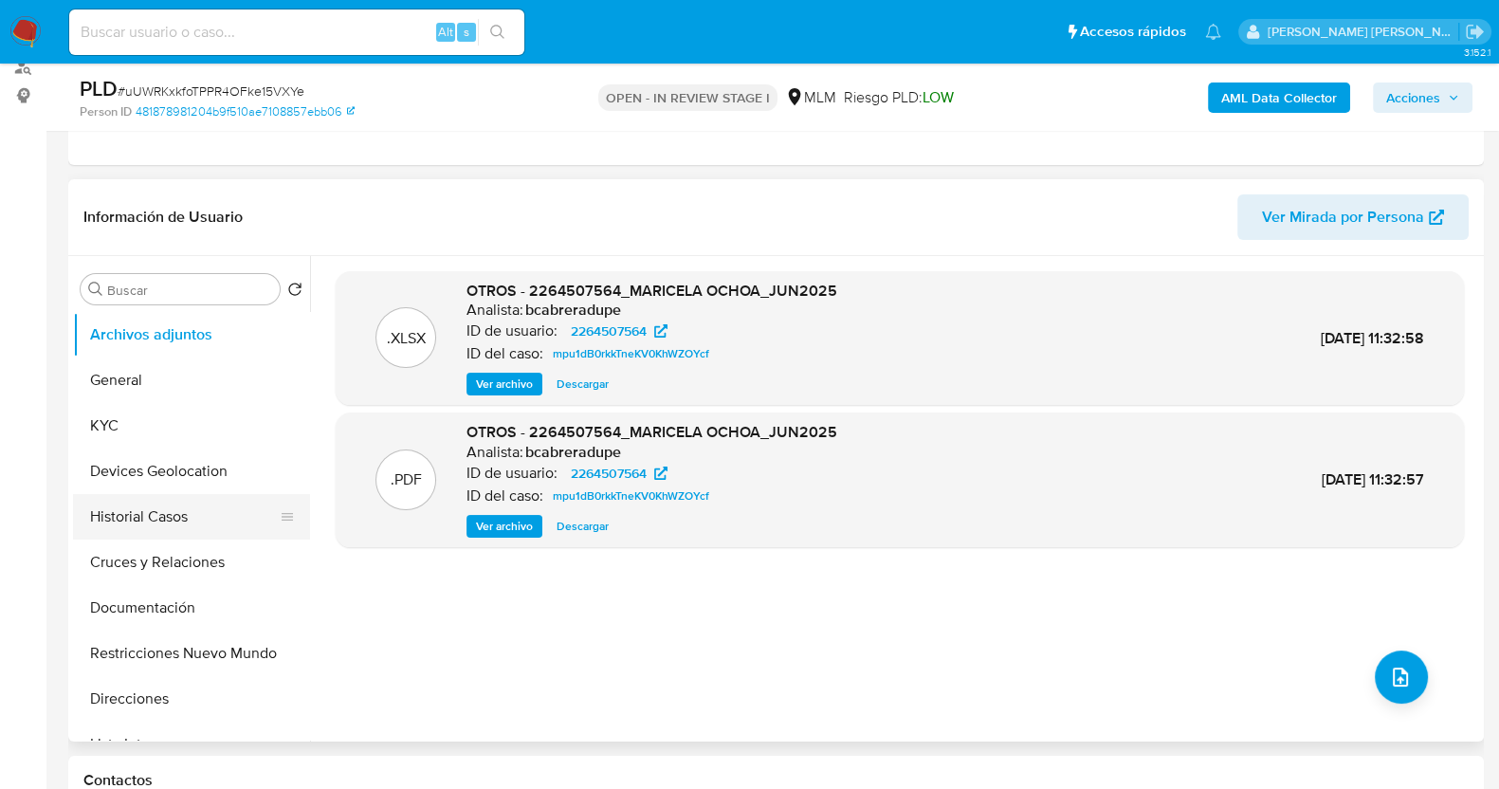
click at [182, 500] on button "Historial Casos" at bounding box center [184, 517] width 222 height 46
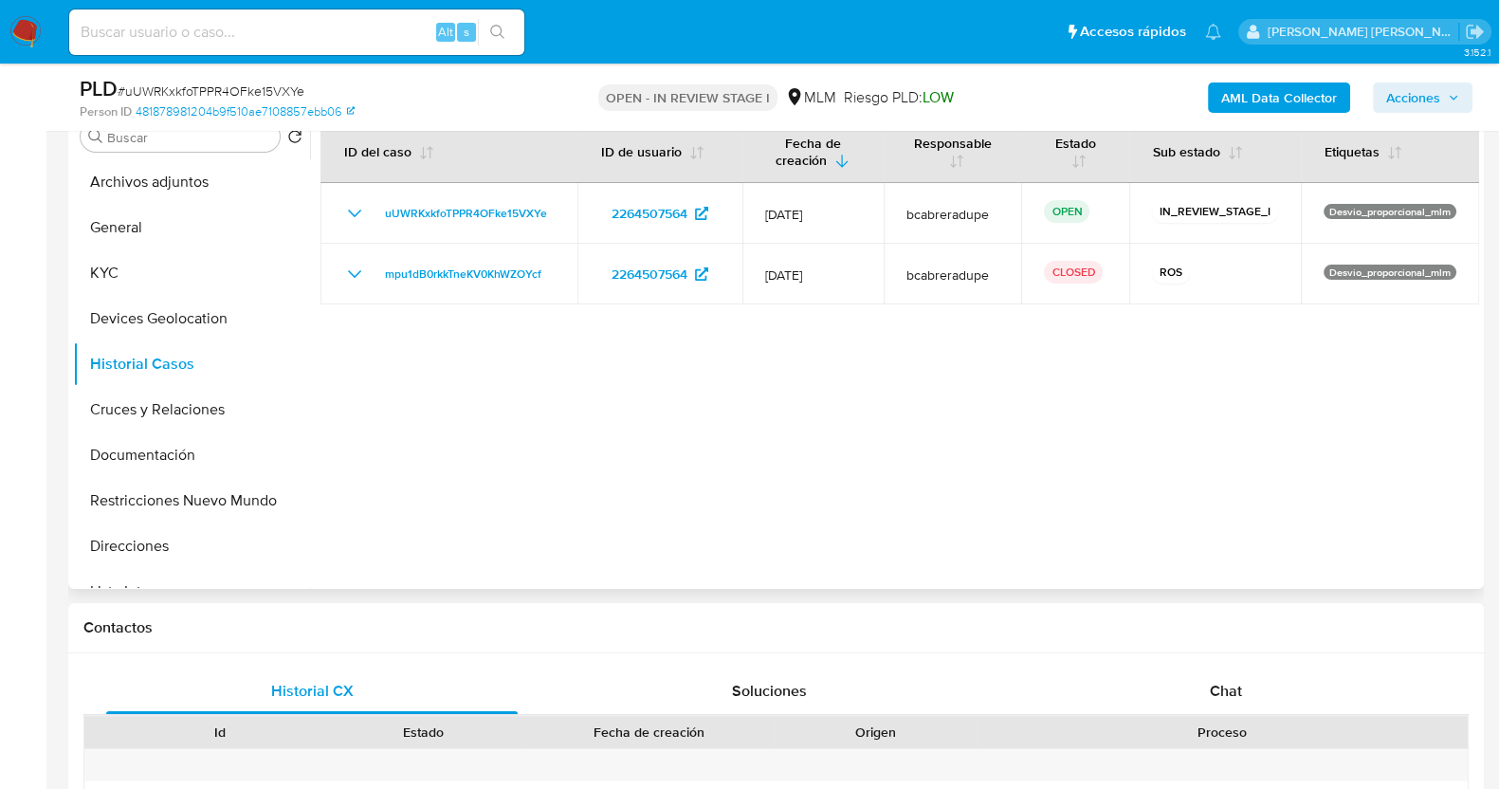
scroll to position [356, 0]
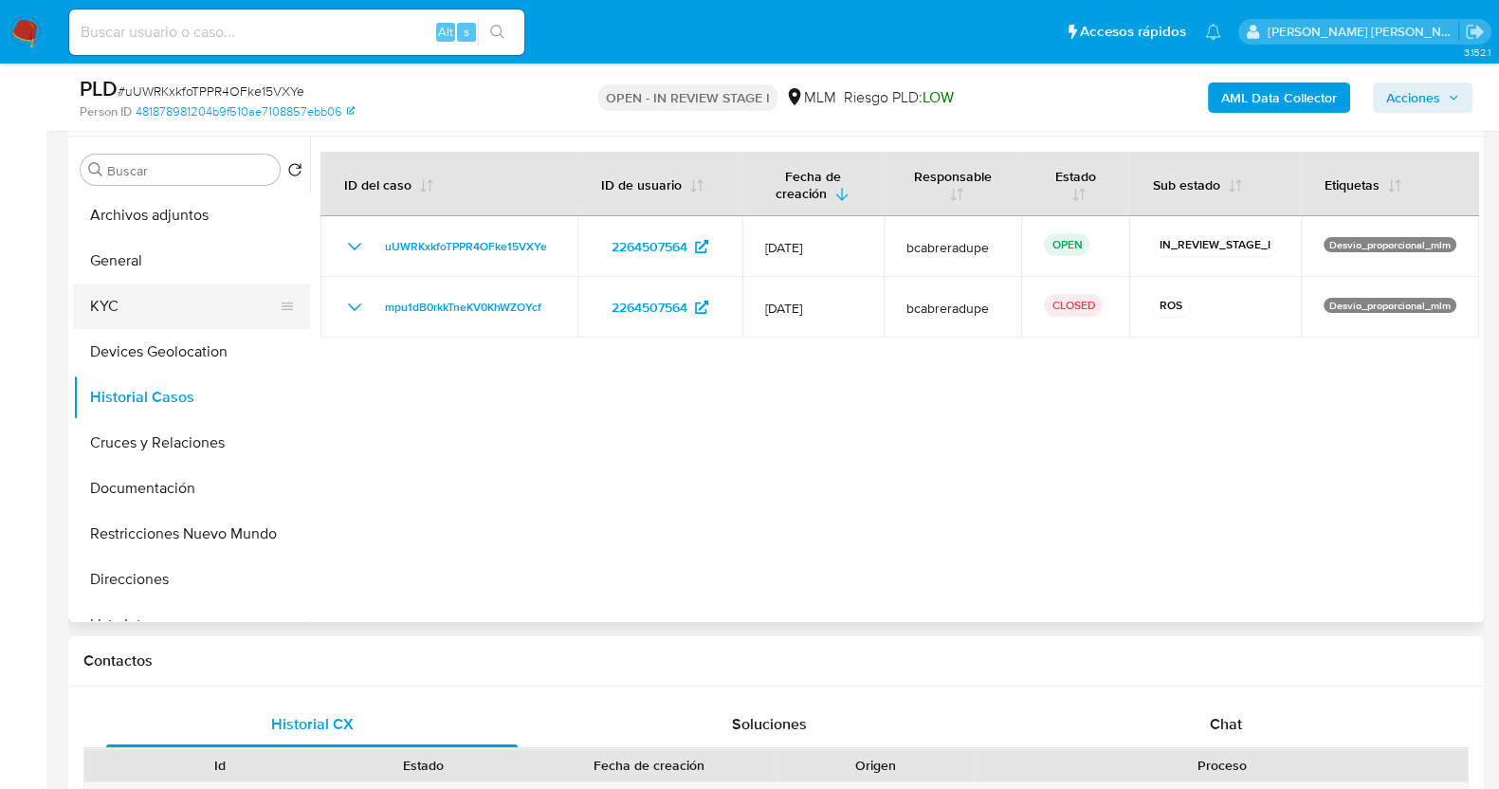
click at [156, 314] on button "KYC" at bounding box center [184, 306] width 222 height 46
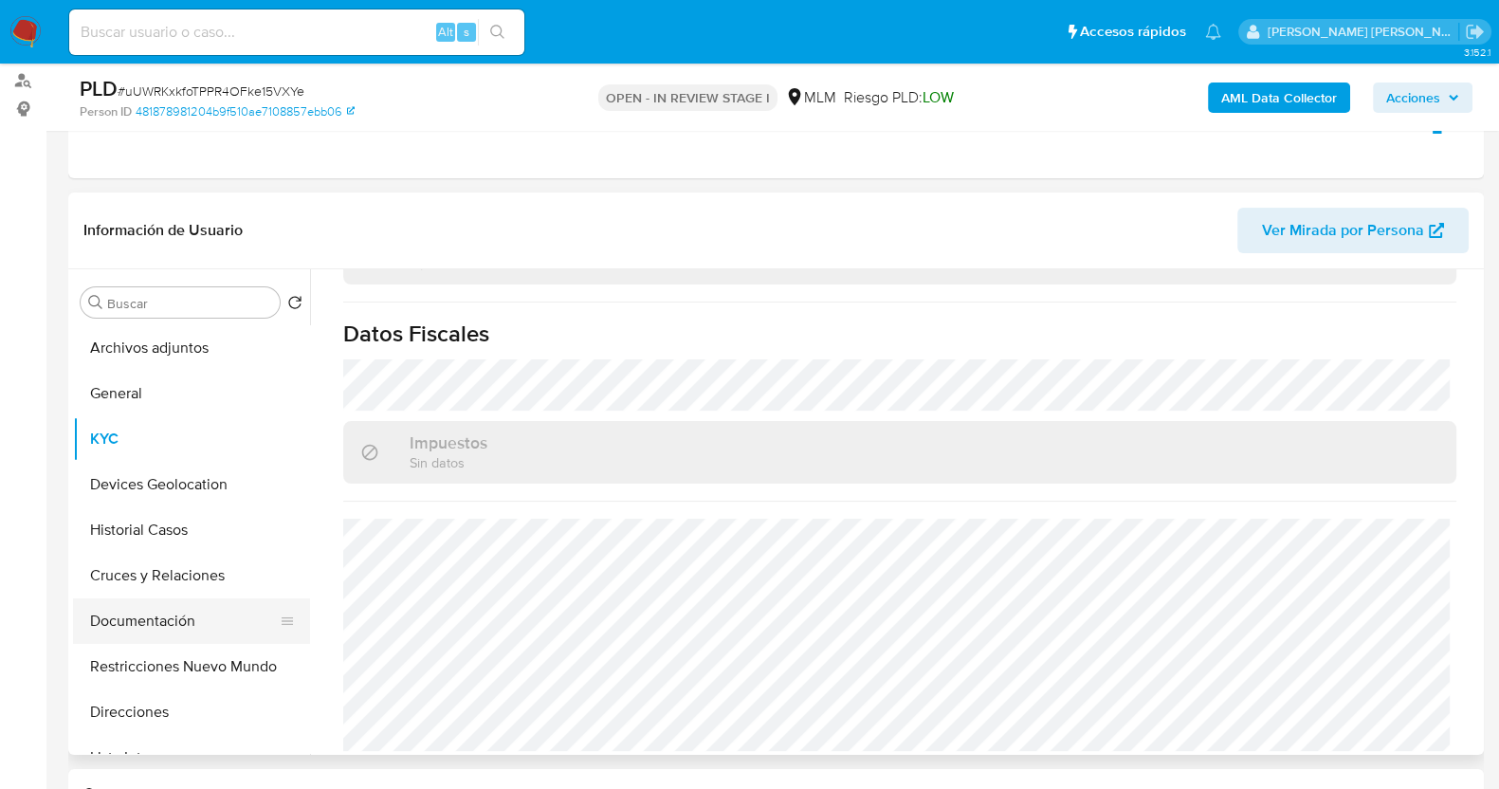
scroll to position [118, 0]
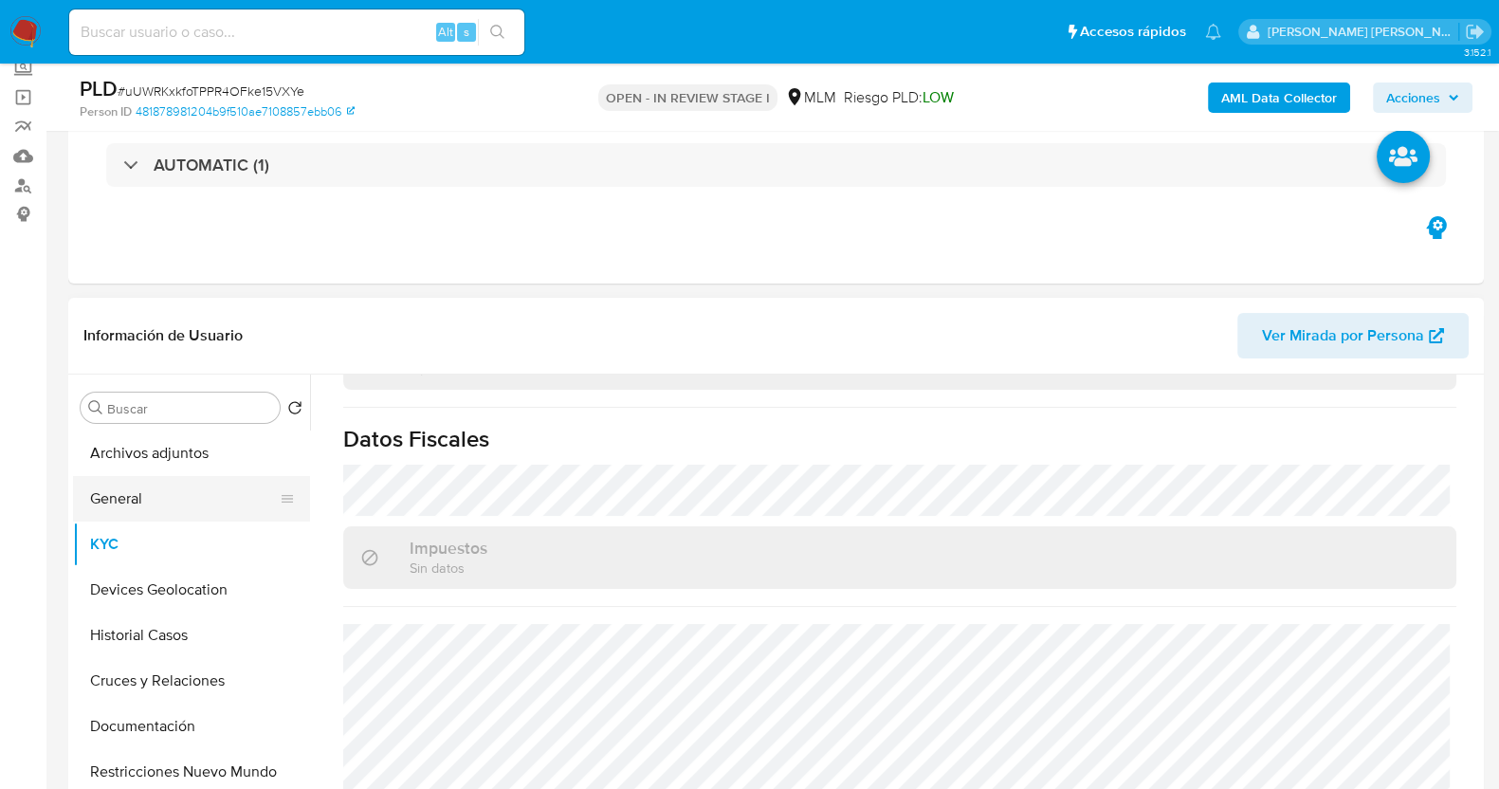
click at [146, 503] on button "General" at bounding box center [184, 499] width 222 height 46
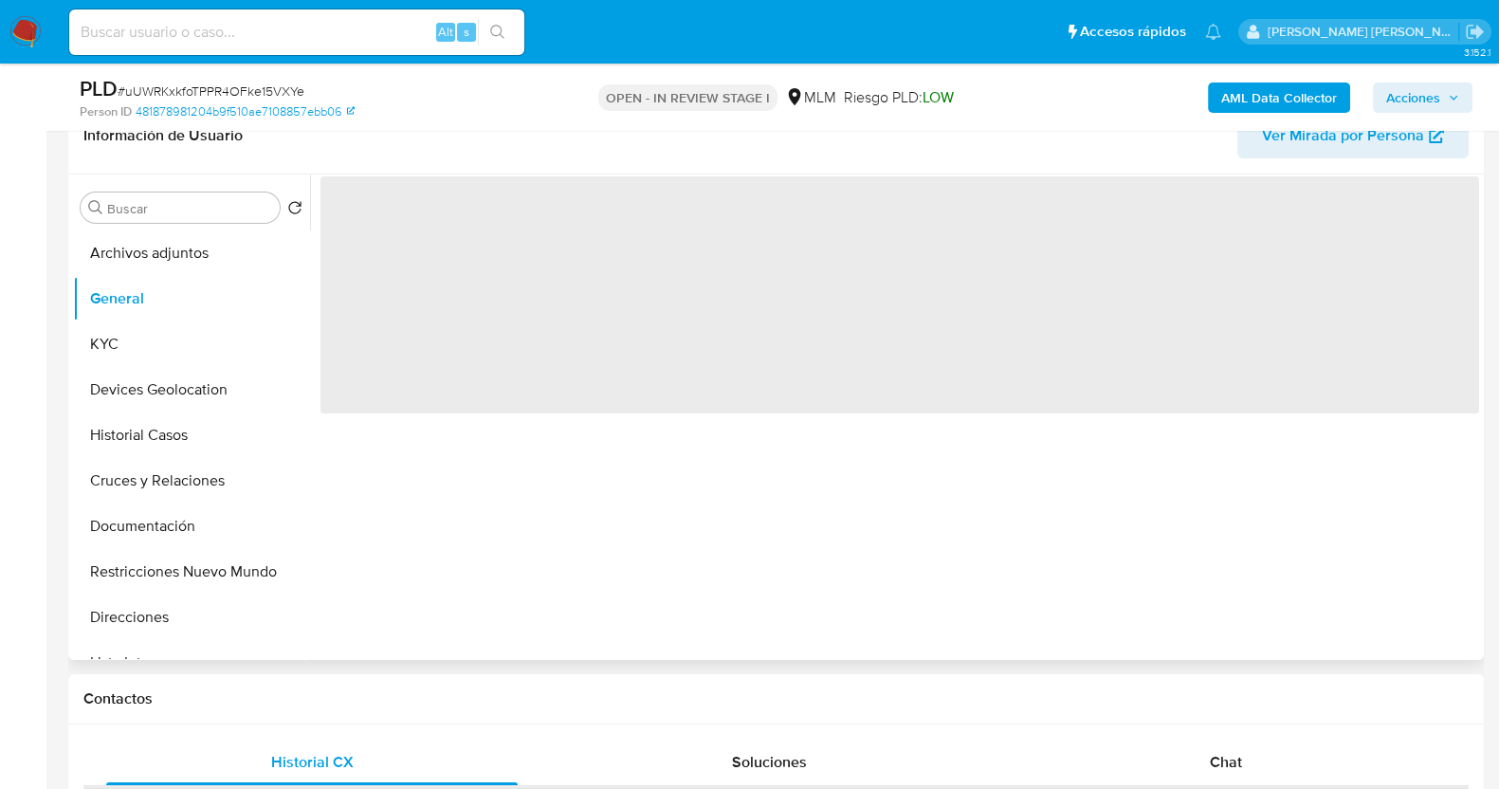
scroll to position [356, 0]
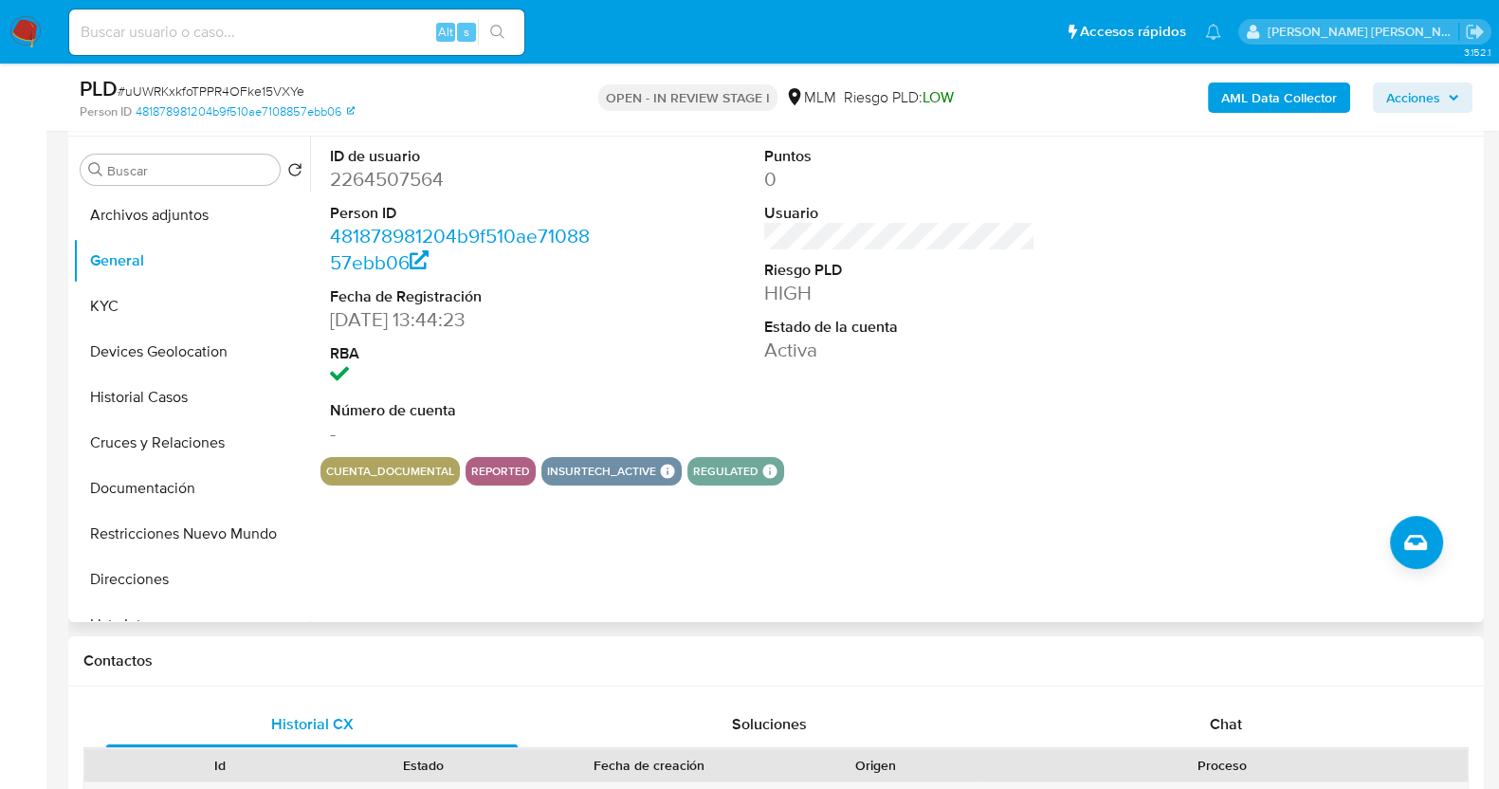
click at [631, 295] on div "ID de usuario 2264507564 Person ID 481878981204b9f510ae7108857ebb06 Fecha de Re…" at bounding box center [899, 297] width 1159 height 320
drag, startPoint x: 180, startPoint y: 355, endPoint x: 192, endPoint y: 358, distance: 12.9
click at [180, 355] on button "Devices Geolocation" at bounding box center [184, 352] width 222 height 46
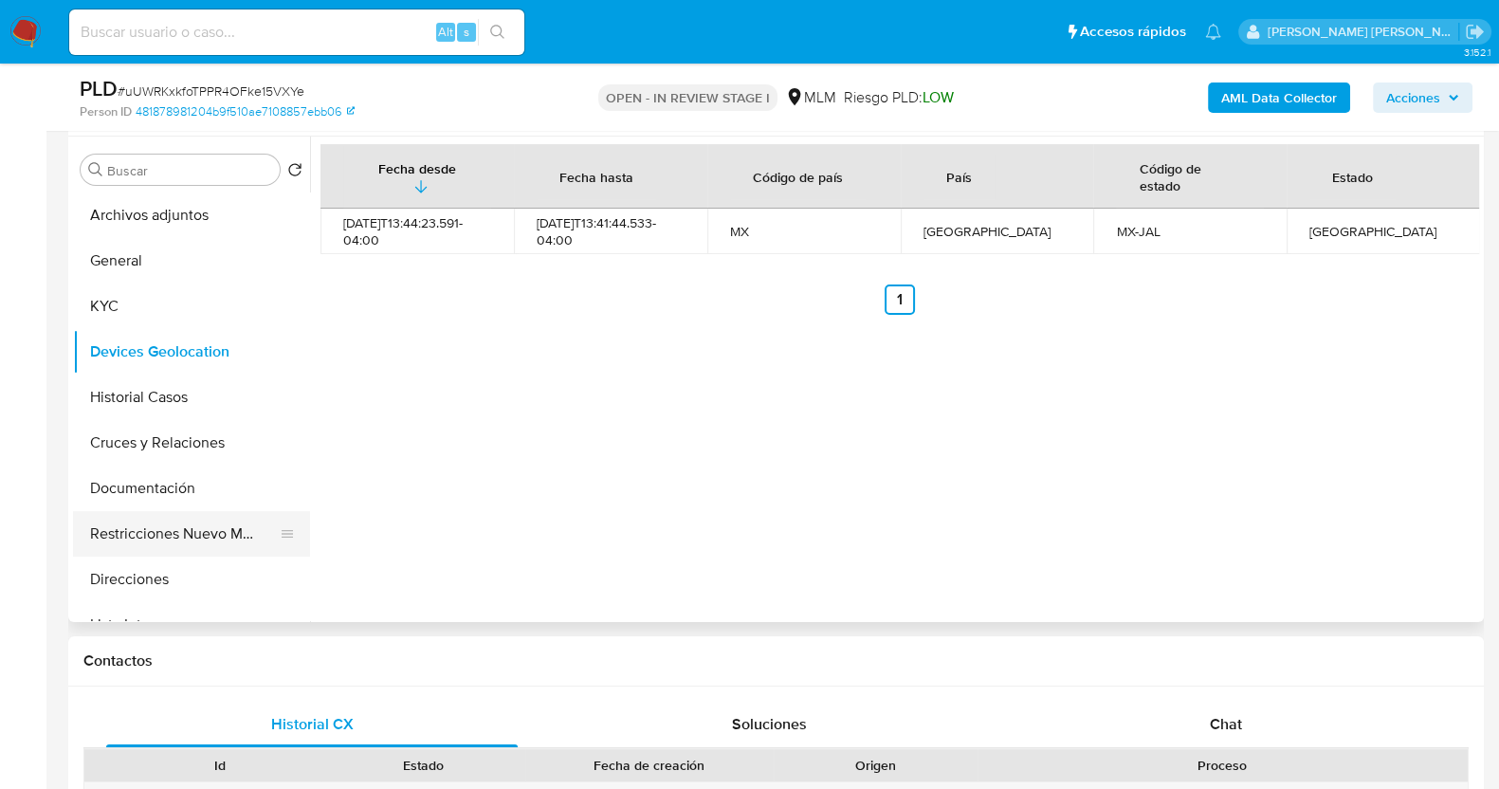
drag, startPoint x: 196, startPoint y: 533, endPoint x: 227, endPoint y: 523, distance: 31.8
click at [199, 533] on button "Restricciones Nuevo Mundo" at bounding box center [184, 534] width 222 height 46
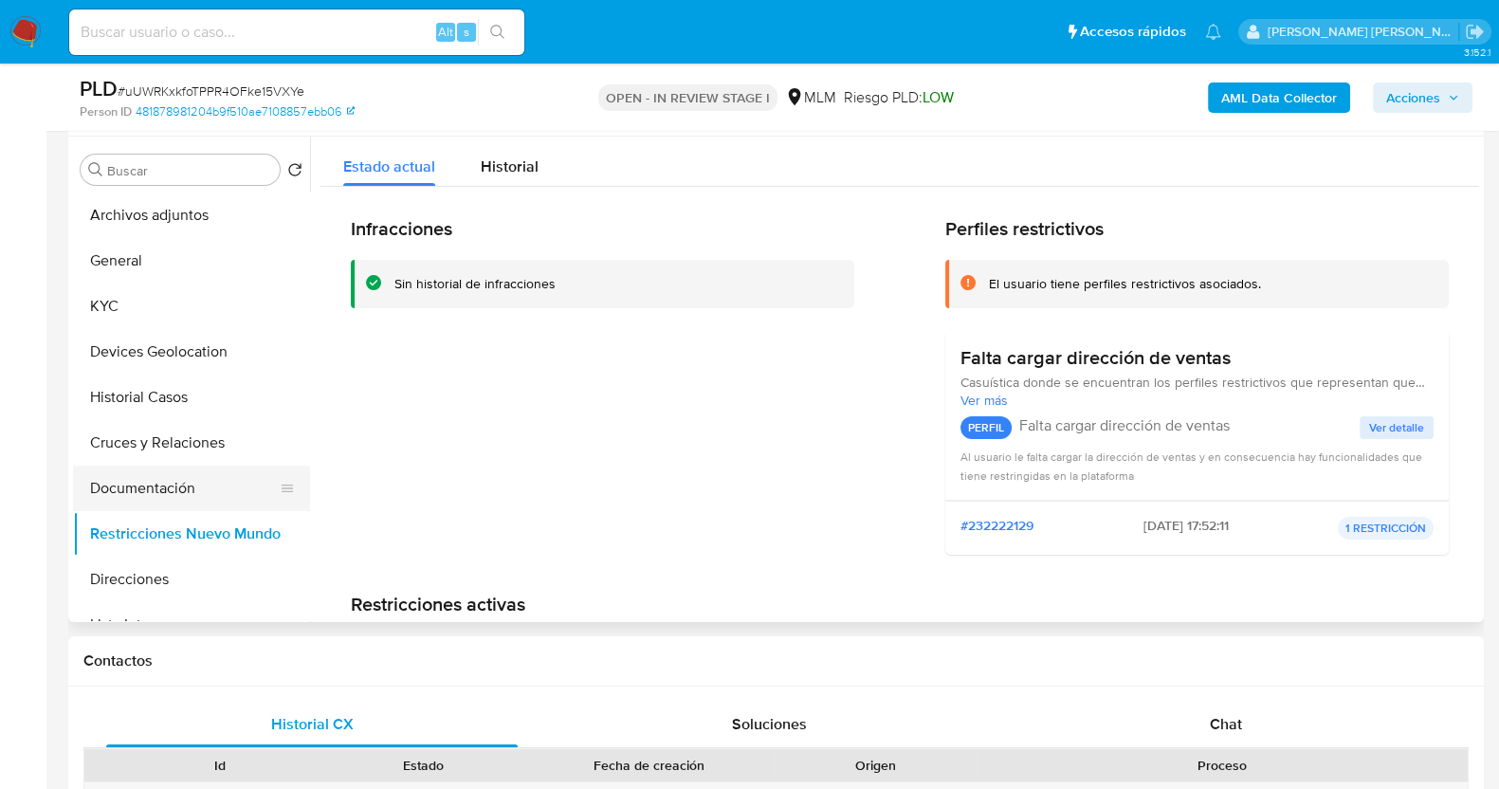
click at [191, 468] on button "Documentación" at bounding box center [184, 489] width 222 height 46
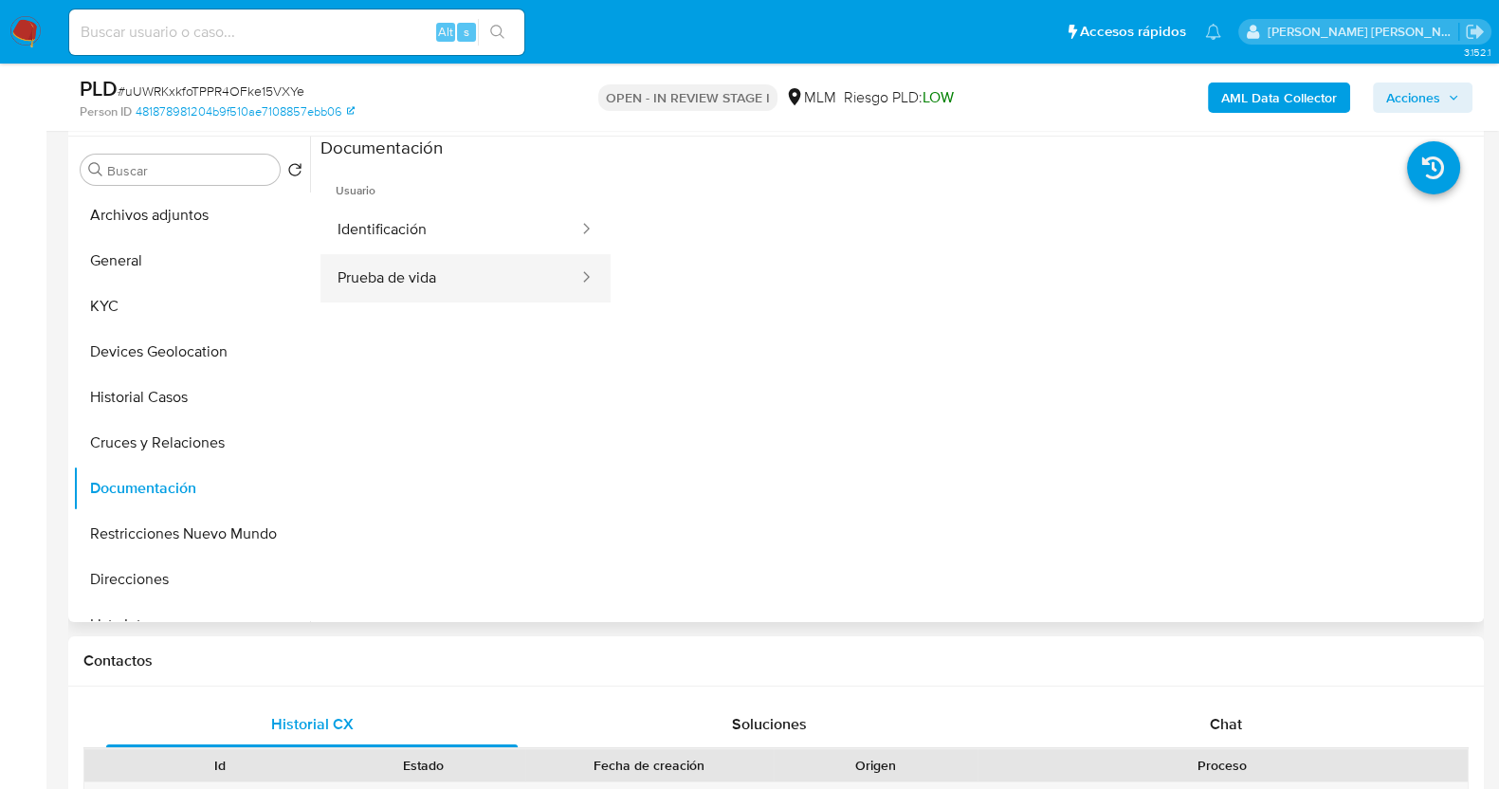
click at [478, 295] on button "Prueba de vida" at bounding box center [450, 278] width 260 height 48
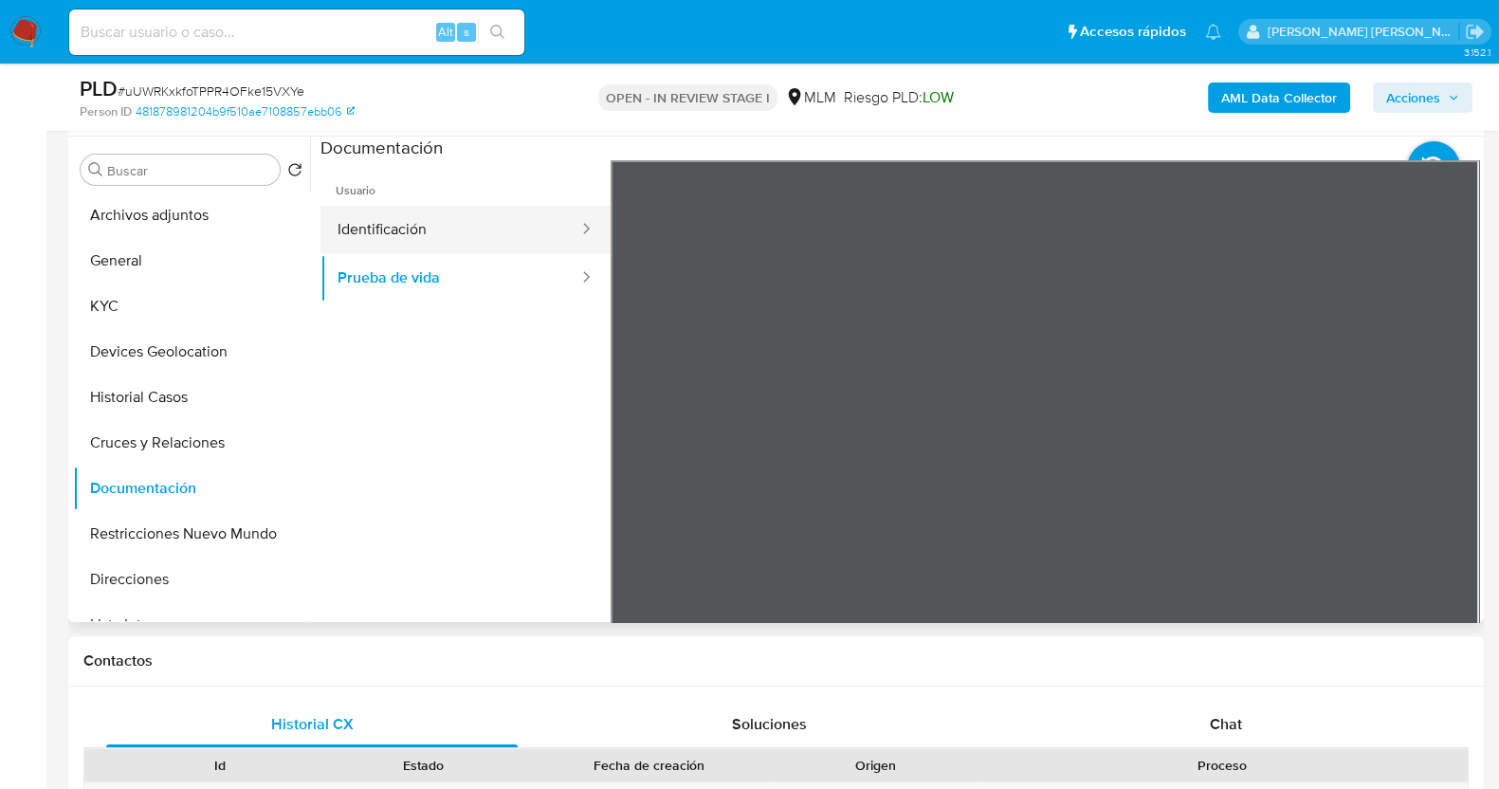
click at [479, 231] on button "Identificación" at bounding box center [450, 230] width 260 height 48
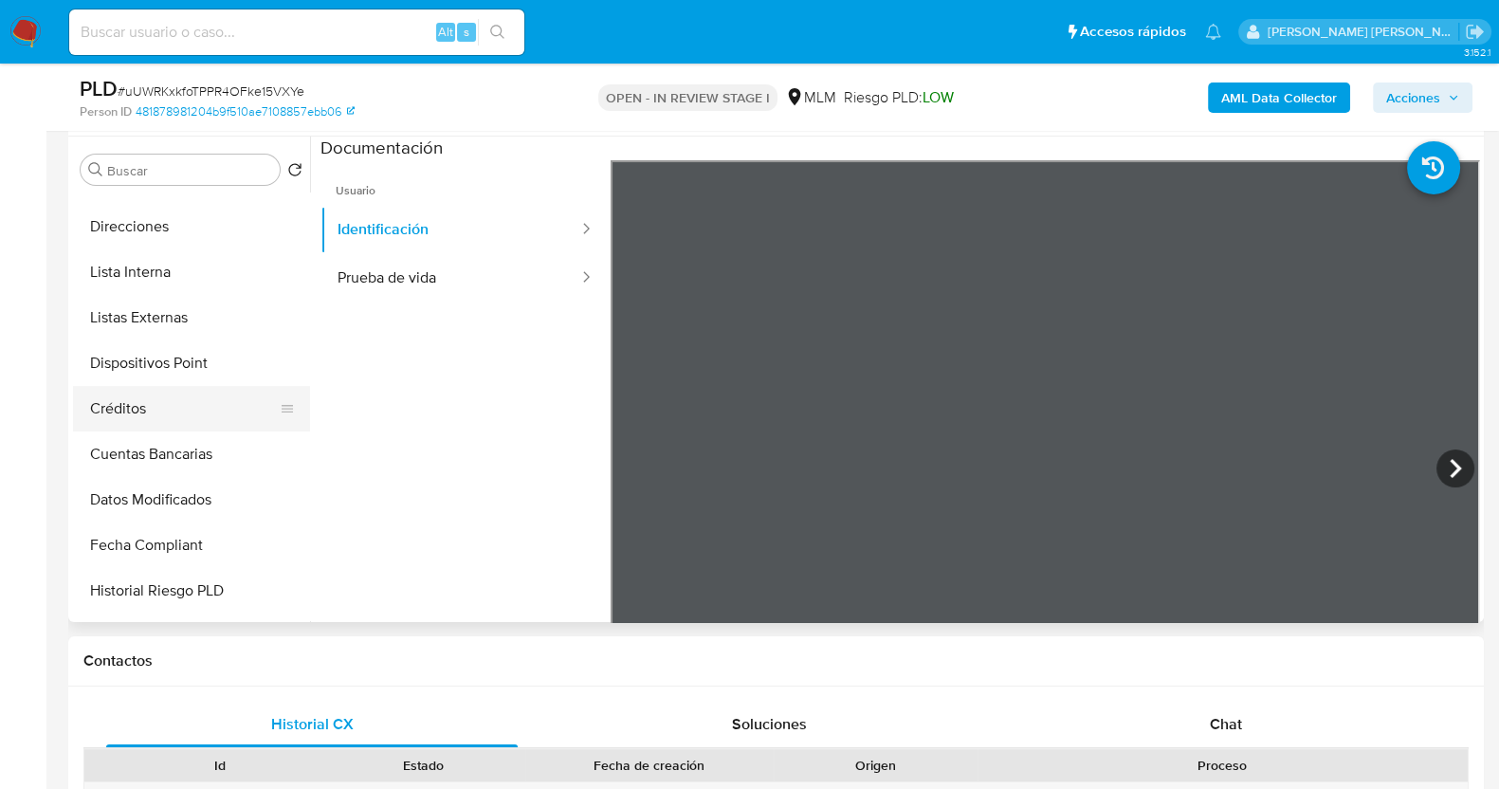
scroll to position [355, 0]
click at [150, 283] on button "Lista Interna" at bounding box center [184, 270] width 222 height 46
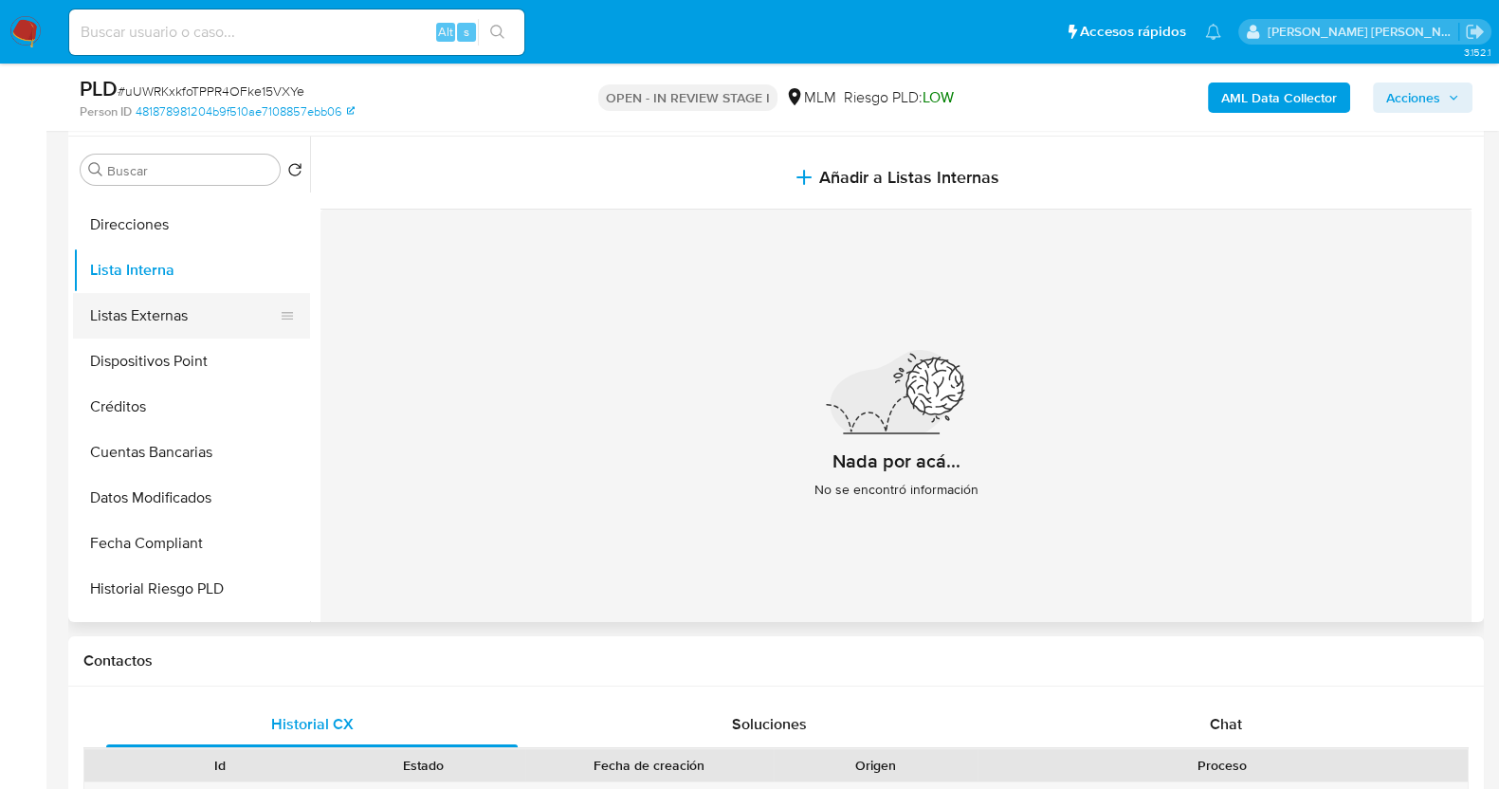
click at [210, 324] on button "Listas Externas" at bounding box center [184, 316] width 222 height 46
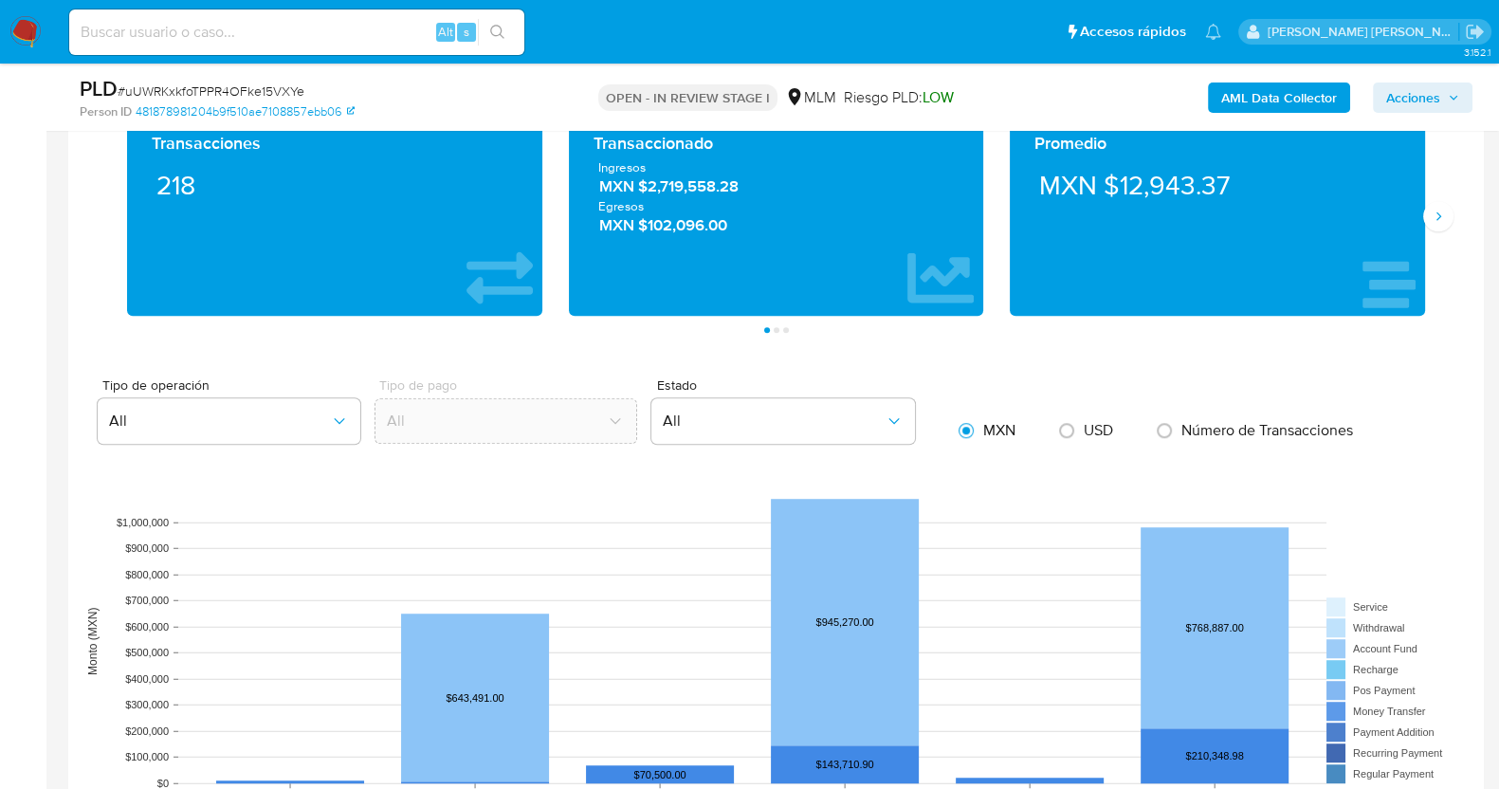
scroll to position [1374, 0]
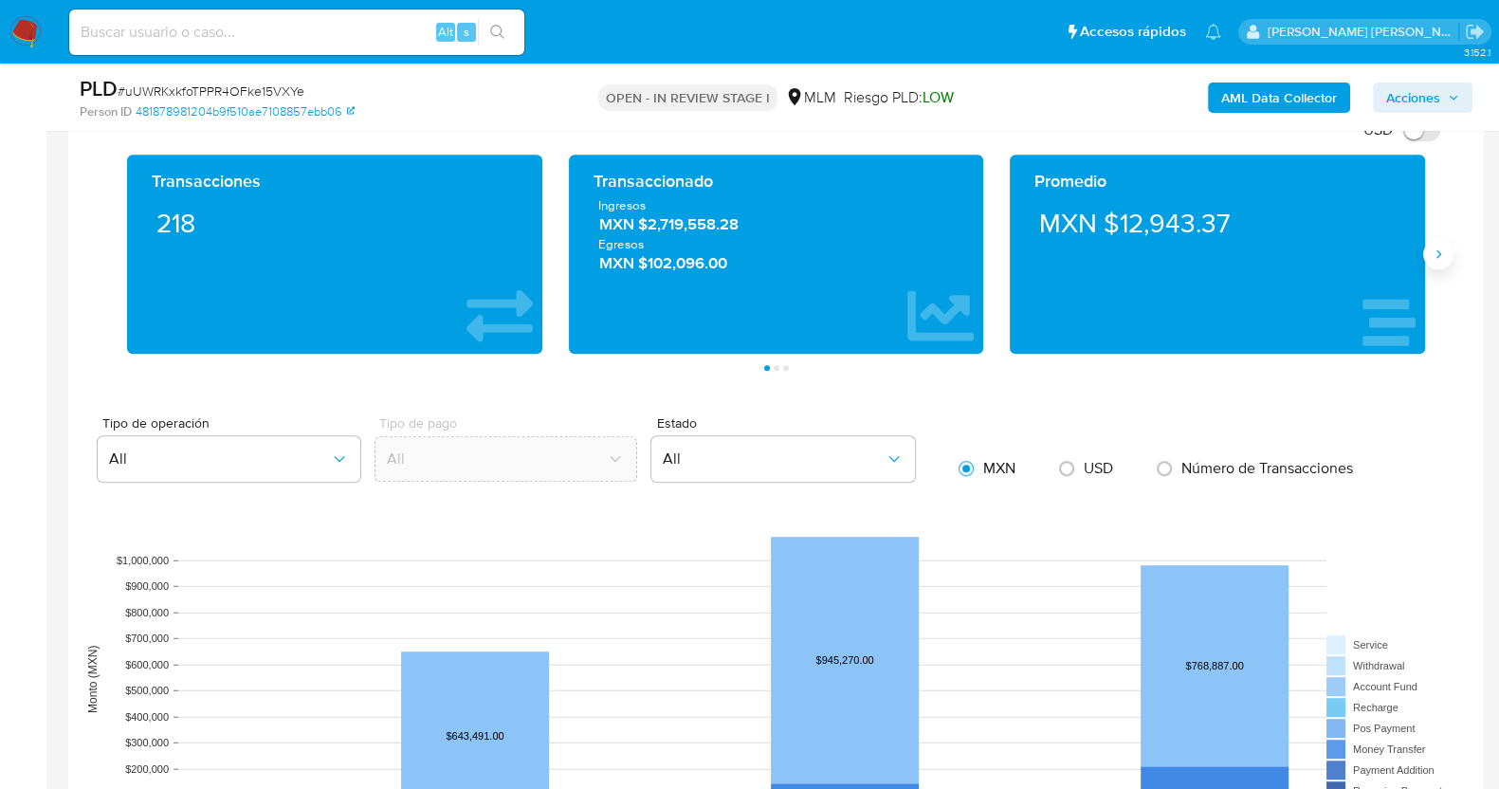
click at [1439, 256] on icon "Siguiente" at bounding box center [1438, 254] width 15 height 15
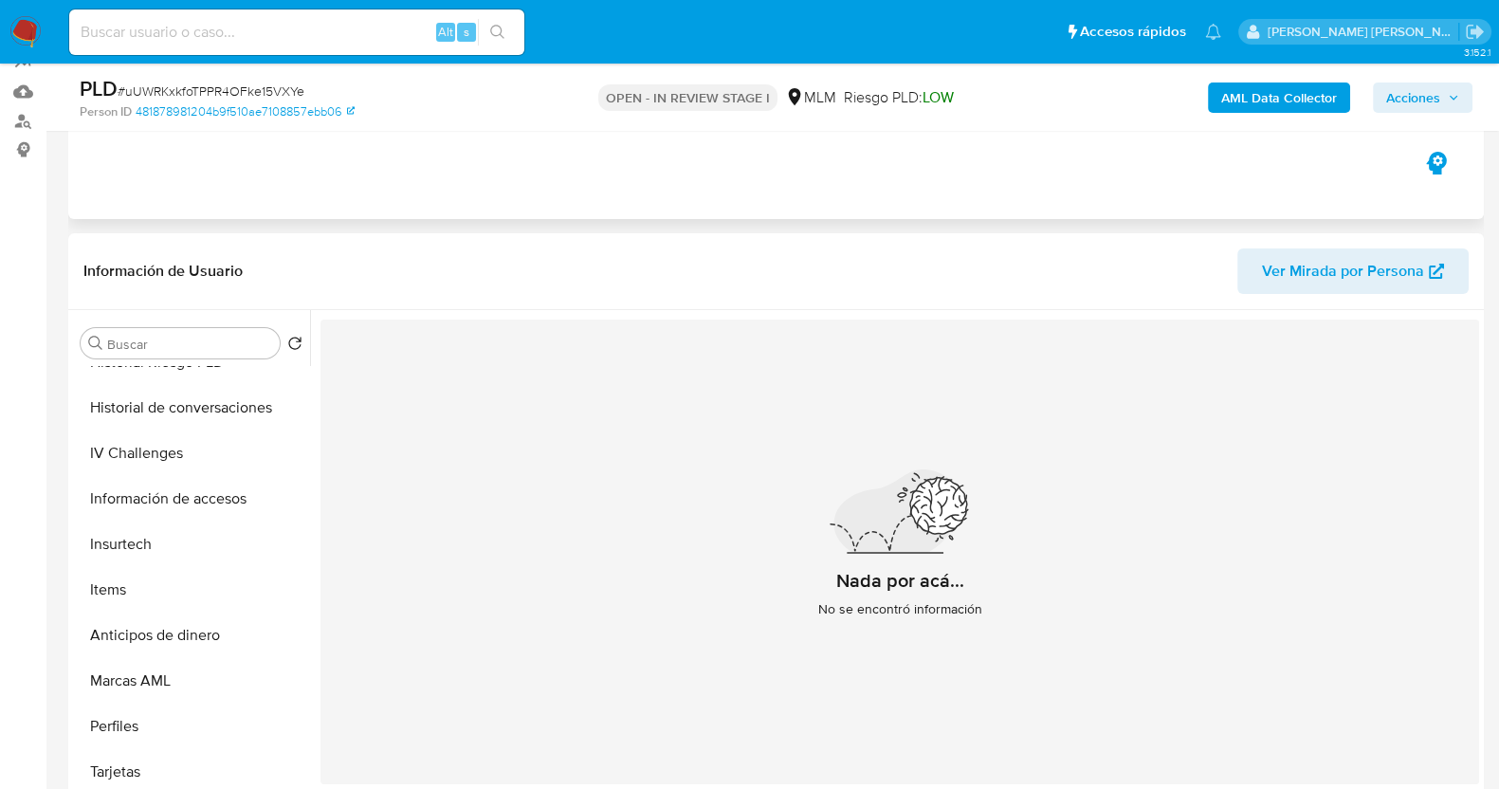
scroll to position [0, 0]
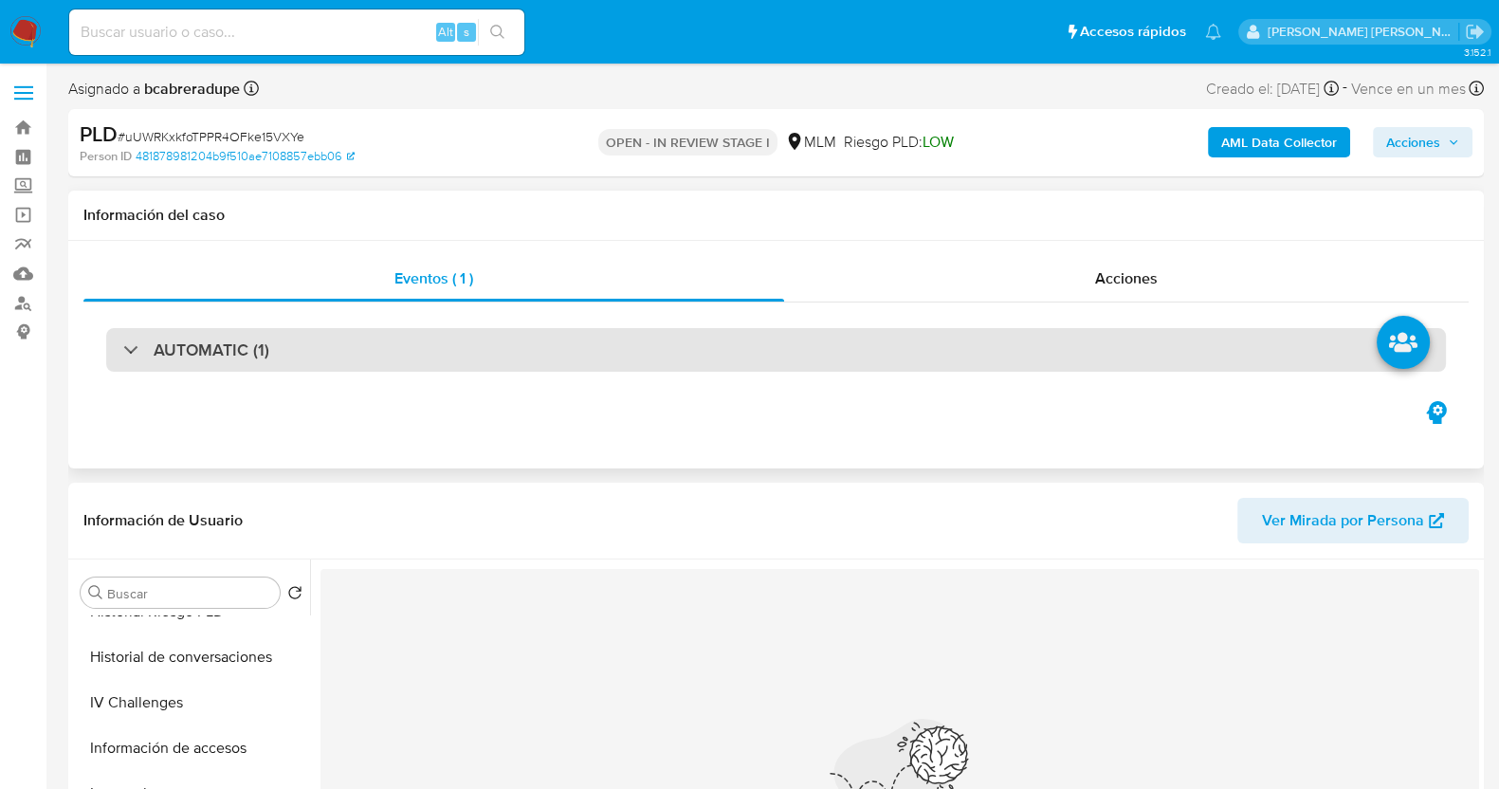
click at [166, 339] on h3 "AUTOMATIC (1)" at bounding box center [212, 349] width 116 height 21
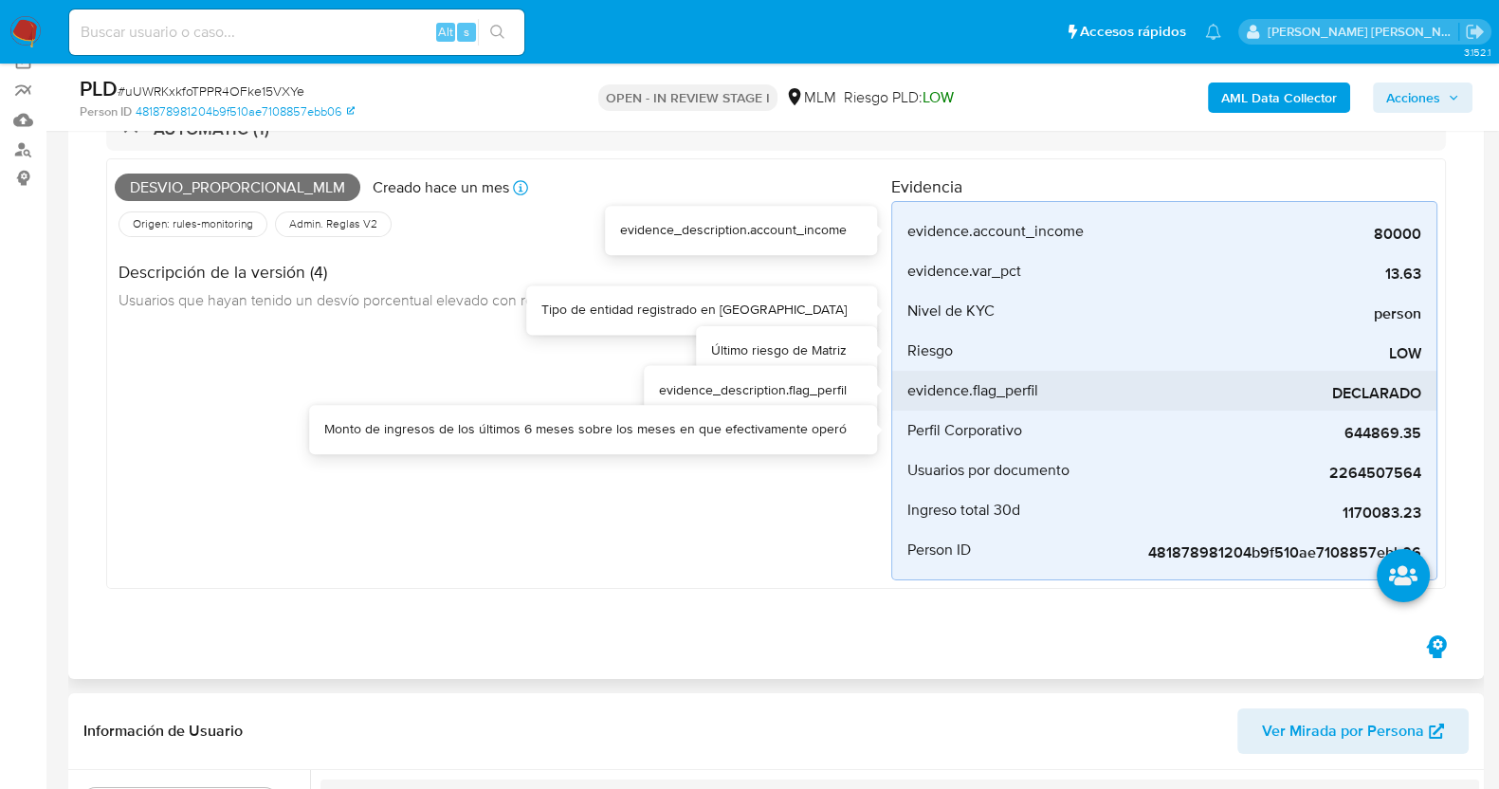
scroll to position [236, 0]
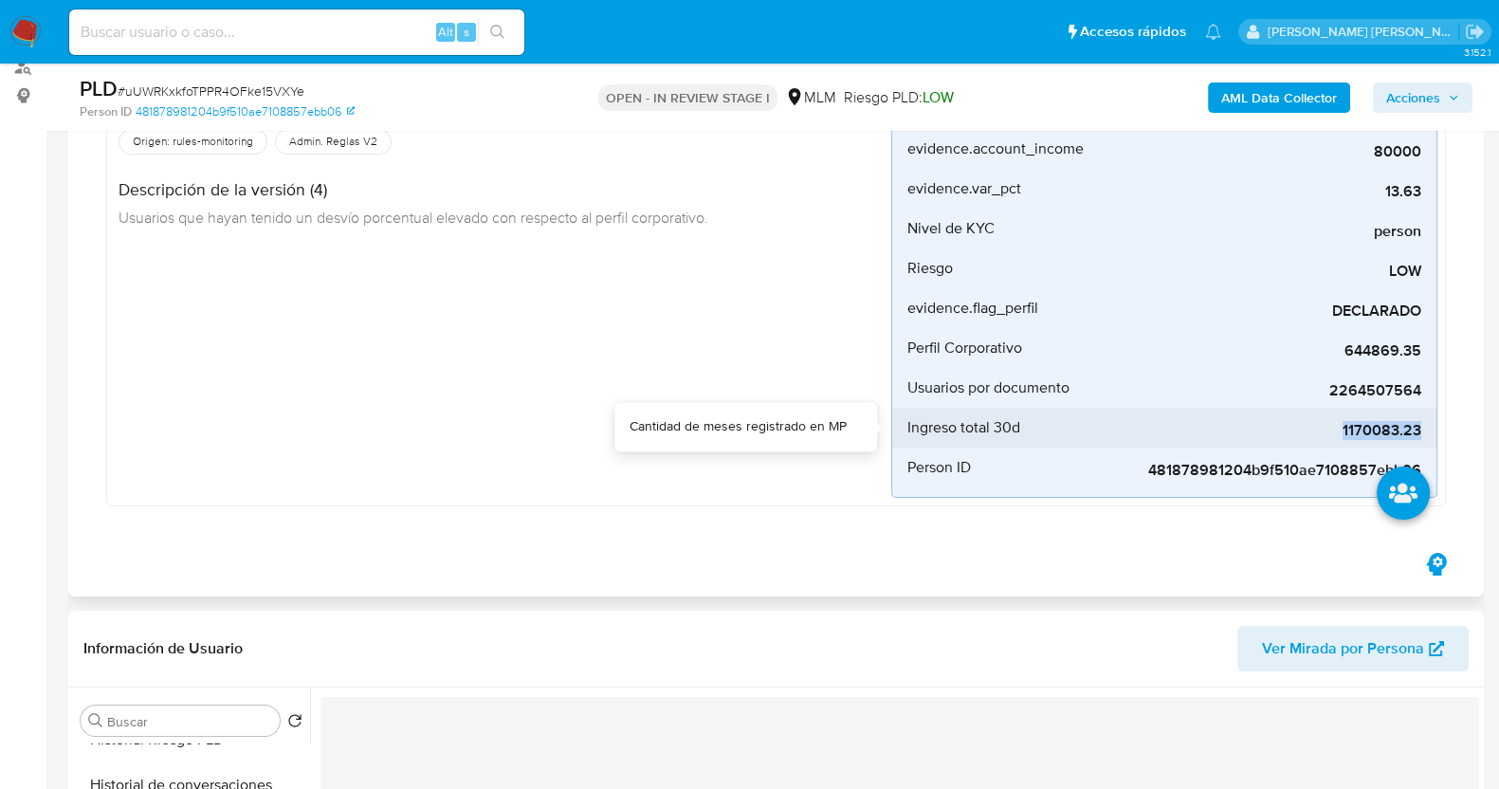
drag, startPoint x: 1341, startPoint y: 429, endPoint x: 1423, endPoint y: 431, distance: 82.5
click at [1423, 431] on li "Ingreso total 30d 1170083.23" at bounding box center [1164, 428] width 544 height 40
copy span "1170083.23"
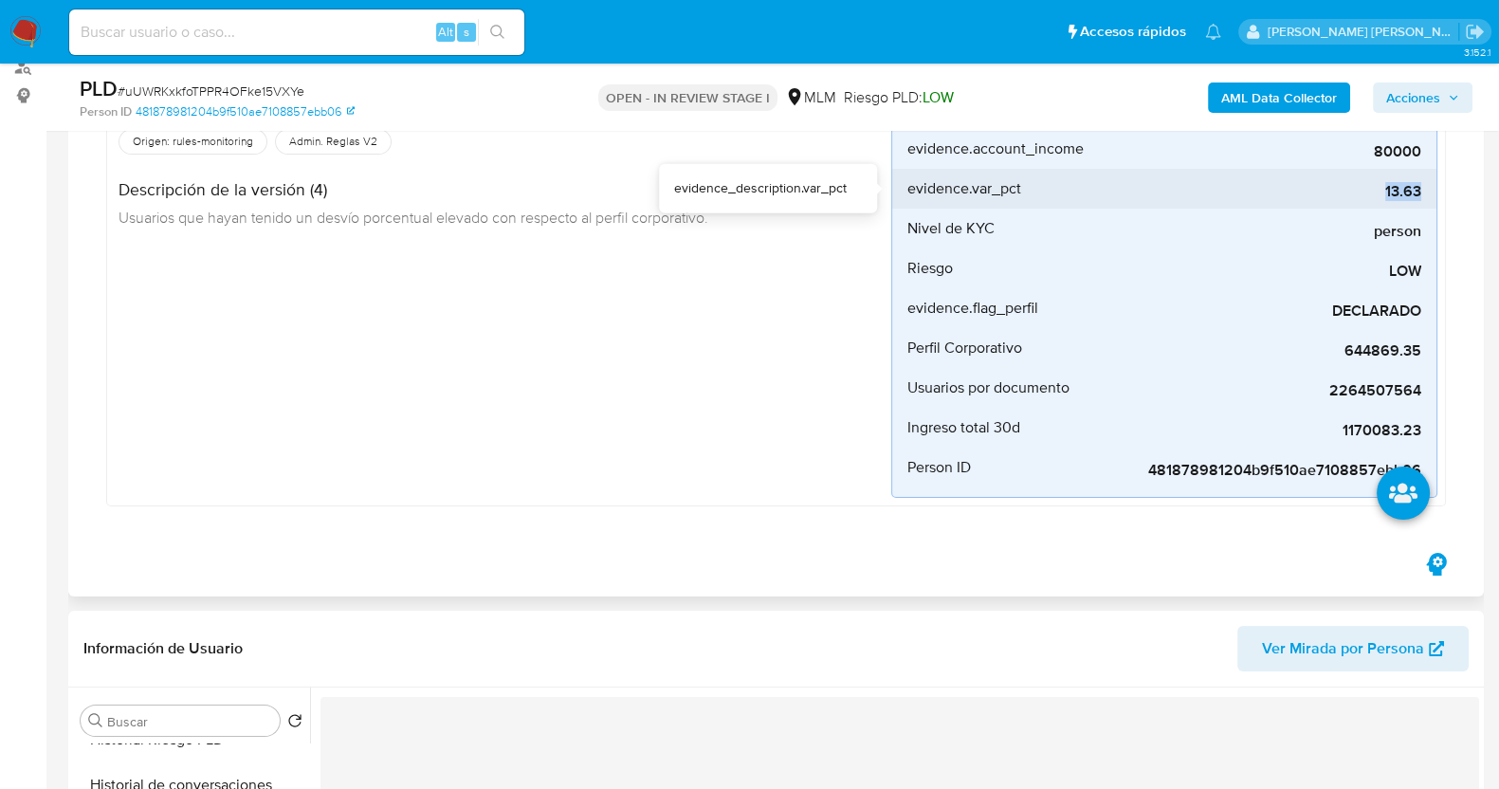
drag, startPoint x: 1383, startPoint y: 190, endPoint x: 1427, endPoint y: 190, distance: 43.6
click at [1427, 190] on li "evidence.var_pct 13.63" at bounding box center [1164, 189] width 544 height 40
copy span "13.63"
